Goal: Task Accomplishment & Management: Manage account settings

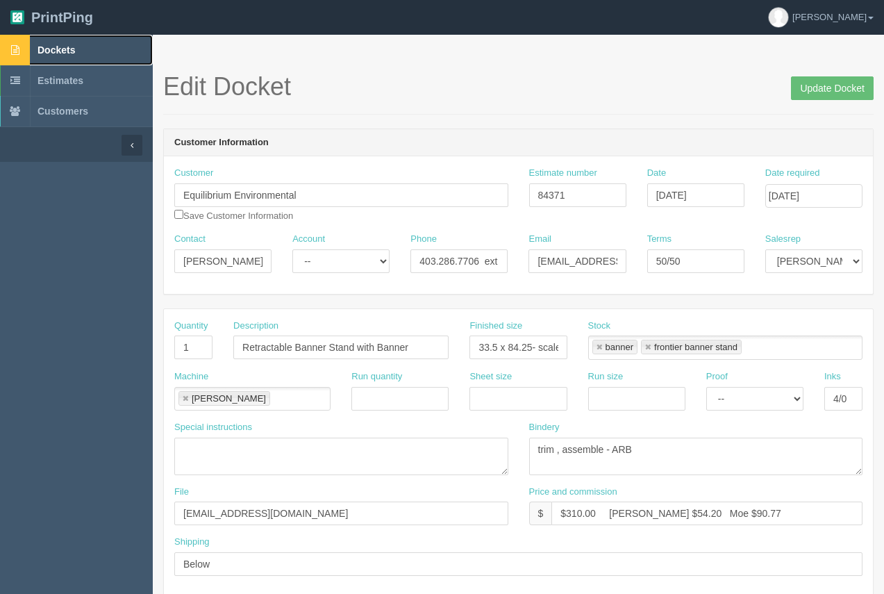
click at [68, 47] on span "Dockets" at bounding box center [55, 49] width 37 height 11
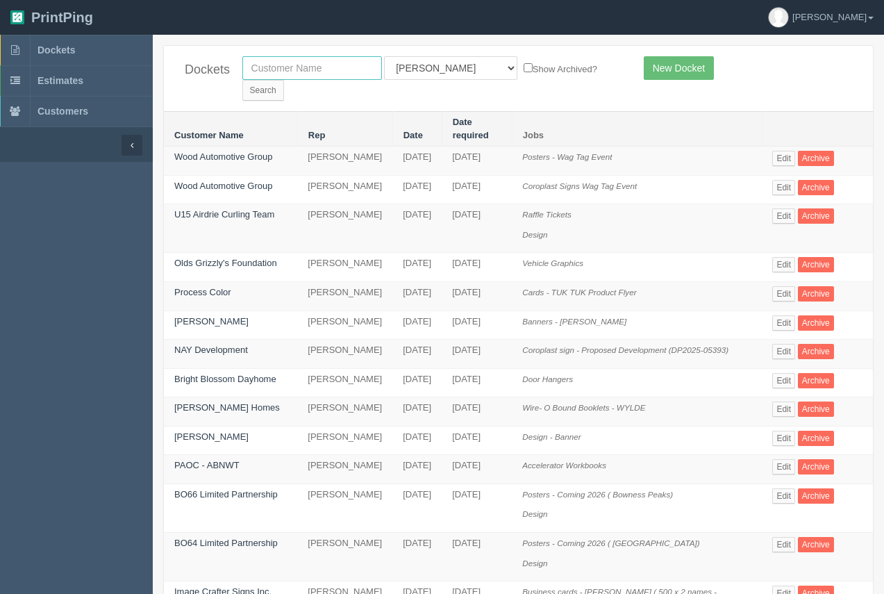
click at [292, 71] on input "text" at bounding box center [312, 68] width 140 height 24
type input "s"
type input "northeast"
click at [284, 80] on input "Search" at bounding box center [263, 90] width 42 height 21
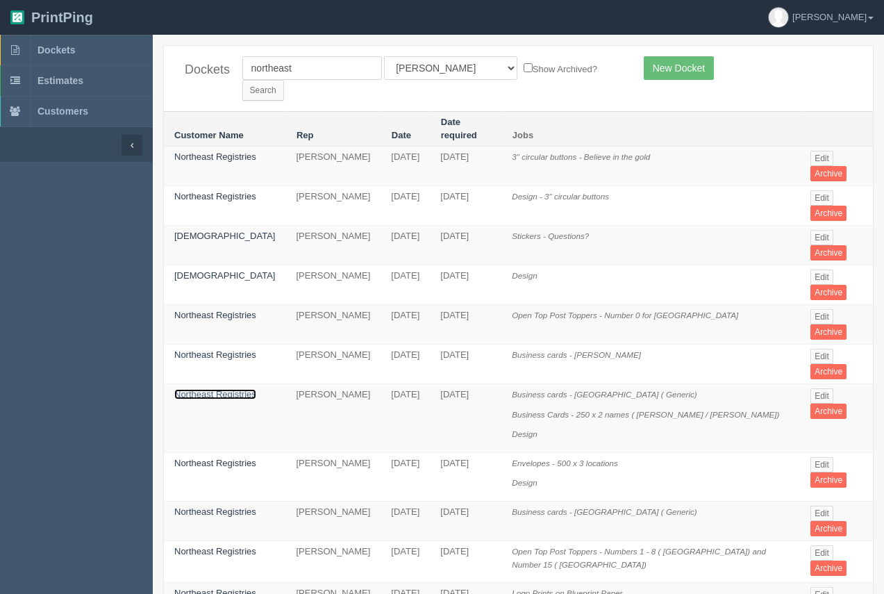
click at [231, 389] on link "Northeast Registries" at bounding box center [215, 394] width 82 height 10
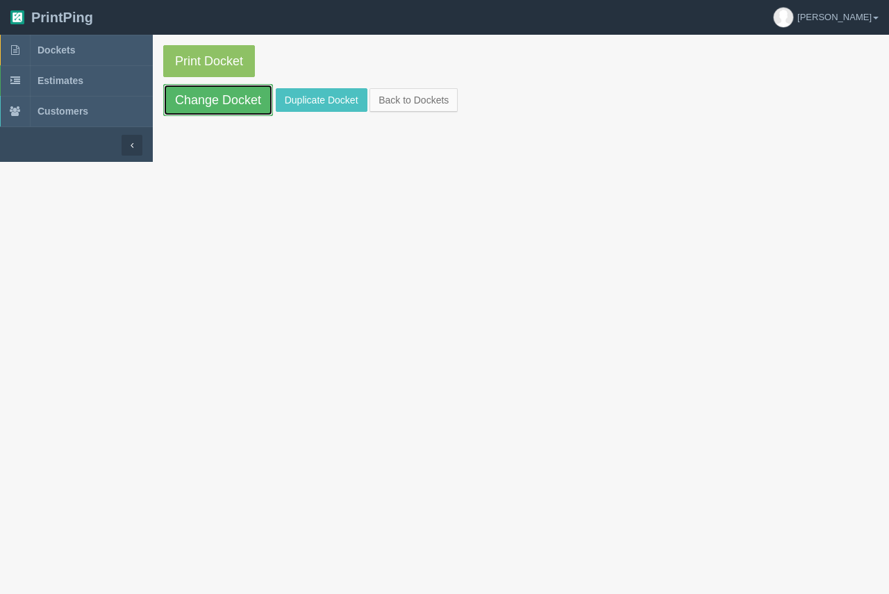
click at [233, 103] on link "Change Docket" at bounding box center [218, 100] width 110 height 32
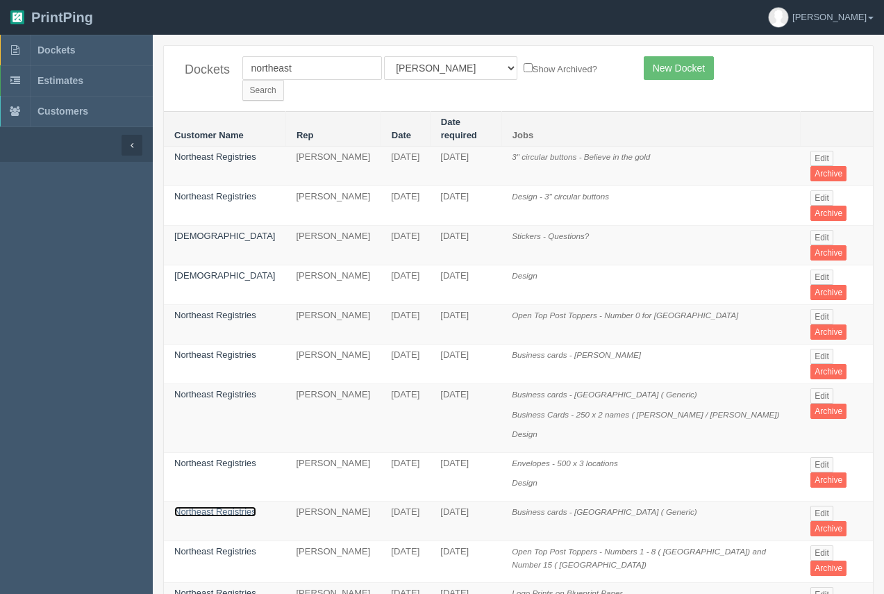
click at [211, 506] on link "Northeast Registries" at bounding box center [215, 511] width 82 height 10
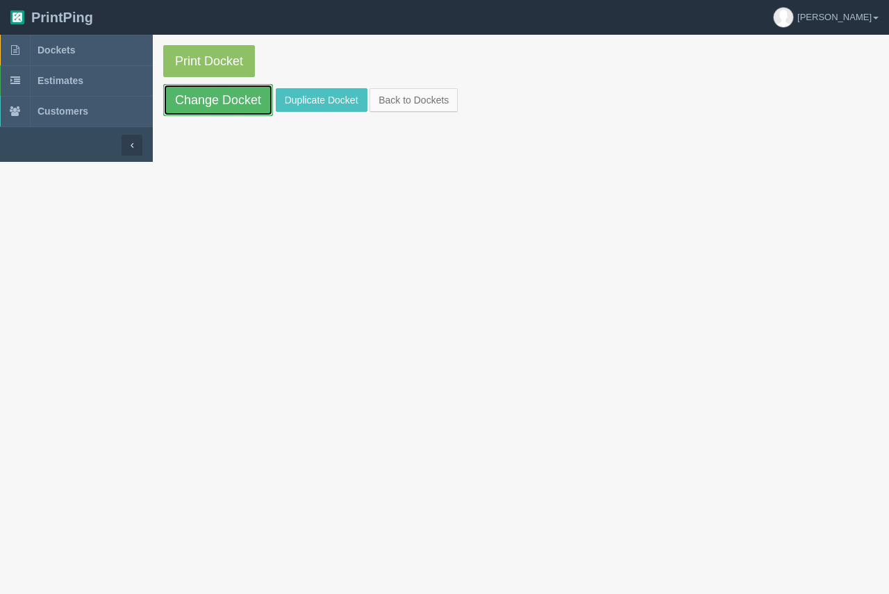
click at [214, 114] on link "Change Docket" at bounding box center [218, 100] width 110 height 32
click at [320, 101] on link "Duplicate Docket" at bounding box center [322, 100] width 92 height 24
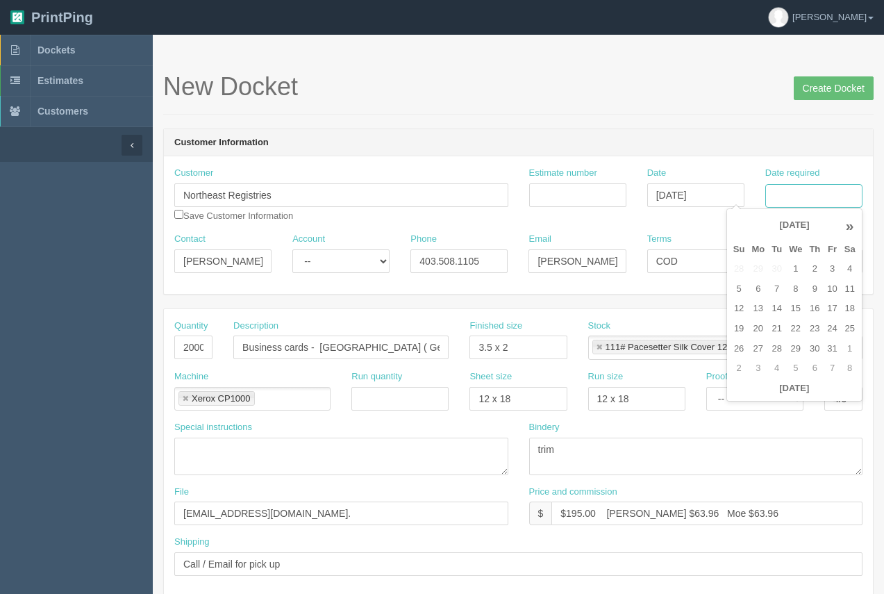
click at [781, 194] on input "Date required" at bounding box center [813, 196] width 97 height 24
click at [754, 298] on td "6" at bounding box center [758, 289] width 20 height 20
click at [796, 290] on td "8" at bounding box center [795, 289] width 20 height 20
type input "October 8, 2025"
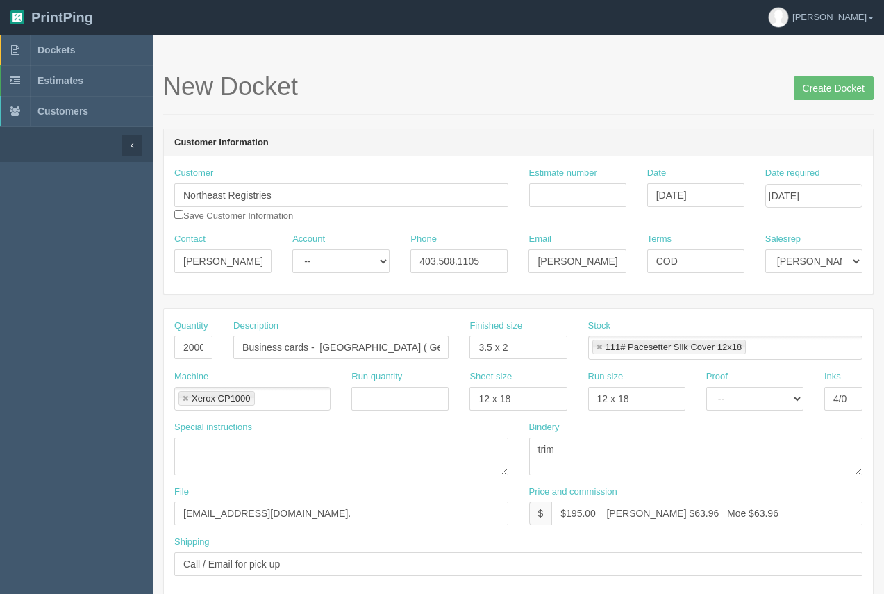
click at [641, 112] on div "New Docket Create Docket" at bounding box center [518, 94] width 710 height 42
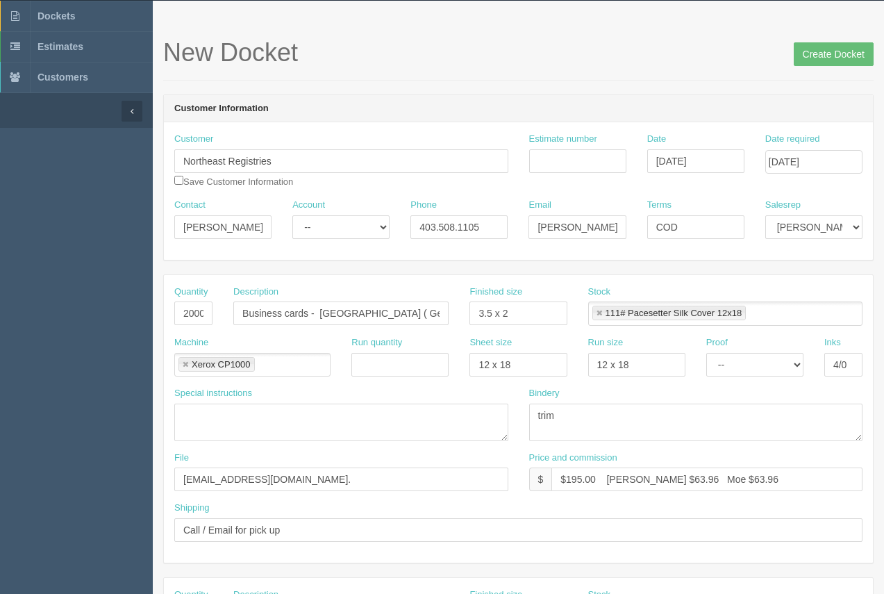
scroll to position [16, 0]
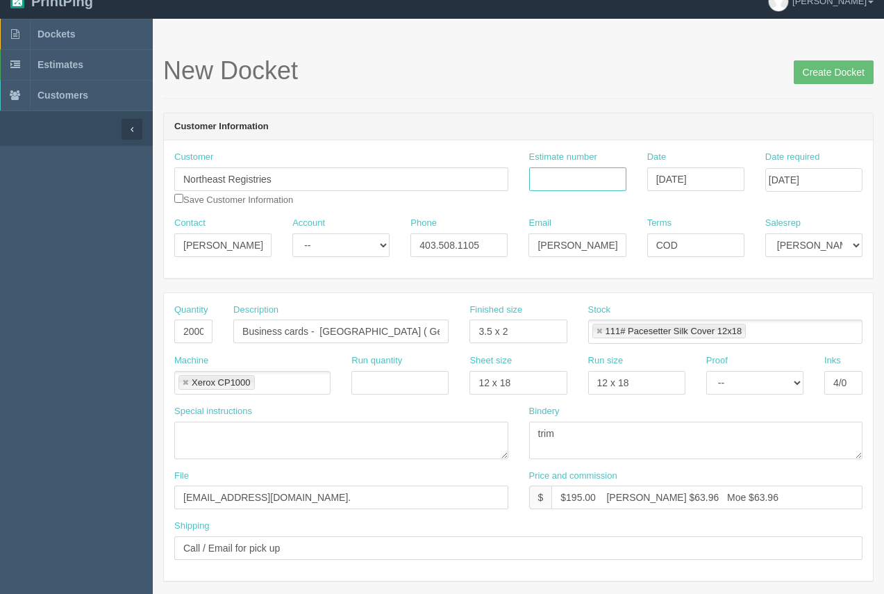
click at [584, 185] on input "Estimate number" at bounding box center [577, 179] width 97 height 24
type input "92750"
click at [846, 72] on input "Create Docket" at bounding box center [834, 72] width 80 height 24
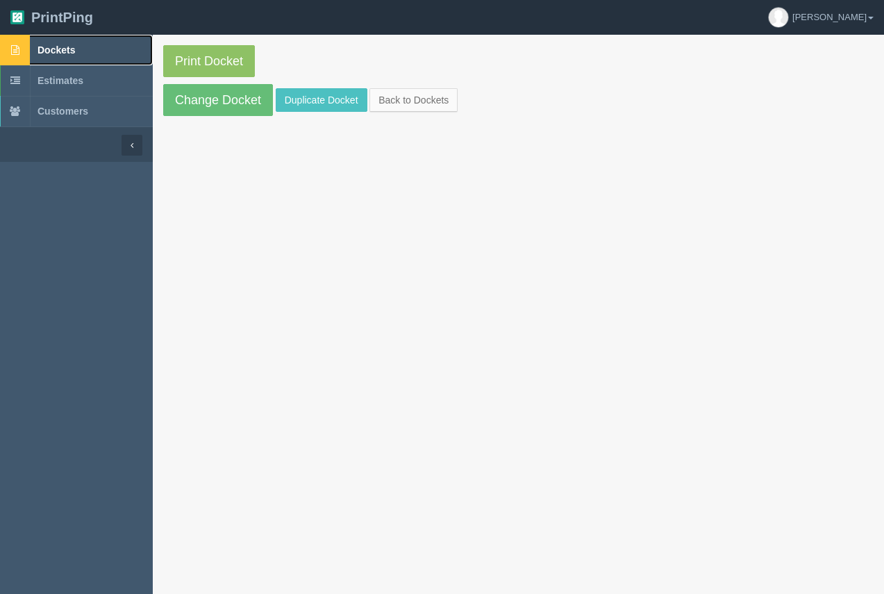
click at [58, 46] on span "Dockets" at bounding box center [55, 49] width 37 height 11
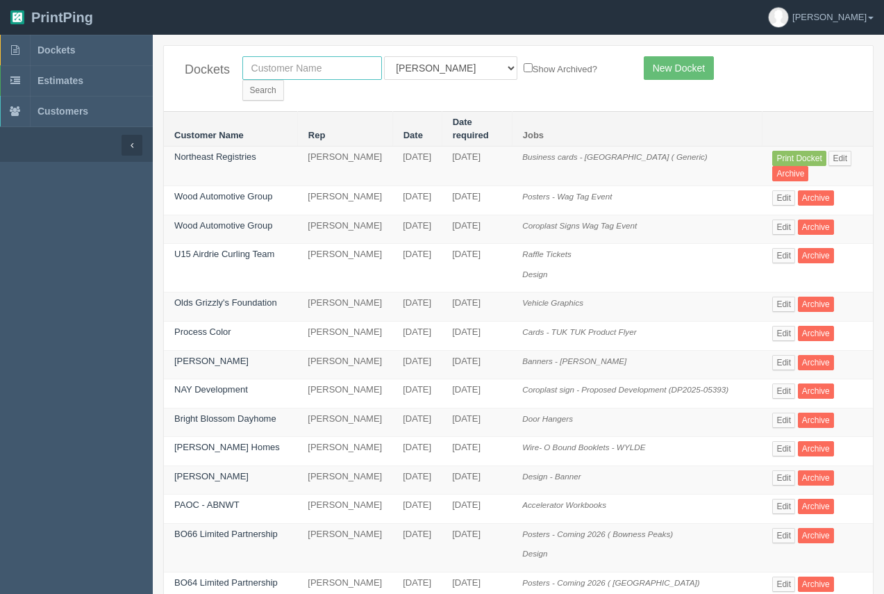
click at [326, 71] on input "text" at bounding box center [312, 68] width 140 height 24
type input "big 4"
click at [536, 69] on form "big 4 All Users Ali Ali Test 1 Aly Amy Ankit Arif Brandon Dan France Greg Jim M…" at bounding box center [432, 78] width 381 height 44
click at [284, 80] on input "Search" at bounding box center [263, 90] width 42 height 21
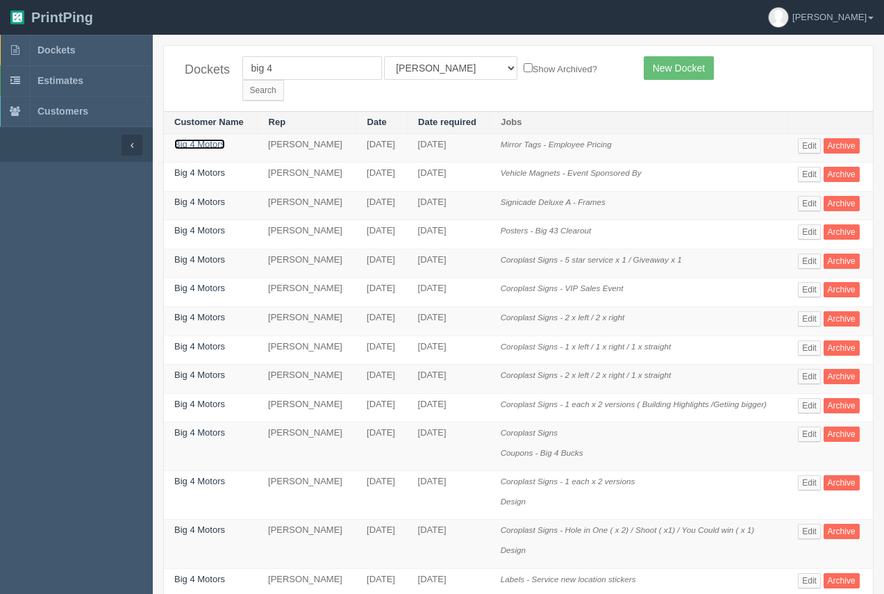
click at [214, 139] on link "Big 4 Motors" at bounding box center [199, 144] width 51 height 10
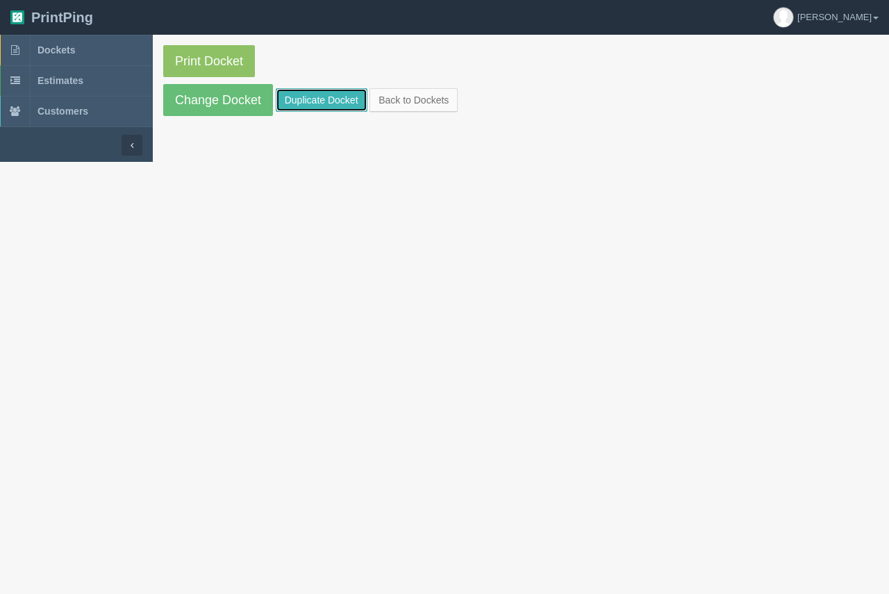
click at [303, 99] on link "Duplicate Docket" at bounding box center [322, 100] width 92 height 24
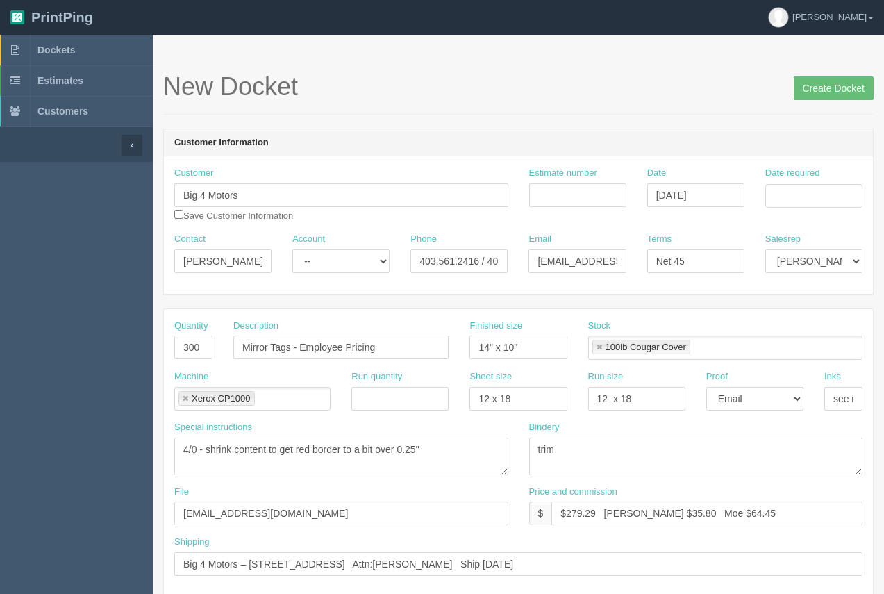
click at [601, 343] on link at bounding box center [599, 347] width 8 height 9
click at [787, 203] on input "Date required" at bounding box center [813, 196] width 97 height 24
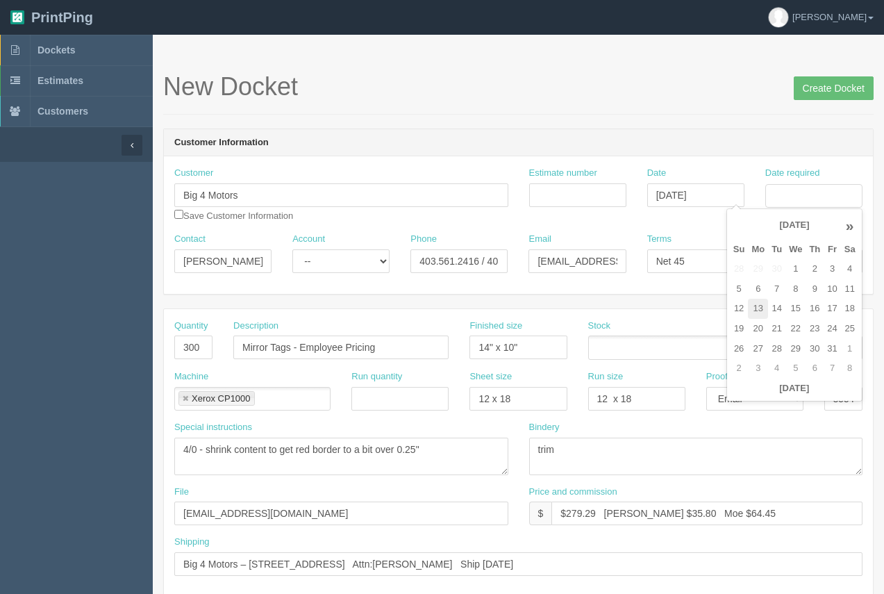
click at [754, 300] on td "13" at bounding box center [758, 309] width 20 height 20
click at [795, 312] on td "15" at bounding box center [795, 309] width 20 height 20
type input "October 15, 2025"
drag, startPoint x: 199, startPoint y: 344, endPoint x: 172, endPoint y: 340, distance: 27.3
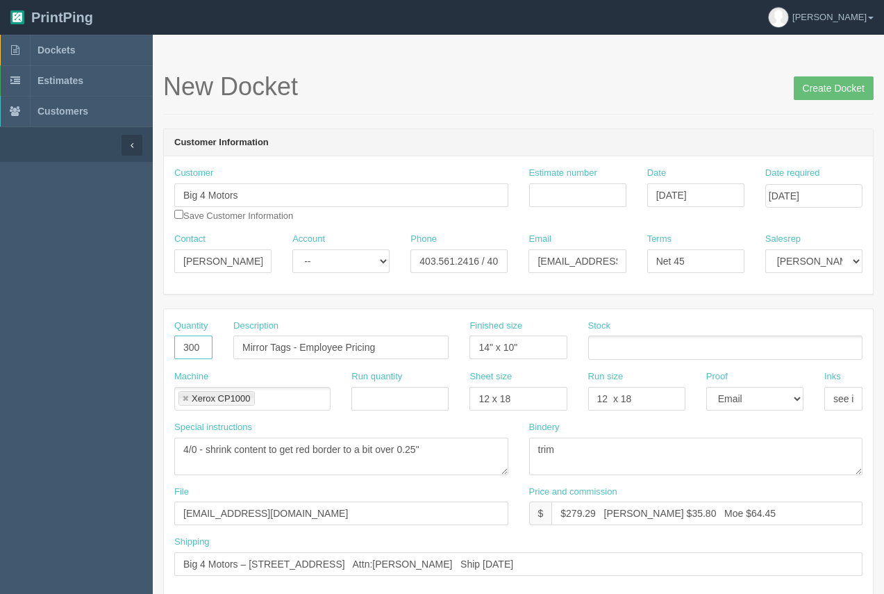
click at [172, 340] on div "Quantity 300" at bounding box center [193, 344] width 59 height 51
type input "1"
drag, startPoint x: 398, startPoint y: 349, endPoint x: 241, endPoint y: 341, distance: 157.1
click at [241, 341] on input "Mirror Tags - Employee Pricing" at bounding box center [340, 347] width 215 height 24
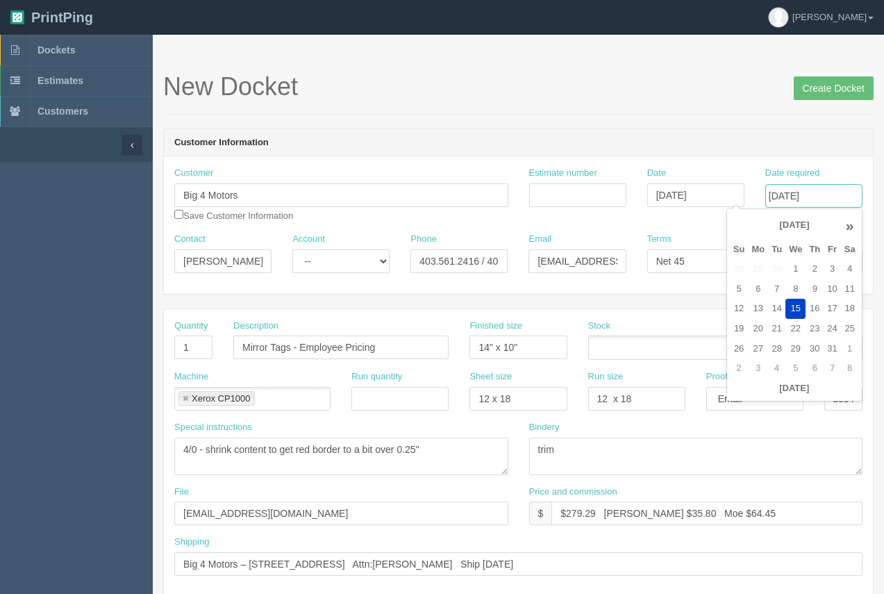
click at [844, 197] on input "October 15, 2025" at bounding box center [813, 196] width 97 height 24
click at [778, 308] on td "14" at bounding box center [776, 309] width 17 height 20
type input "October 14, 2025"
drag, startPoint x: 662, startPoint y: 122, endPoint x: 651, endPoint y: 141, distance: 22.4
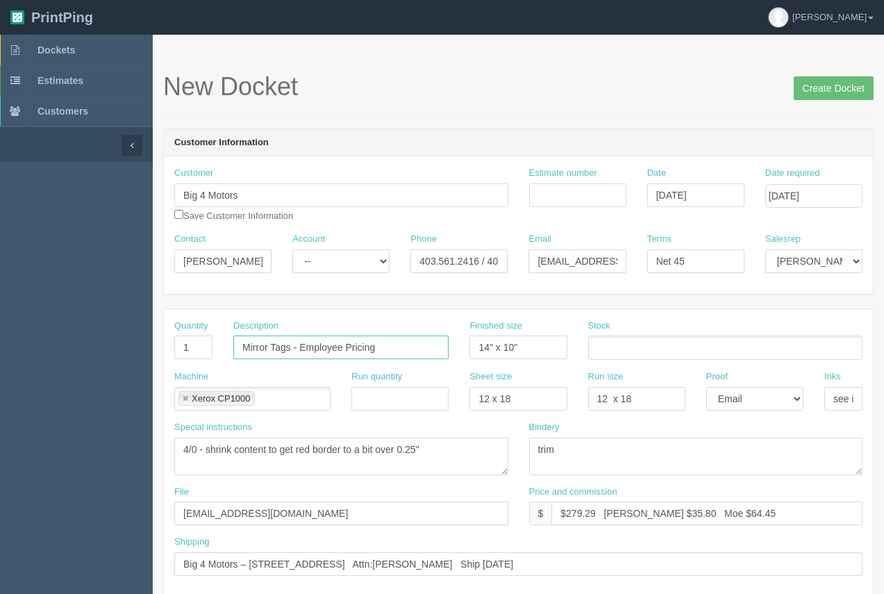
drag, startPoint x: 238, startPoint y: 325, endPoint x: 145, endPoint y: 310, distance: 94.3
type input "Banner - Cavalcade Auto"
drag, startPoint x: 532, startPoint y: 347, endPoint x: 471, endPoint y: 343, distance: 61.2
click at [471, 343] on input "14" x 10"" at bounding box center [517, 347] width 97 height 24
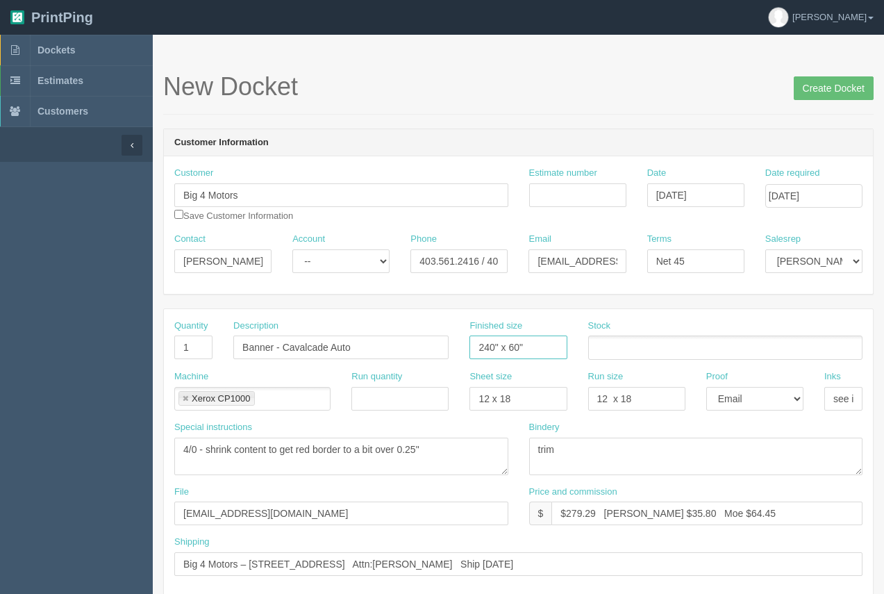
type input "240" x 60""
click at [599, 349] on input "text" at bounding box center [596, 348] width 14 height 20
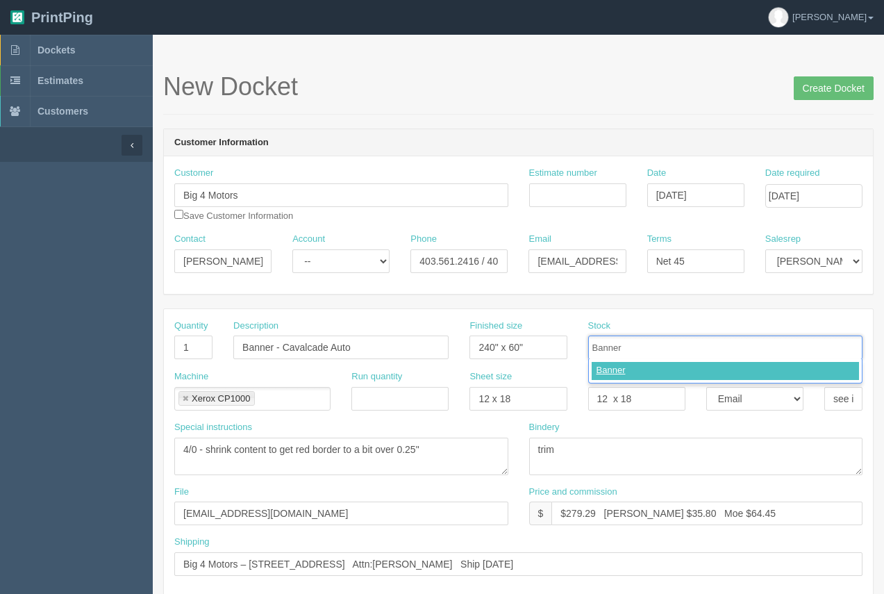
type input "Banner"
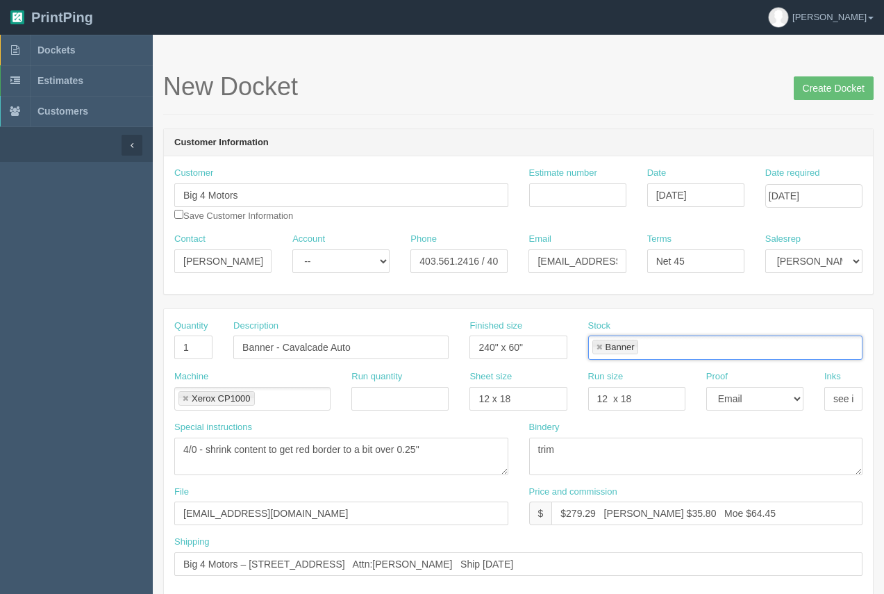
click at [183, 398] on link at bounding box center [185, 398] width 8 height 9
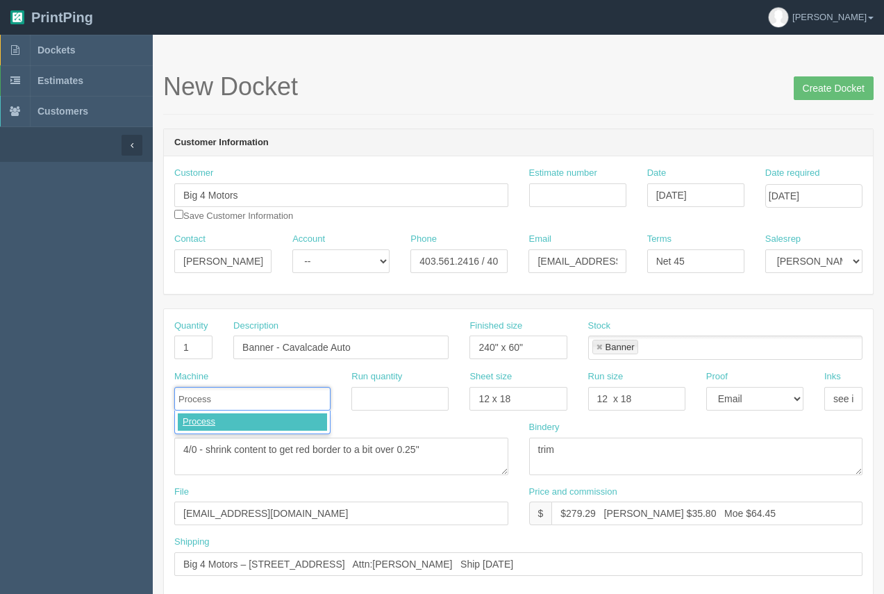
type input "Process"
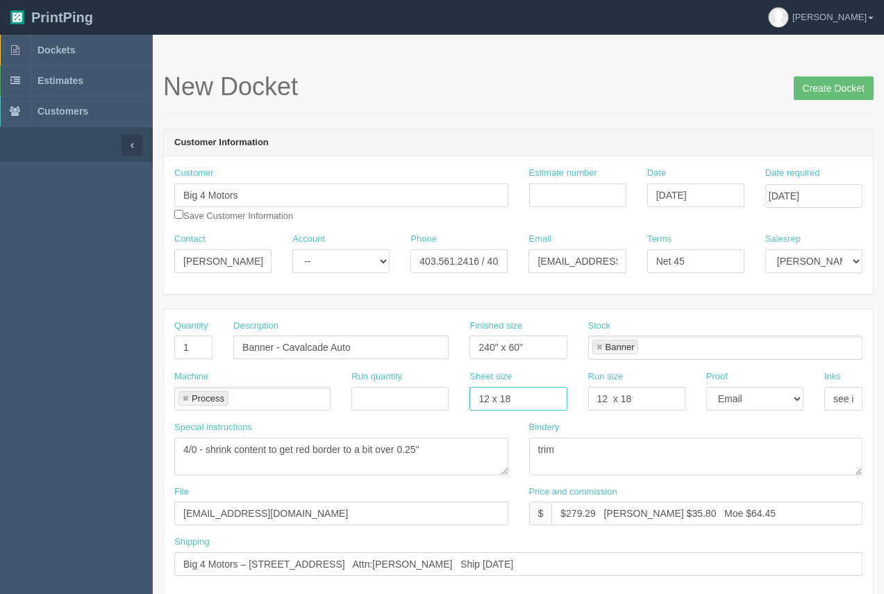
drag, startPoint x: 520, startPoint y: 399, endPoint x: 475, endPoint y: 399, distance: 45.1
click at [476, 399] on input "12 x 18" at bounding box center [517, 399] width 97 height 24
click at [741, 399] on select "-- Email Hard Copy" at bounding box center [754, 399] width 97 height 24
select select
click at [706, 387] on select "-- Email Hard Copy" at bounding box center [754, 399] width 97 height 24
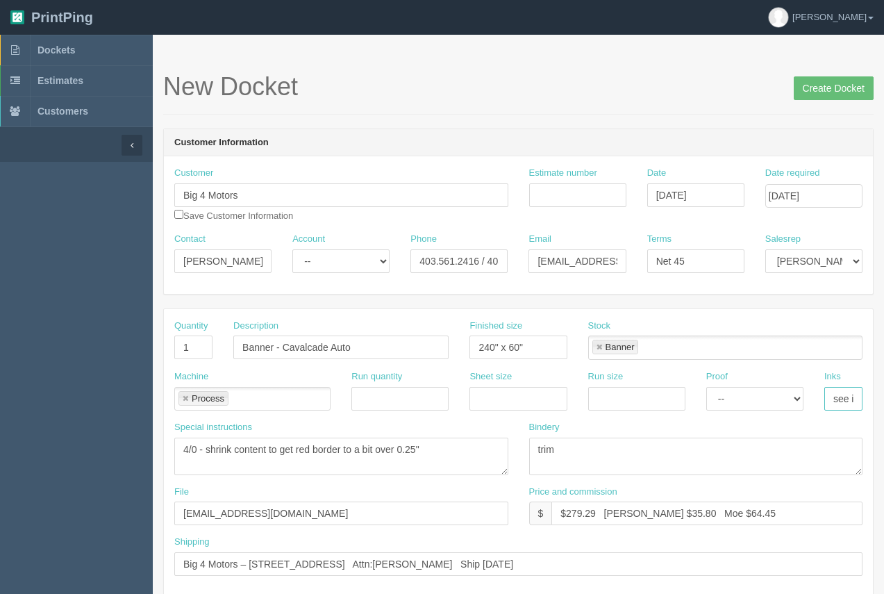
scroll to position [0, 27]
drag, startPoint x: 830, startPoint y: 396, endPoint x: 885, endPoint y: 389, distance: 54.6
type input "4/0"
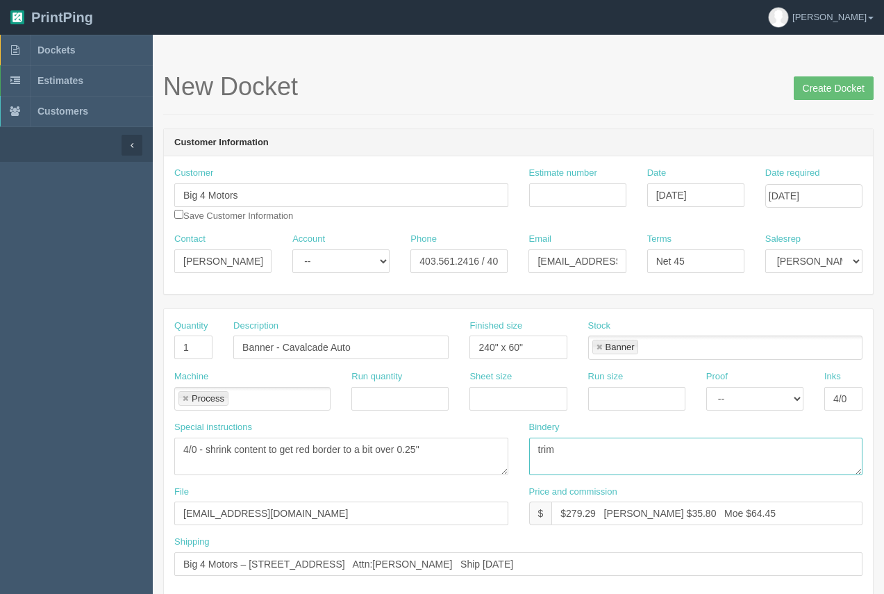
click at [623, 451] on textarea "trim" at bounding box center [696, 455] width 334 height 37
type textarea "trim, hem, grommet"
drag, startPoint x: 596, startPoint y: 518, endPoint x: 564, endPoint y: 516, distance: 32.7
click at [567, 514] on input "$279.29 Arif $35.80 Moe $64.45" at bounding box center [706, 513] width 311 height 24
type input "$875.65 Arif $35.80 Moe $64.45"
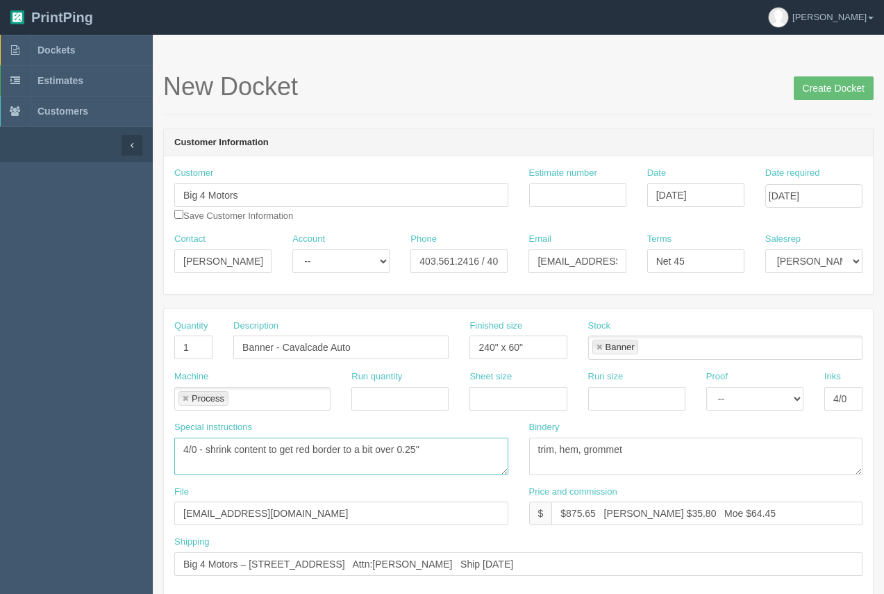
drag, startPoint x: 422, startPoint y: 455, endPoint x: 123, endPoint y: 442, distance: 299.5
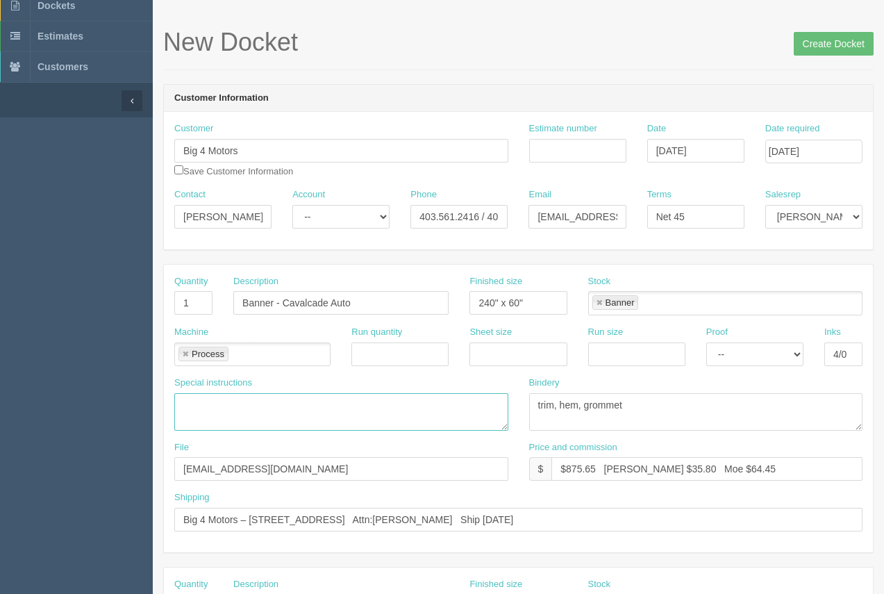
scroll to position [128, 0]
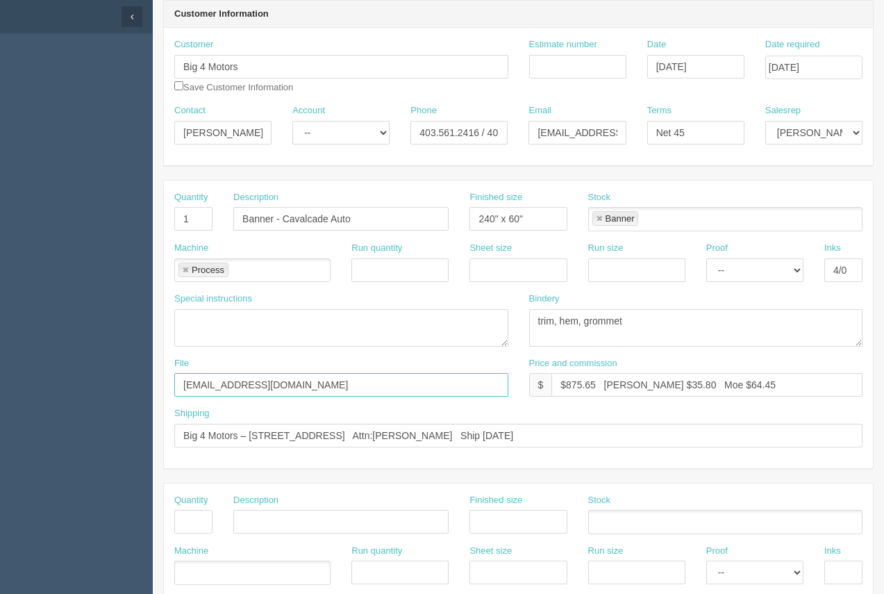
drag, startPoint x: 276, startPoint y: 390, endPoint x: 179, endPoint y: 376, distance: 98.2
click at [179, 376] on input "files@allrush.ca" at bounding box center [341, 385] width 334 height 24
click at [319, 384] on input "files@allrush.ca" at bounding box center [341, 385] width 334 height 24
click at [326, 394] on input "files@allrush.ca" at bounding box center [341, 385] width 334 height 24
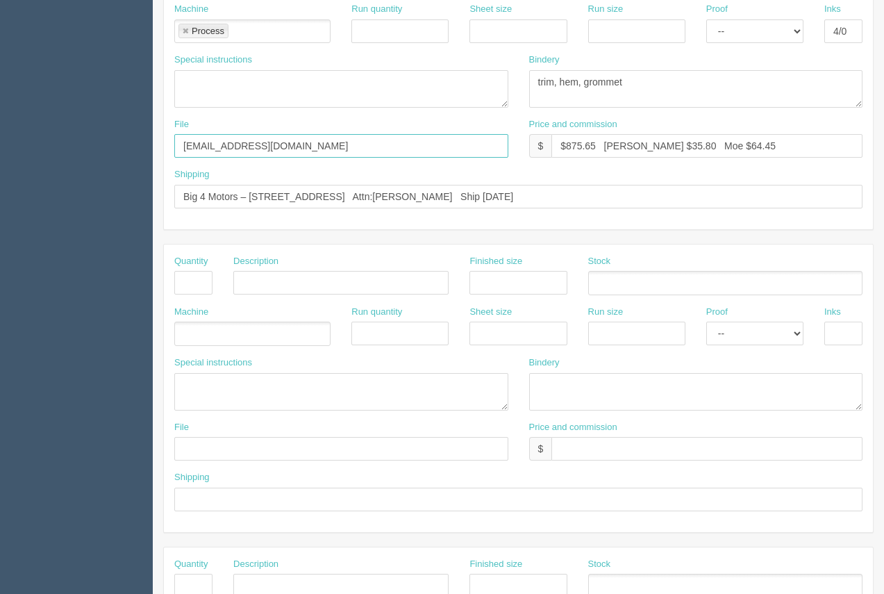
scroll to position [356, 0]
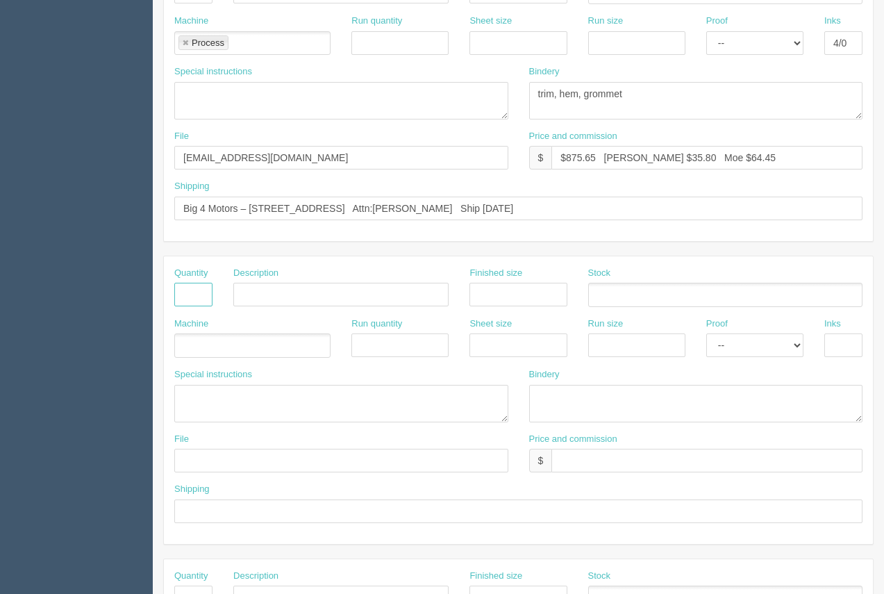
drag, startPoint x: 187, startPoint y: 301, endPoint x: 194, endPoint y: 307, distance: 8.4
click at [189, 303] on input "text" at bounding box center [193, 295] width 38 height 24
type input "1"
click at [263, 300] on input "text" at bounding box center [340, 295] width 215 height 24
type input "Design"
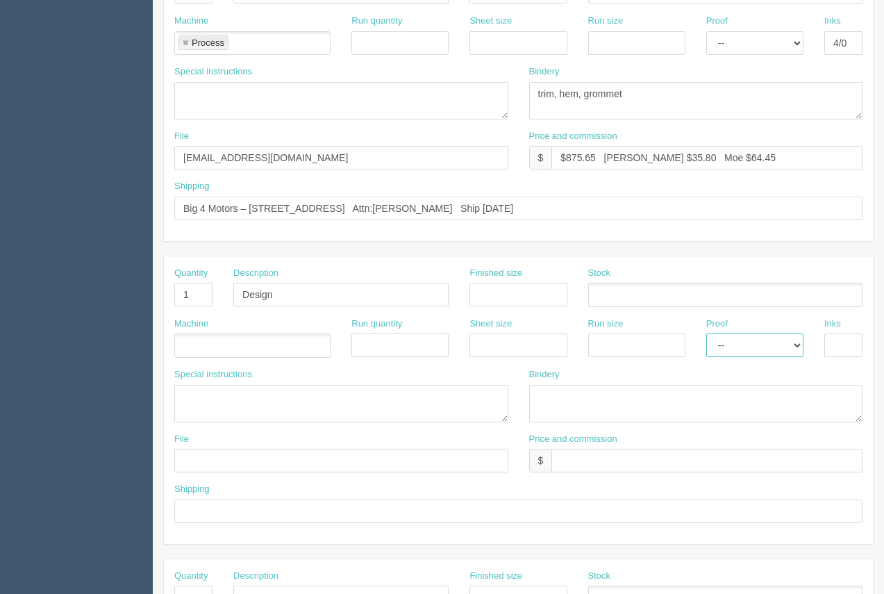
drag, startPoint x: 751, startPoint y: 346, endPoint x: 748, endPoint y: 356, distance: 11.0
click at [751, 347] on select "-- Email Hard Copy" at bounding box center [754, 345] width 97 height 24
select select "Email"
click at [706, 333] on select "-- Email Hard Copy" at bounding box center [754, 345] width 97 height 24
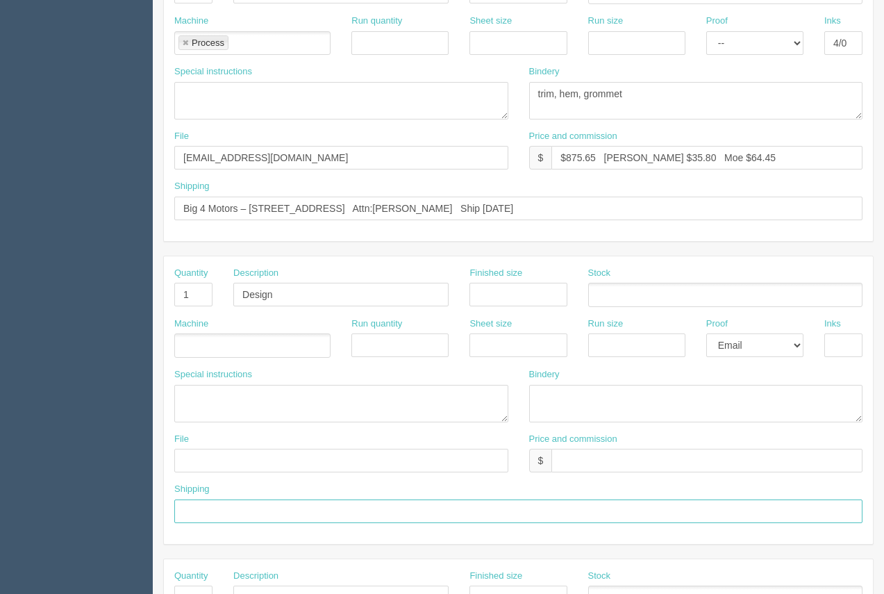
click at [260, 510] on input "text" at bounding box center [518, 511] width 688 height 24
type input "Above"
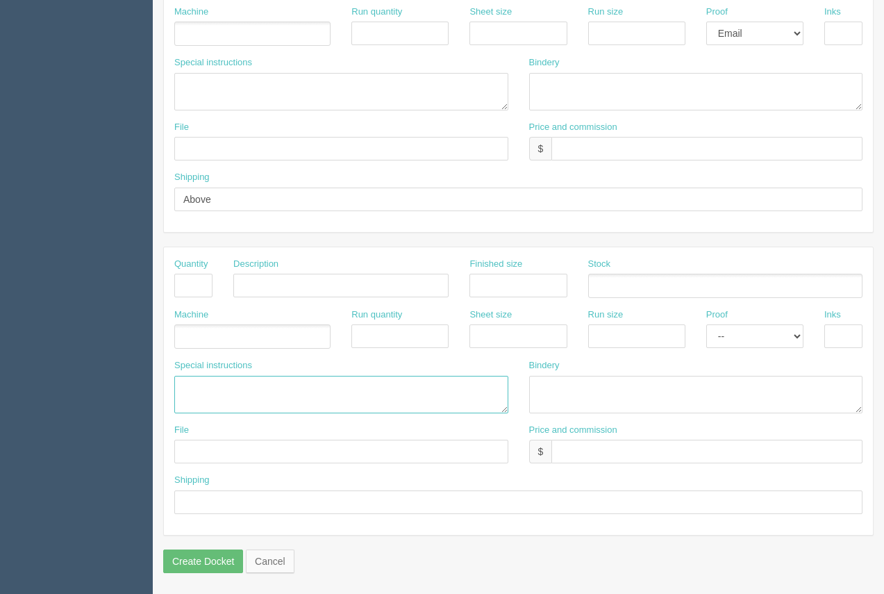
click at [194, 377] on textarea at bounding box center [341, 394] width 334 height 37
click at [247, 396] on textarea "Process....." at bounding box center [341, 394] width 334 height 37
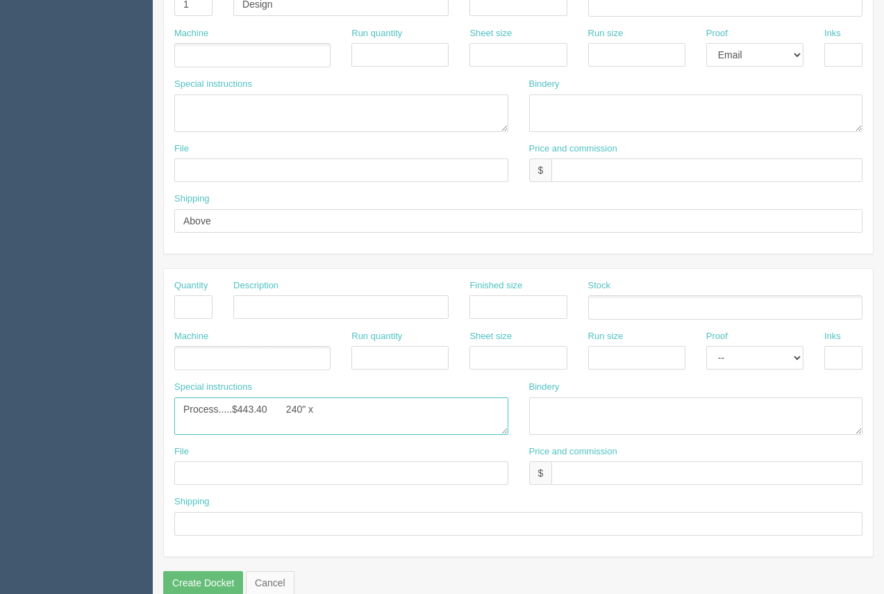
scroll to position [644, 0]
click at [326, 408] on textarea "Process.....$443.40 240" x 60"" at bounding box center [341, 417] width 334 height 37
click at [361, 415] on textarea "Process.....$443.40 240" x 72"" at bounding box center [341, 417] width 334 height 37
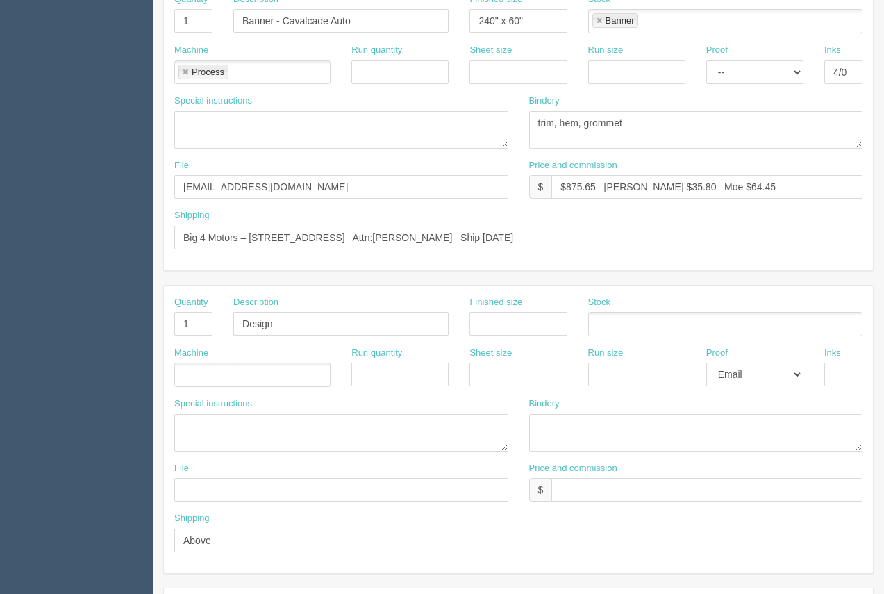
scroll to position [321, 0]
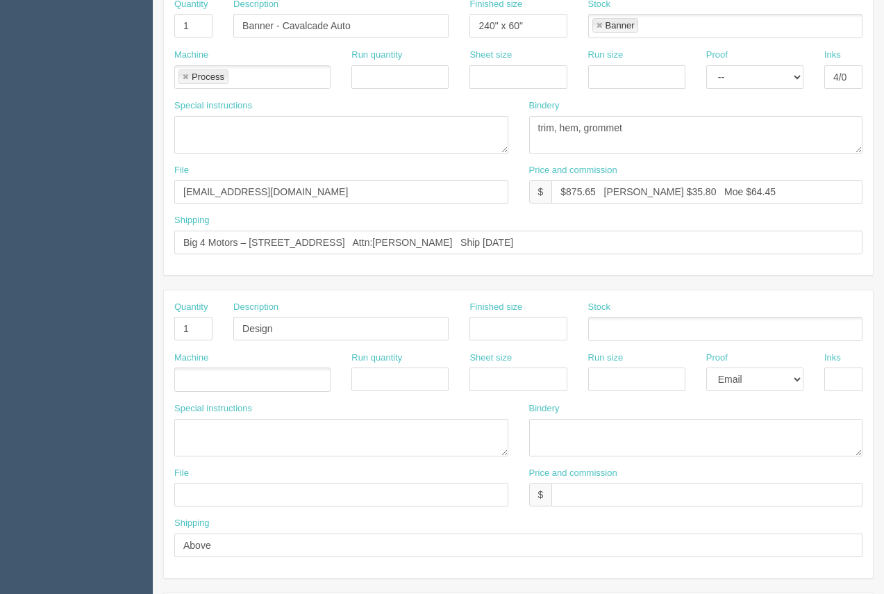
type textarea "Process.....$443.40 240" x 72" ( x 1) - banner. Hem and grommet."
click at [208, 487] on input "text" at bounding box center [341, 495] width 334 height 24
type input "files@allrush.ca"
click at [212, 432] on textarea at bounding box center [341, 437] width 334 height 37
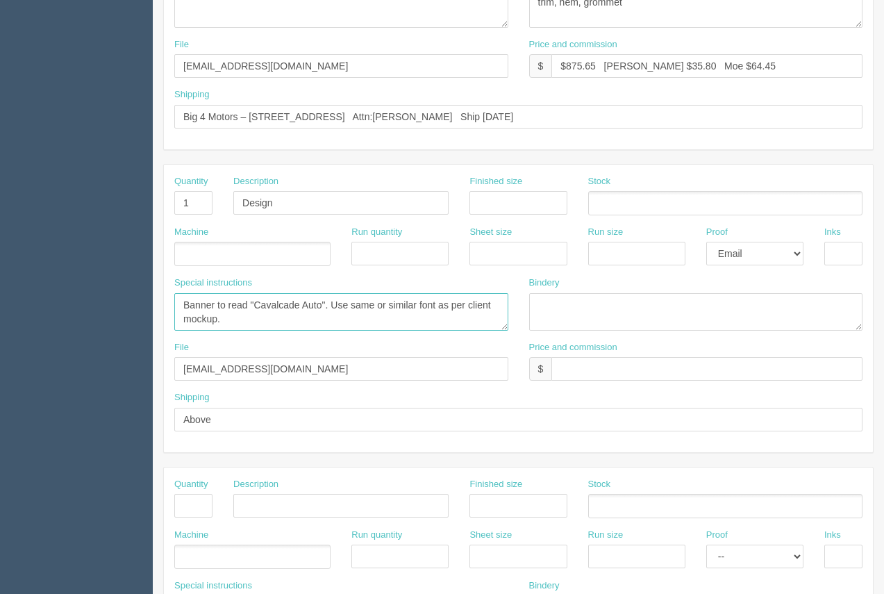
scroll to position [531, 0]
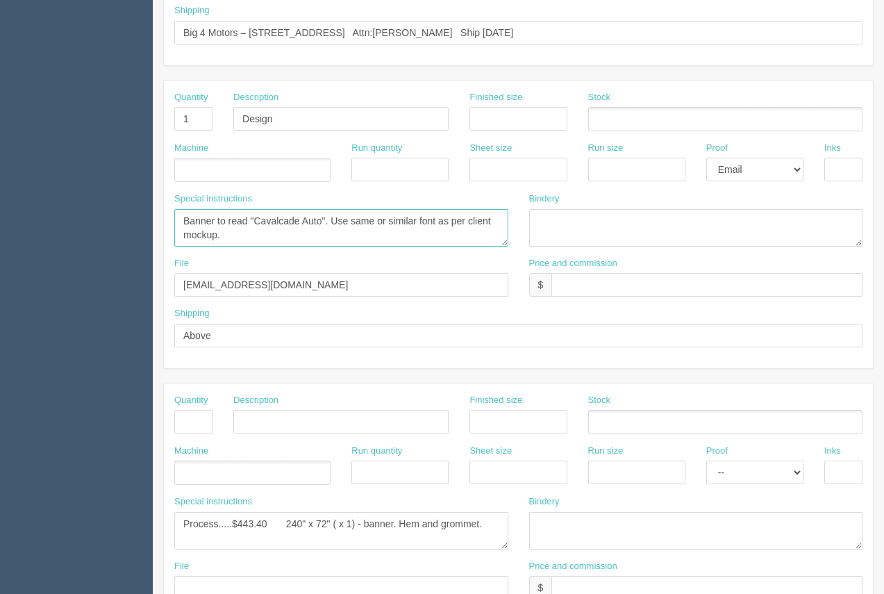
type textarea "Banner to read "Cavalcade Auto". Use same or similar font as per client mockup."
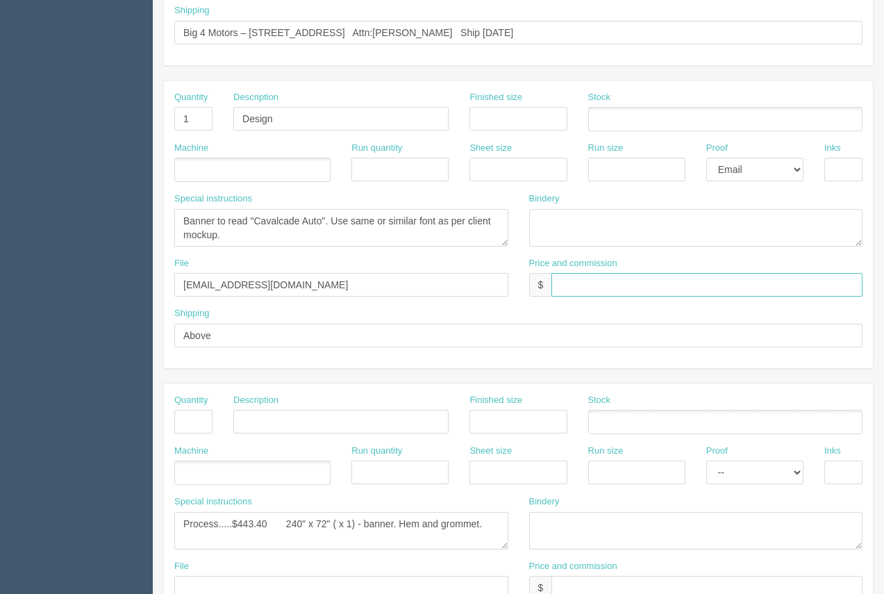
click at [592, 289] on input "text" at bounding box center [706, 285] width 311 height 24
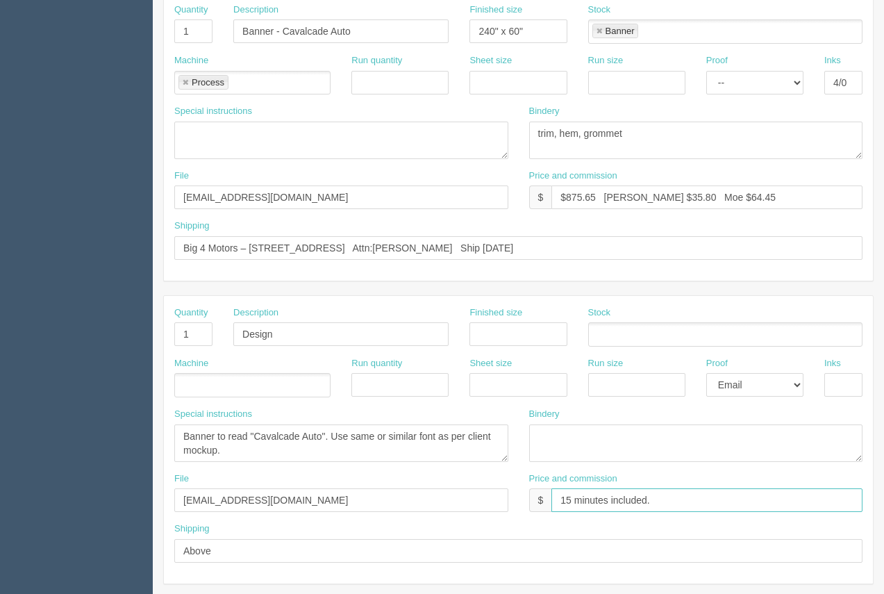
scroll to position [323, 0]
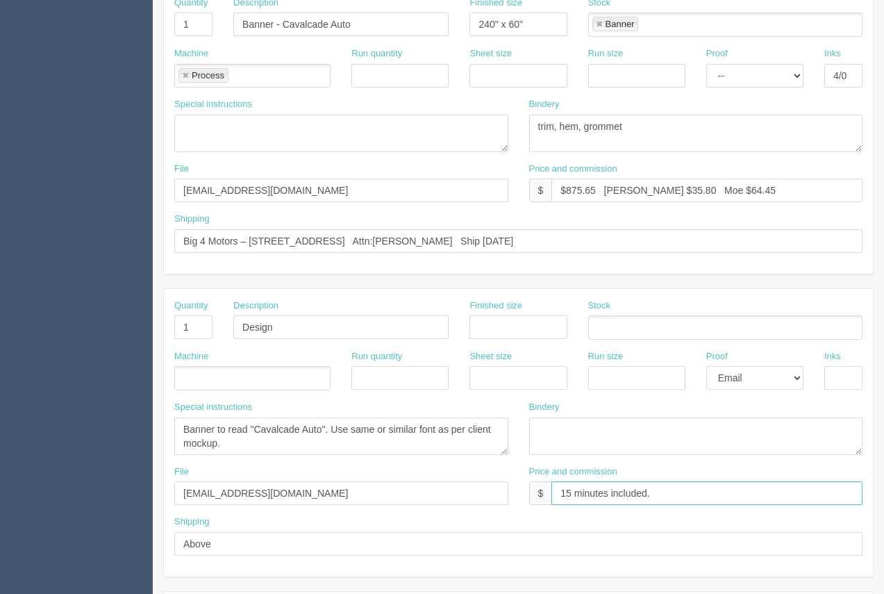
type input "15 minutes included."
drag, startPoint x: 649, startPoint y: 191, endPoint x: 630, endPoint y: 189, distance: 19.6
click at [630, 189] on input "$875.65 Arif $35.80 Moe $64.45" at bounding box center [706, 190] width 311 height 24
drag, startPoint x: 744, startPoint y: 189, endPoint x: 688, endPoint y: 185, distance: 55.7
click at [688, 185] on input "$875.65 Arif $96.94 Moe $64.45" at bounding box center [706, 190] width 311 height 24
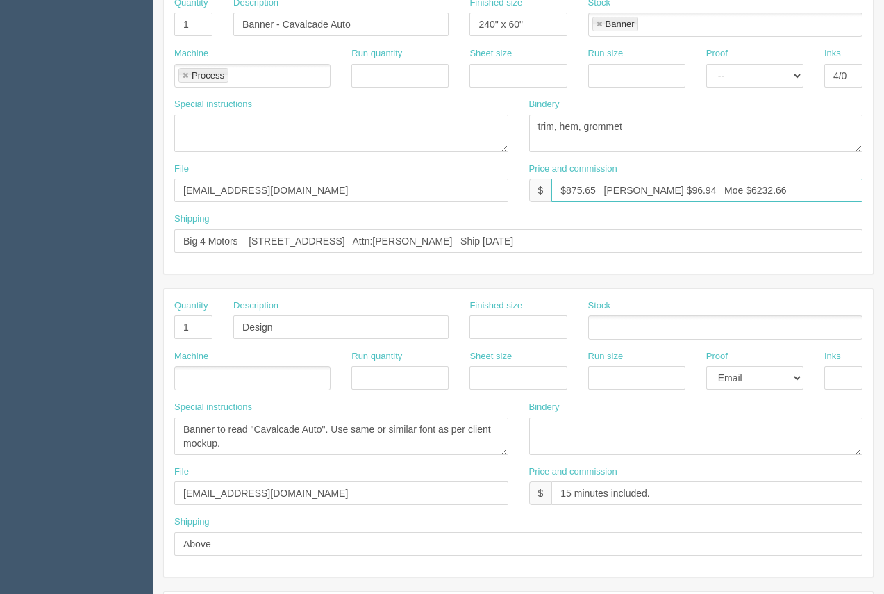
click at [688, 187] on input "$875.65 Arif $96.94 Moe $6232.66" at bounding box center [706, 190] width 311 height 24
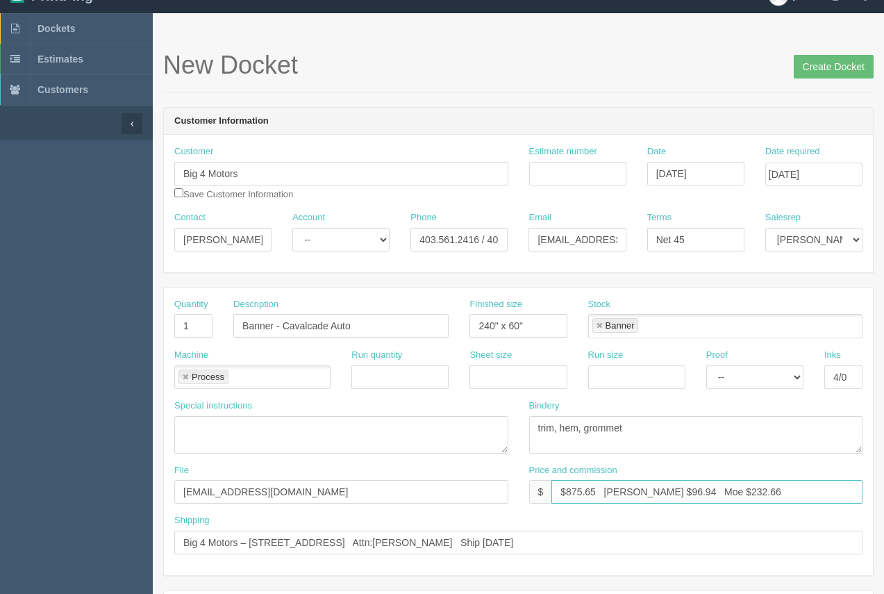
scroll to position [24, 0]
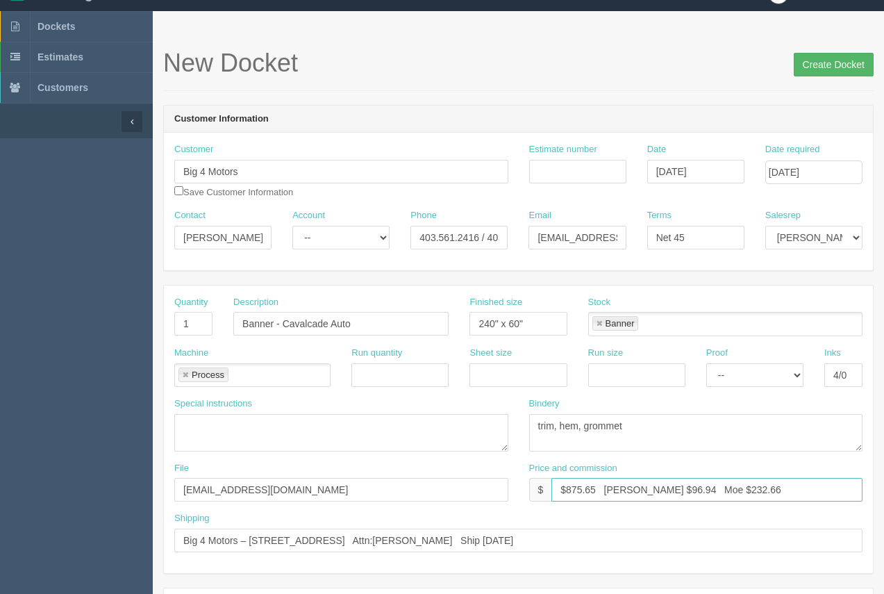
type input "$875.65 Arif $96.94 Moe $232.66"
click at [828, 67] on input "Create Docket" at bounding box center [834, 65] width 80 height 24
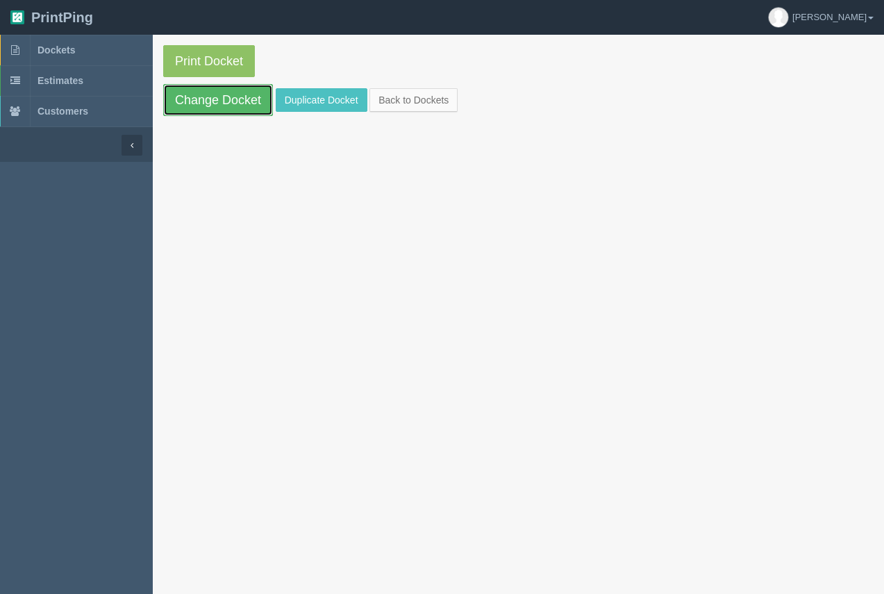
click at [217, 101] on link "Change Docket" at bounding box center [218, 100] width 110 height 32
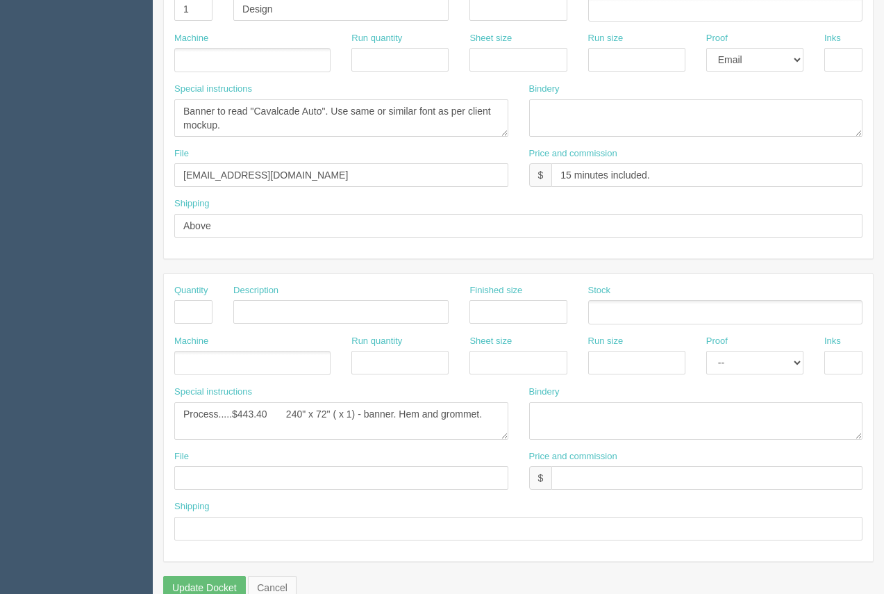
scroll to position [636, 0]
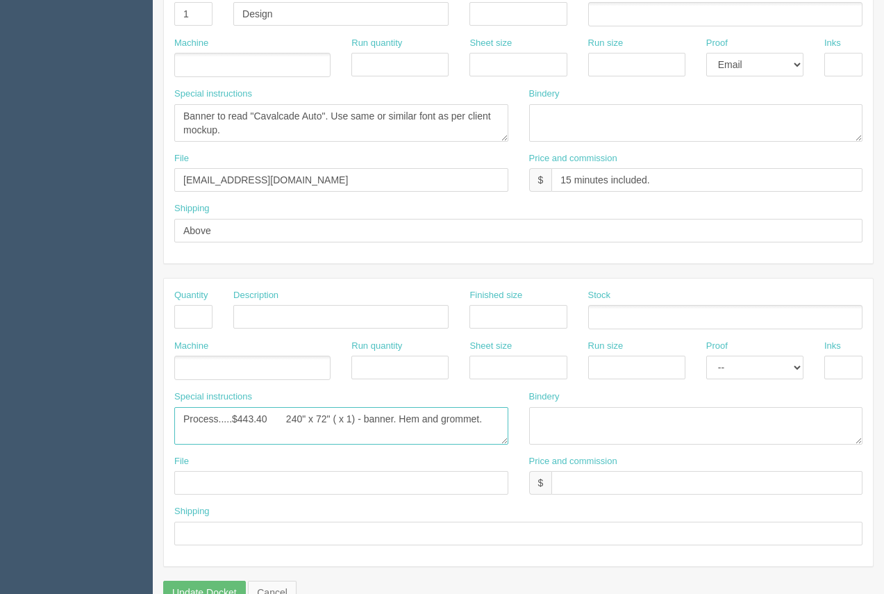
click at [484, 419] on textarea "Process.....$443.40 240" x 72" ( x 1) - banner. Hem and grommet." at bounding box center [341, 425] width 334 height 37
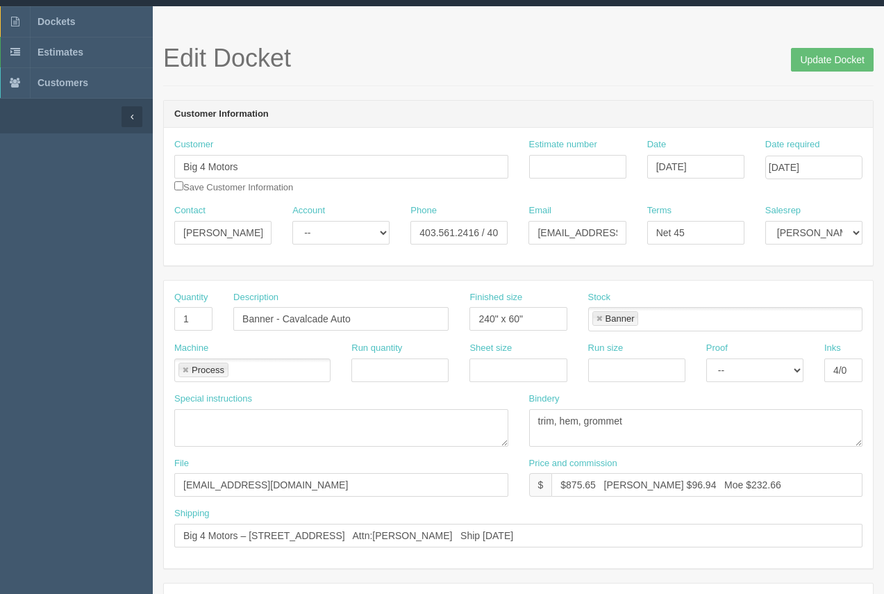
scroll to position [4, 0]
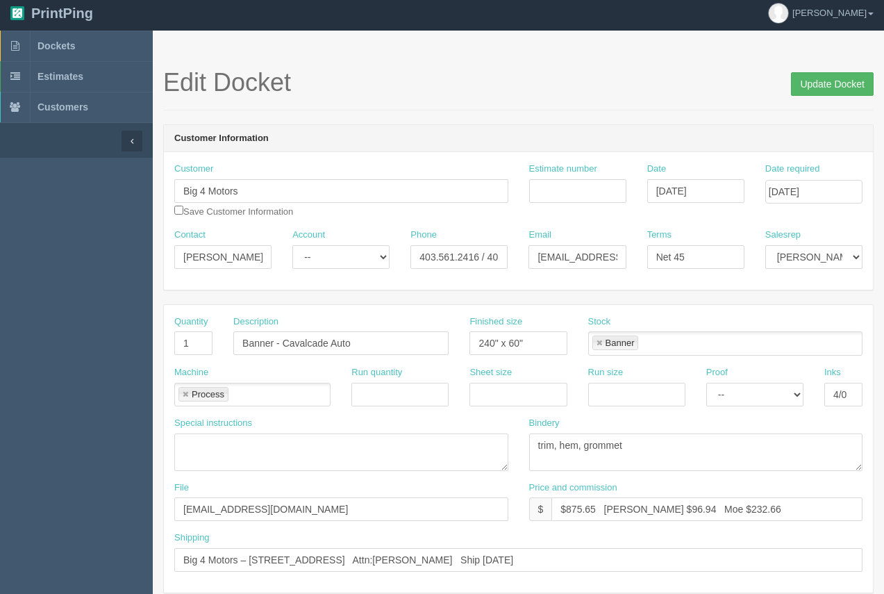
type textarea "Process.....$443.40 240" x 72" ( x 1) - banner. Hem and grommet. Quote 96104"
click at [835, 90] on input "Update Docket" at bounding box center [832, 84] width 83 height 24
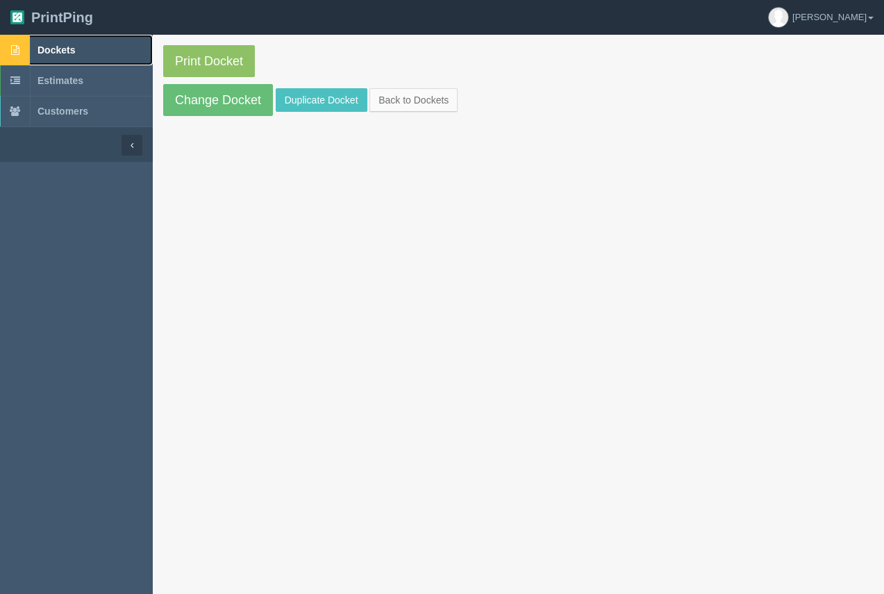
click at [37, 49] on span "Dockets" at bounding box center [55, 49] width 37 height 11
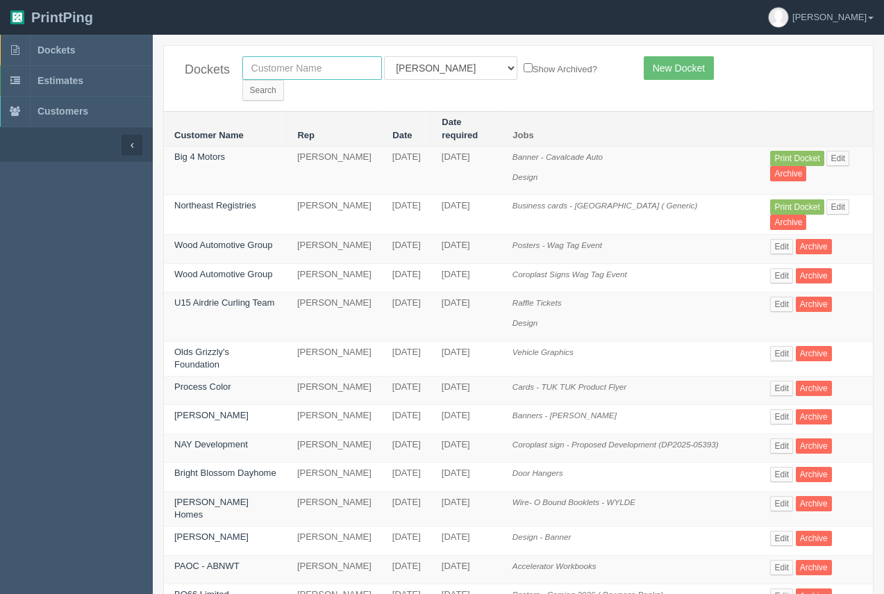
click at [287, 74] on input "text" at bounding box center [312, 68] width 140 height 24
type input "tiw"
click at [242, 80] on input "Search" at bounding box center [263, 90] width 42 height 21
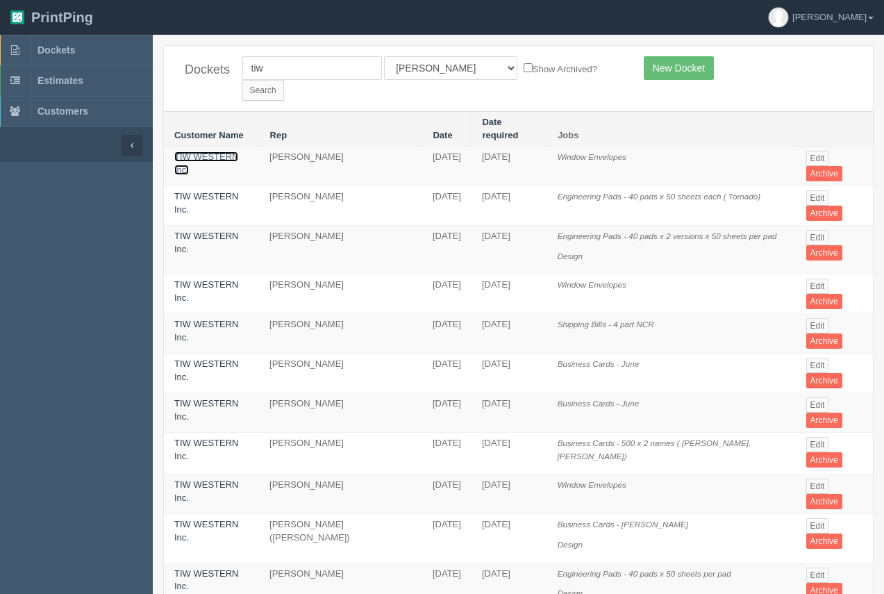
click at [238, 151] on link "TIW WESTERN Inc." at bounding box center [206, 163] width 64 height 24
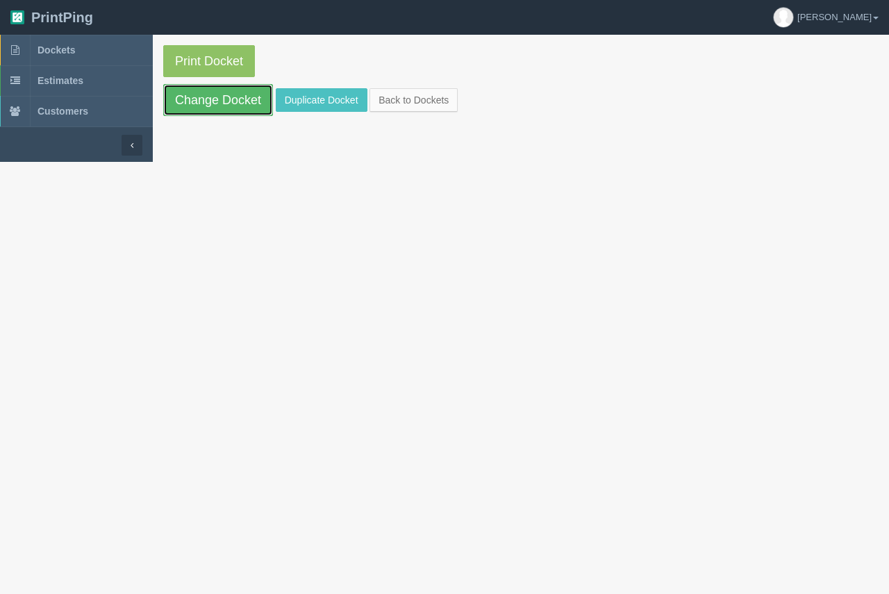
click at [235, 103] on link "Change Docket" at bounding box center [218, 100] width 110 height 32
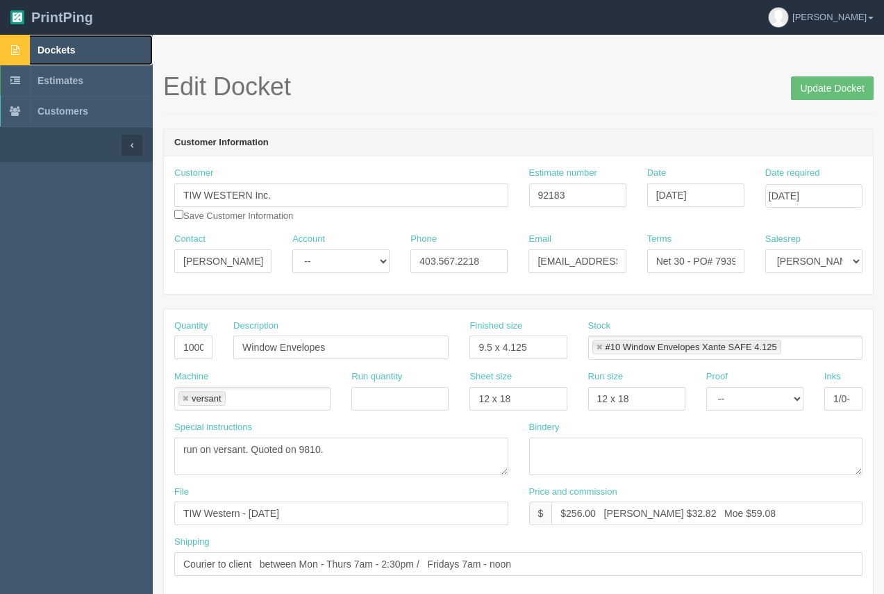
click at [56, 50] on span "Dockets" at bounding box center [55, 49] width 37 height 11
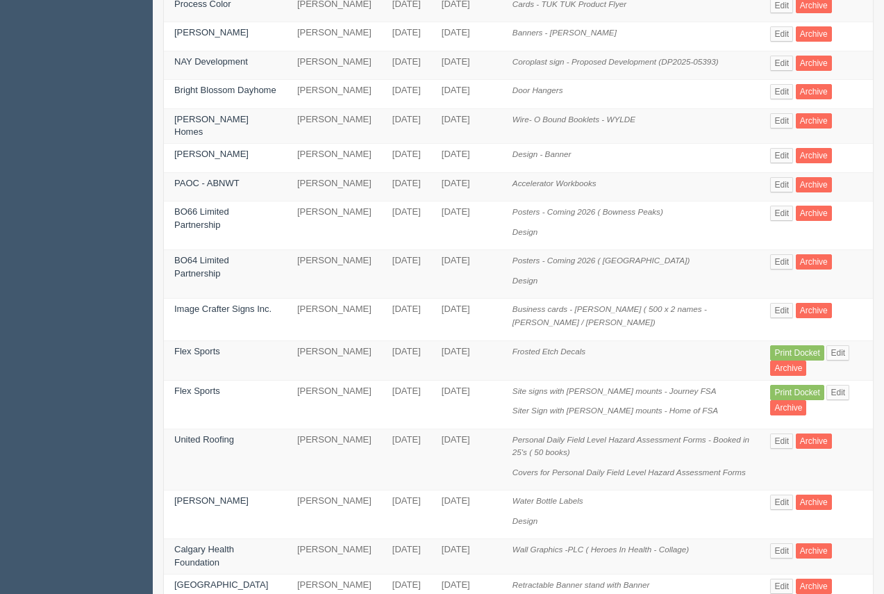
scroll to position [378, 0]
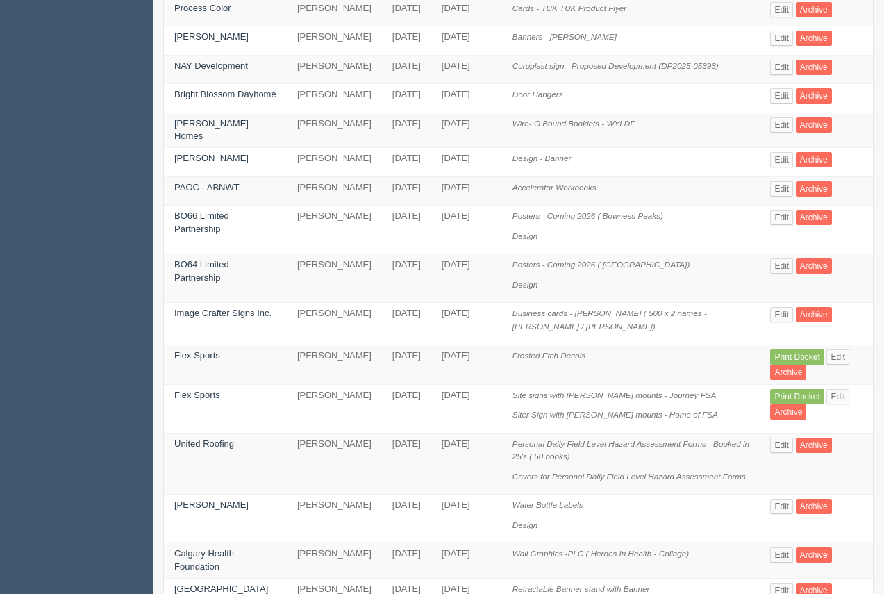
click at [209, 384] on td "Flex Sports" at bounding box center [225, 408] width 123 height 49
click at [187, 390] on link "Flex Sports" at bounding box center [197, 395] width 46 height 10
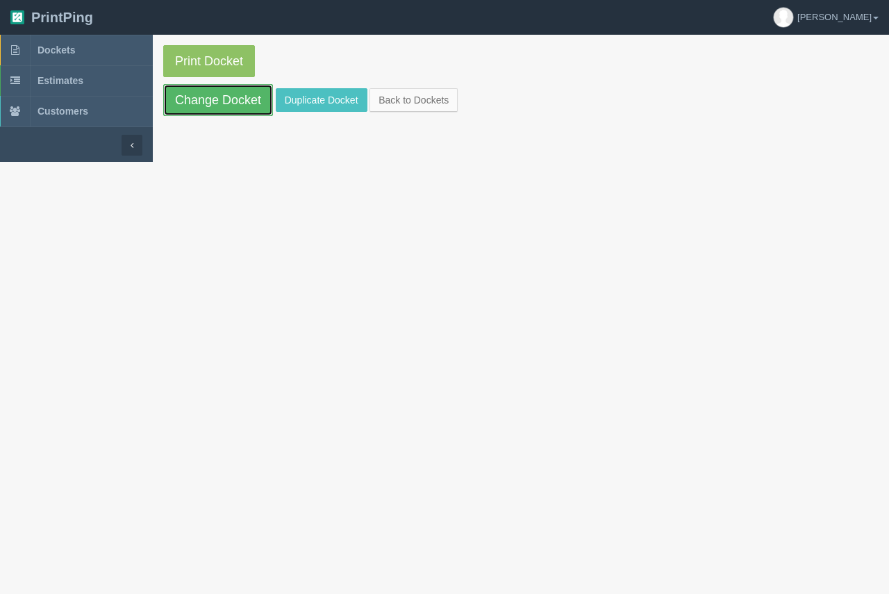
click at [225, 101] on link "Change Docket" at bounding box center [218, 100] width 110 height 32
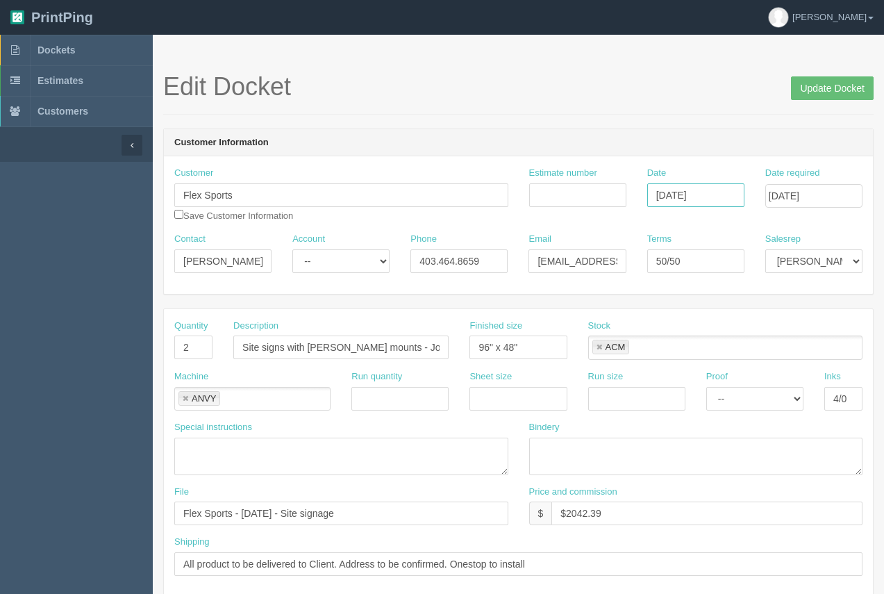
click at [724, 201] on input "[DATE]" at bounding box center [695, 195] width 97 height 24
click at [680, 289] on td "6" at bounding box center [679, 288] width 20 height 20
click at [755, 288] on td "10" at bounding box center [752, 288] width 17 height 20
click at [687, 200] on input "[DATE]" at bounding box center [695, 195] width 97 height 24
click at [684, 288] on td "6" at bounding box center [679, 288] width 20 height 20
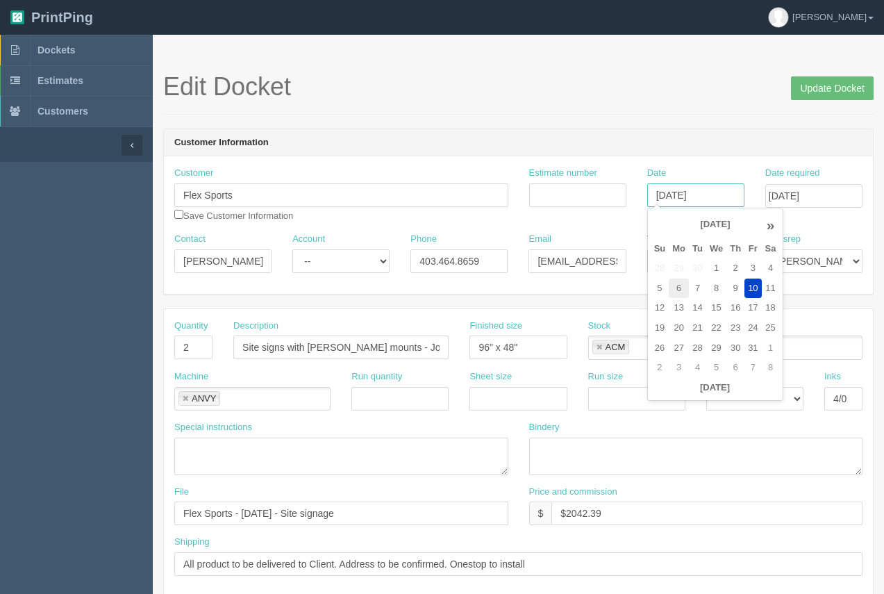
type input "October 6, 2025"
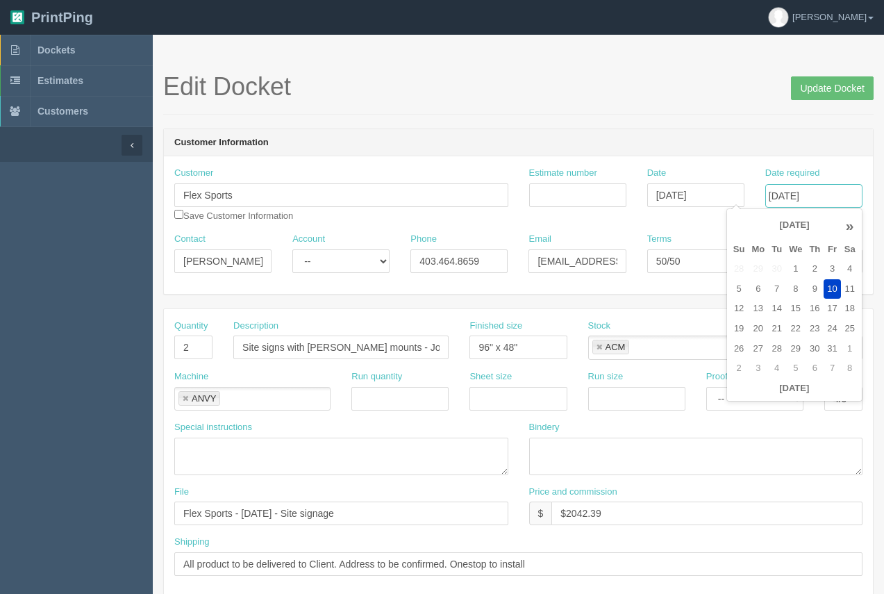
click at [803, 195] on input "[DATE]" at bounding box center [813, 196] width 97 height 24
click at [829, 290] on td "10" at bounding box center [832, 289] width 17 height 20
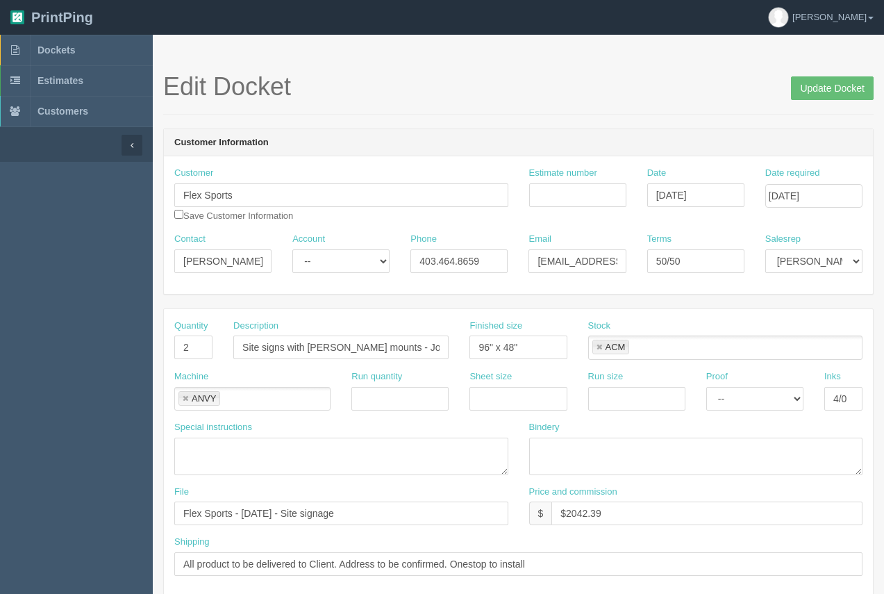
click at [869, 153] on header "Customer Information" at bounding box center [518, 143] width 709 height 28
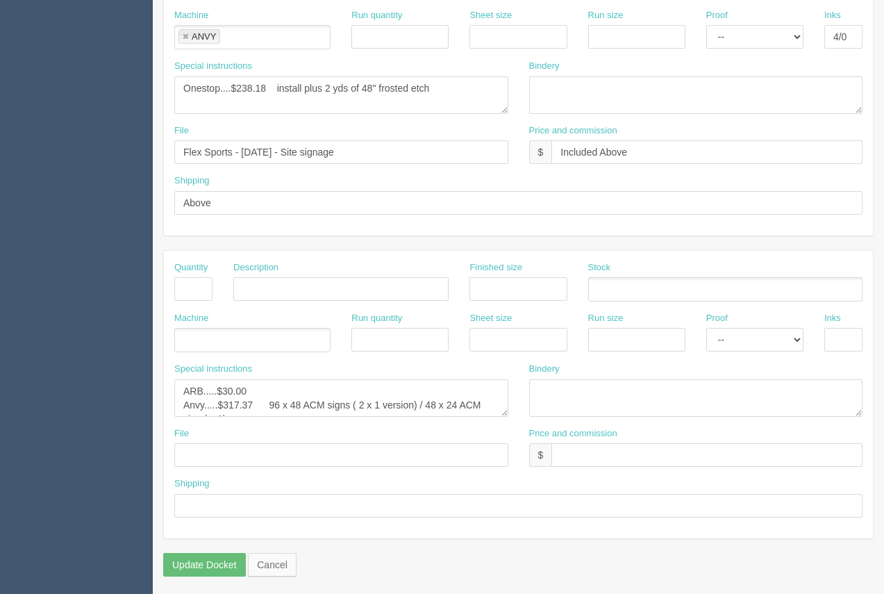
scroll to position [667, 0]
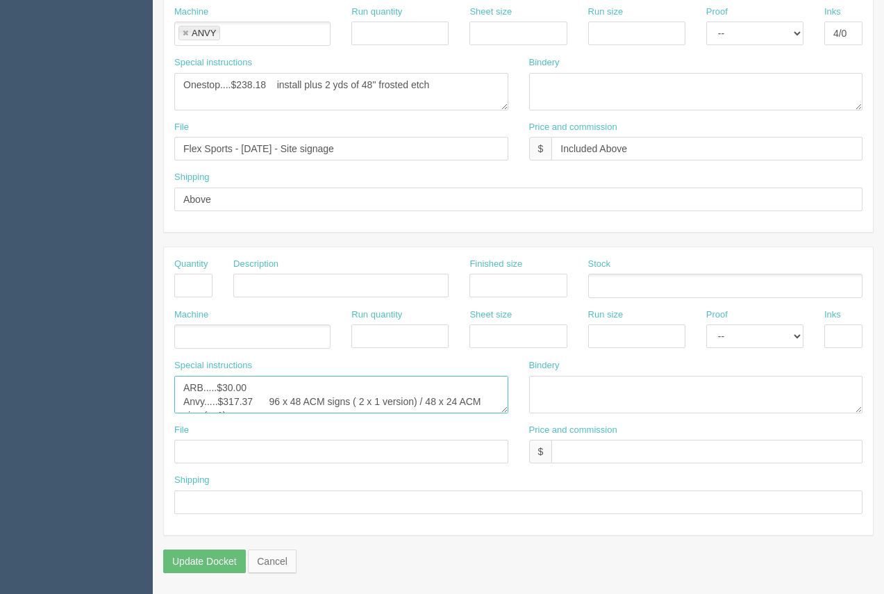
click at [255, 407] on textarea "ARB.....$30.00 Anvy.....$317.37 96 x 48 ACM signs ( 2 x 1 version) / 48 x 24 AC…" at bounding box center [341, 394] width 334 height 37
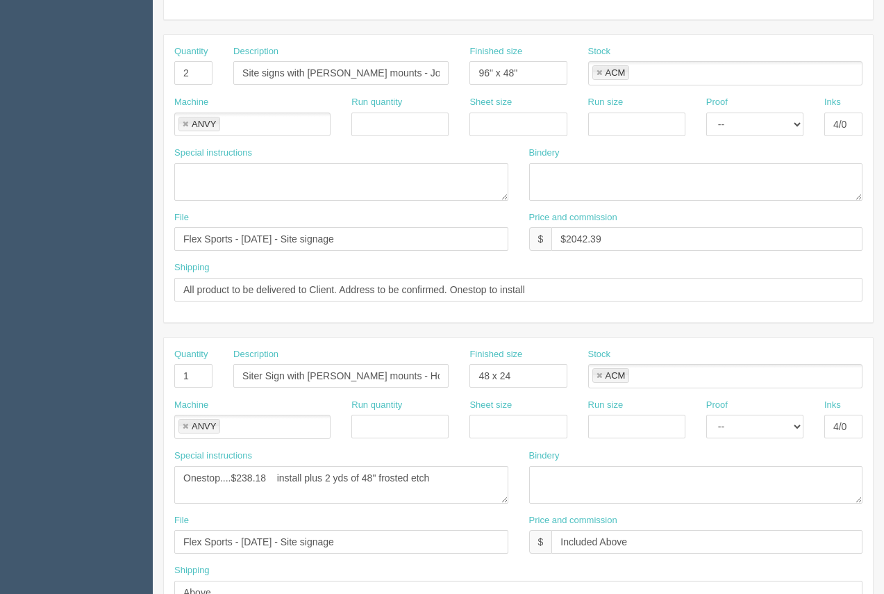
scroll to position [285, 0]
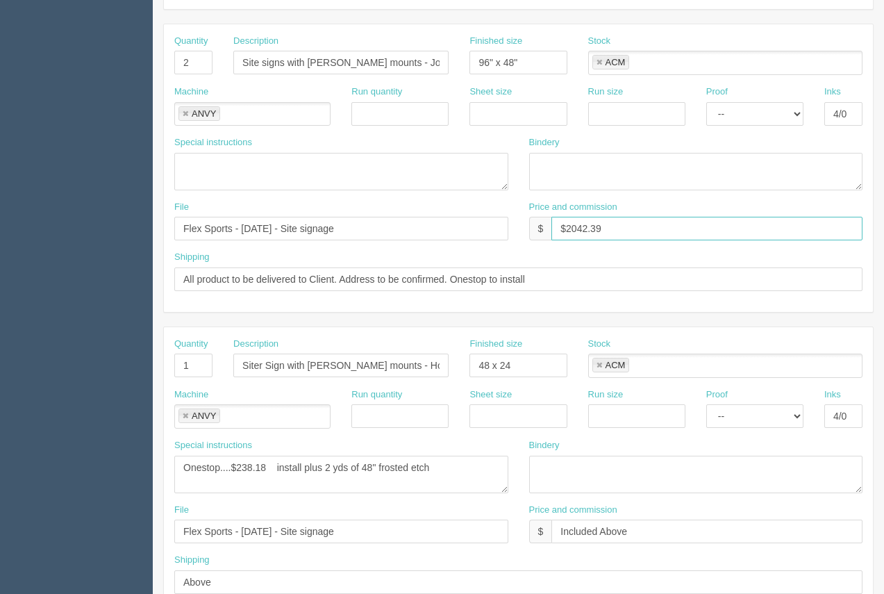
click at [699, 240] on input "$2042.39" at bounding box center [706, 229] width 311 height 24
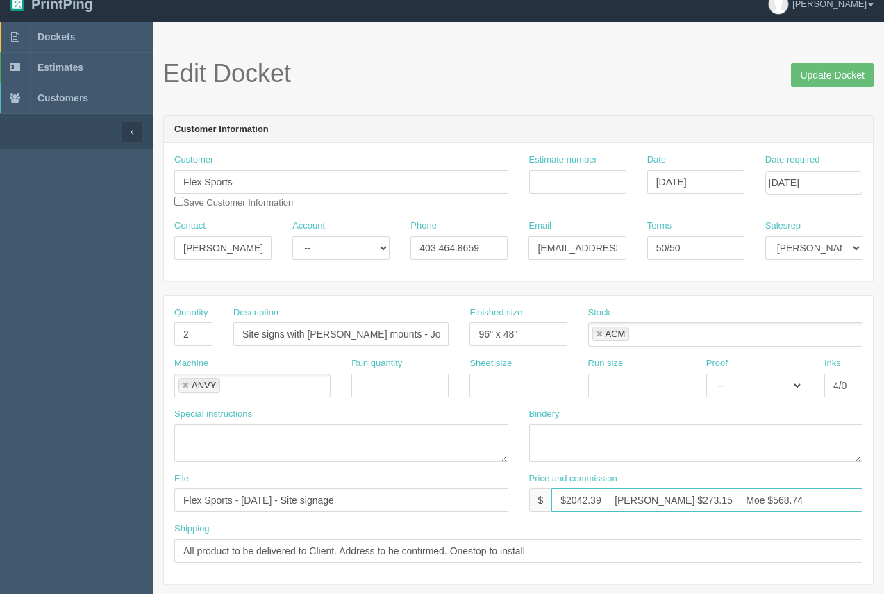
scroll to position [24, 0]
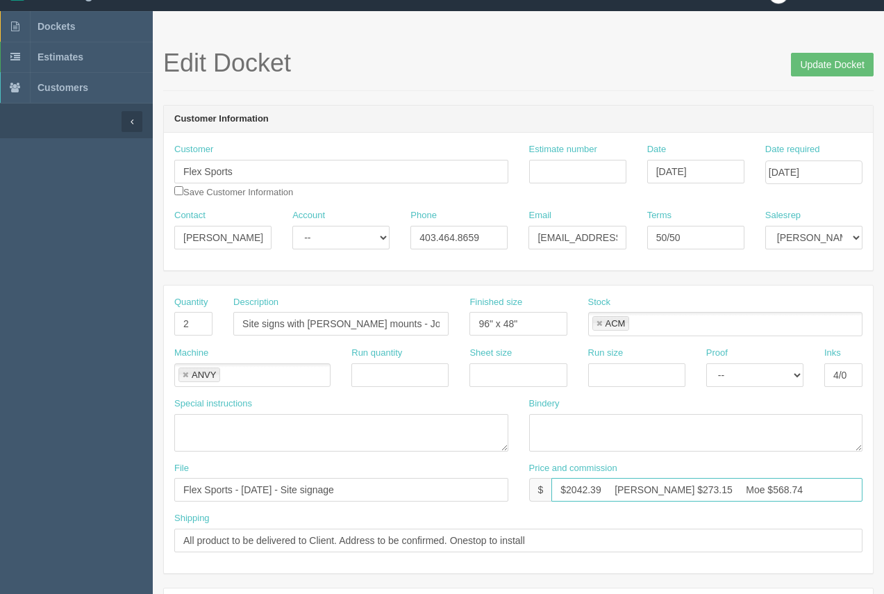
type input "$2042.39 [PERSON_NAME] $273.15 Moe $568.74"
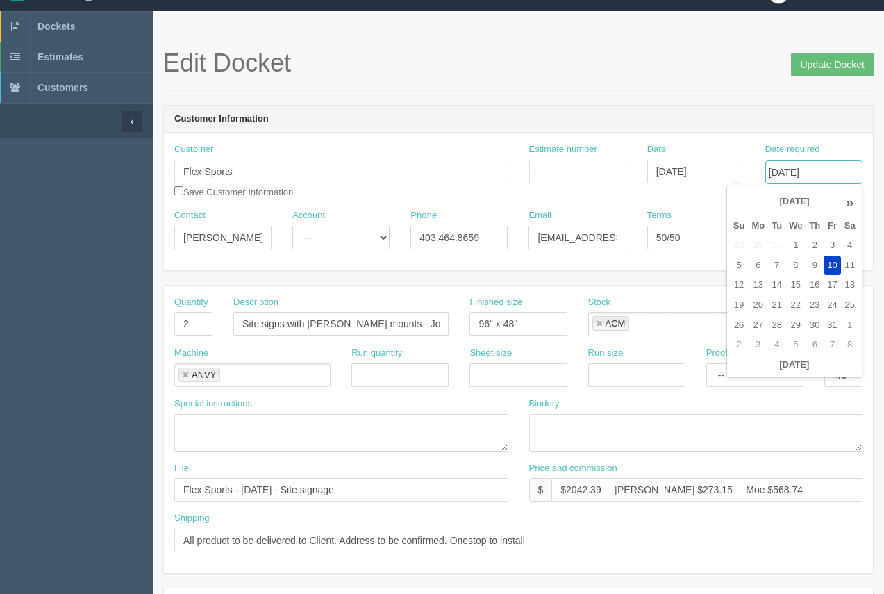
click at [817, 177] on input "[DATE]" at bounding box center [813, 172] width 97 height 24
click at [775, 286] on td "14" at bounding box center [776, 285] width 17 height 20
type input "October 14, 2025"
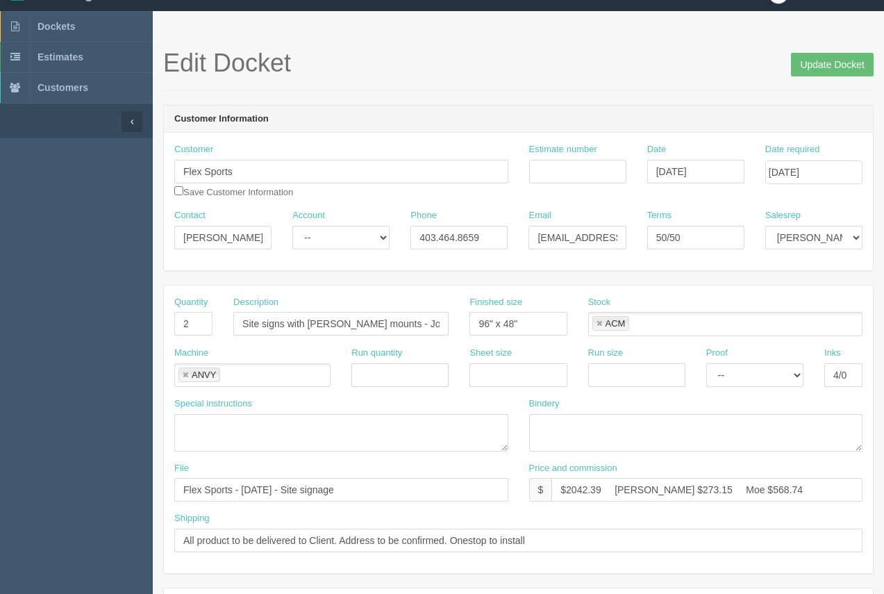
click at [733, 89] on div "Edit Docket Update Docket" at bounding box center [518, 70] width 710 height 42
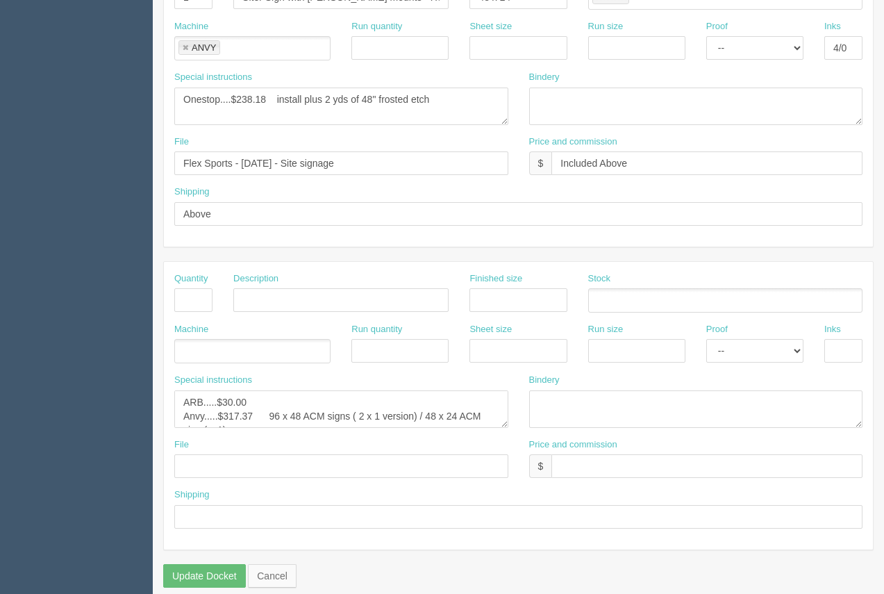
scroll to position [667, 0]
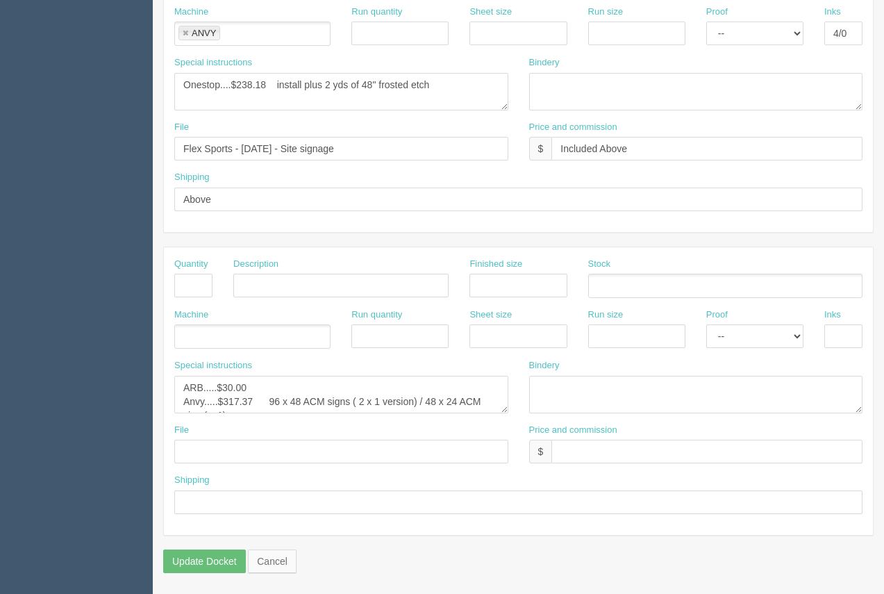
click at [288, 415] on div "Special instructions ARB.....$30.00 Anvy.....$317.37 96 x 48 ACM signs ( 2 x 1 …" at bounding box center [341, 391] width 355 height 65
click at [291, 406] on textarea "ARB.....$30.00 Anvy.....$317.37 96 x 48 ACM signs ( 2 x 1 version) / 48 x 24 AC…" at bounding box center [341, 394] width 334 height 37
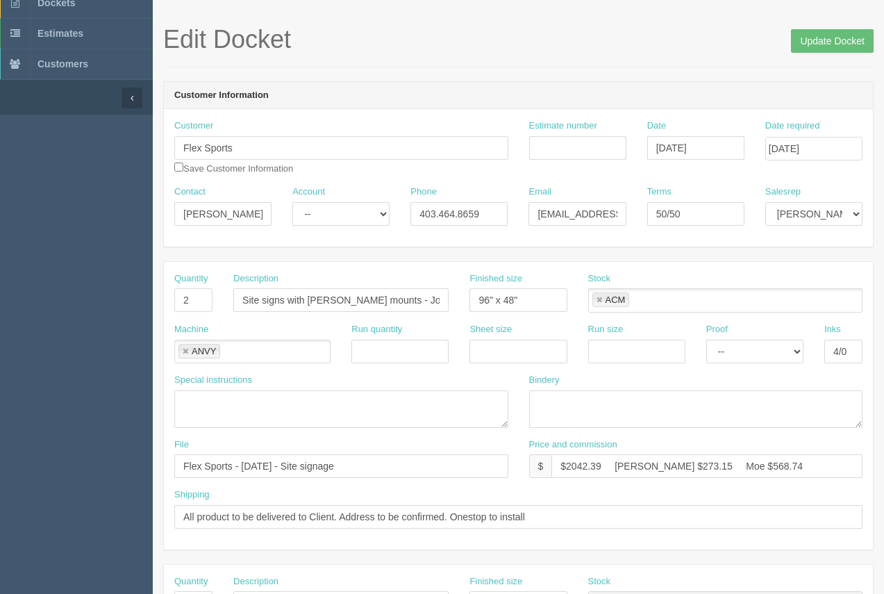
scroll to position [35, 0]
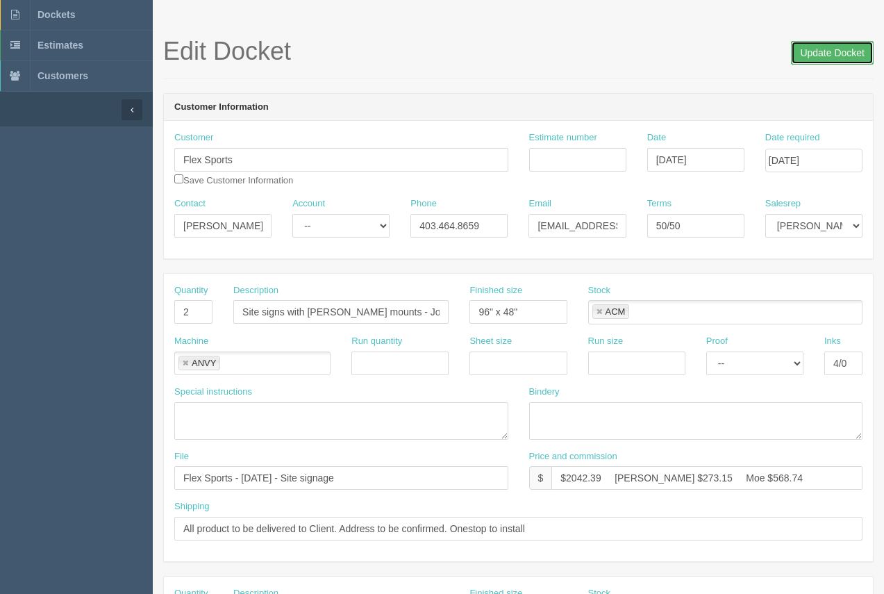
click at [837, 53] on input "Update Docket" at bounding box center [832, 53] width 83 height 24
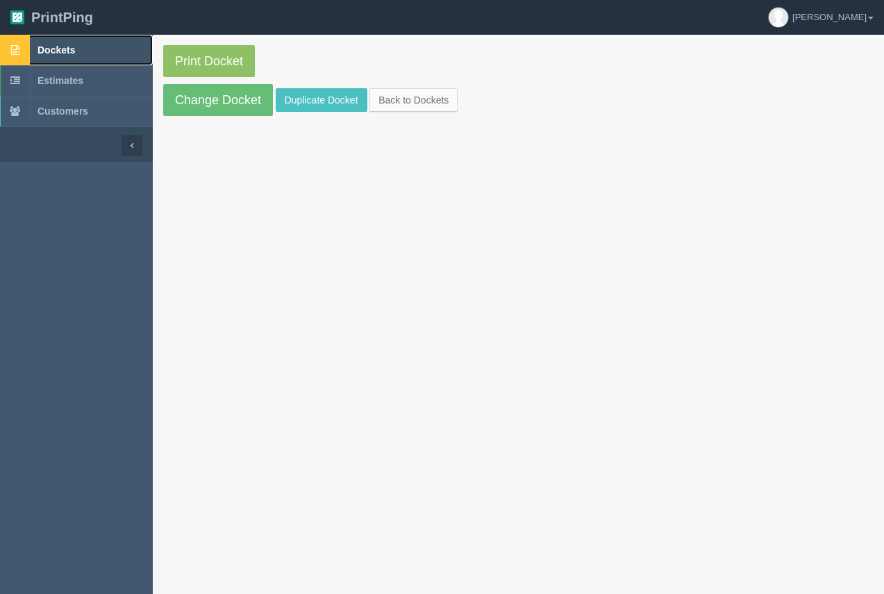
click at [67, 41] on link "Dockets" at bounding box center [76, 50] width 153 height 31
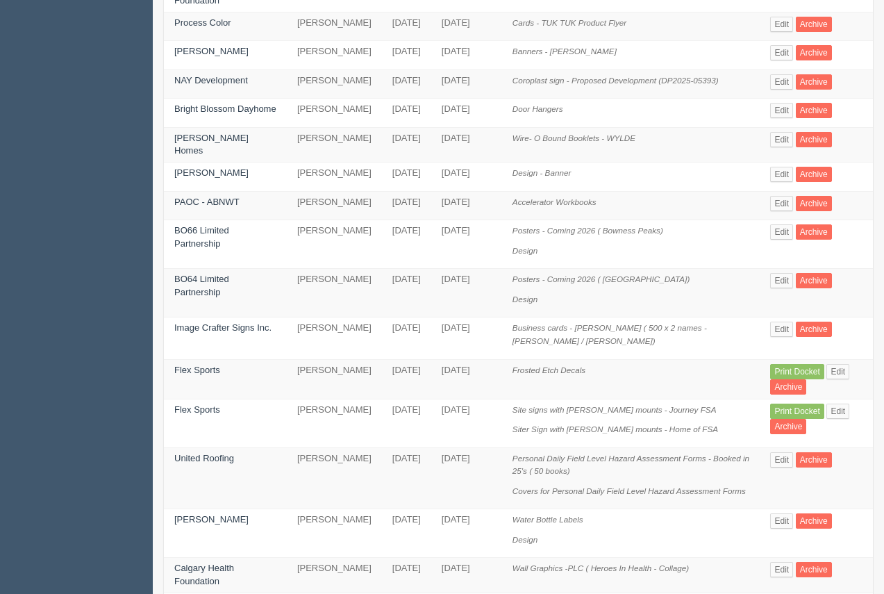
scroll to position [360, 0]
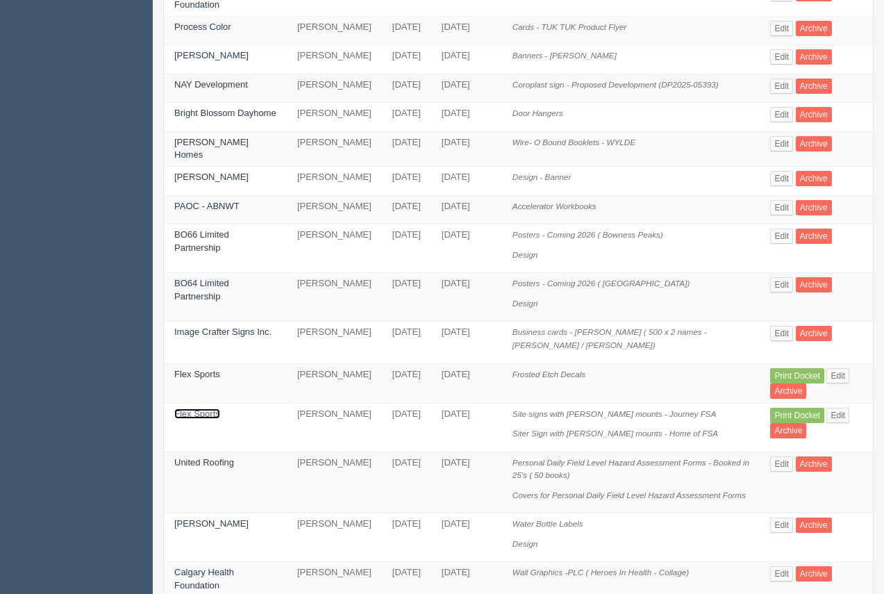
click at [189, 408] on link "Flex Sports" at bounding box center [197, 413] width 46 height 10
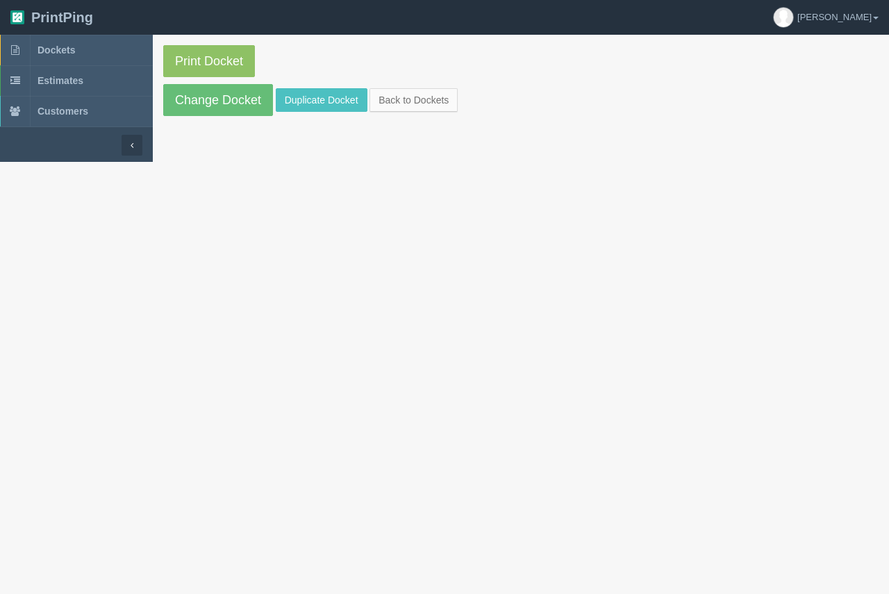
click at [228, 117] on section "Print Docket Change Docket Duplicate Docket Back to Dockets" at bounding box center [521, 81] width 736 height 92
drag, startPoint x: 230, startPoint y: 103, endPoint x: 237, endPoint y: 103, distance: 7.0
click at [231, 102] on link "Change Docket" at bounding box center [218, 100] width 110 height 32
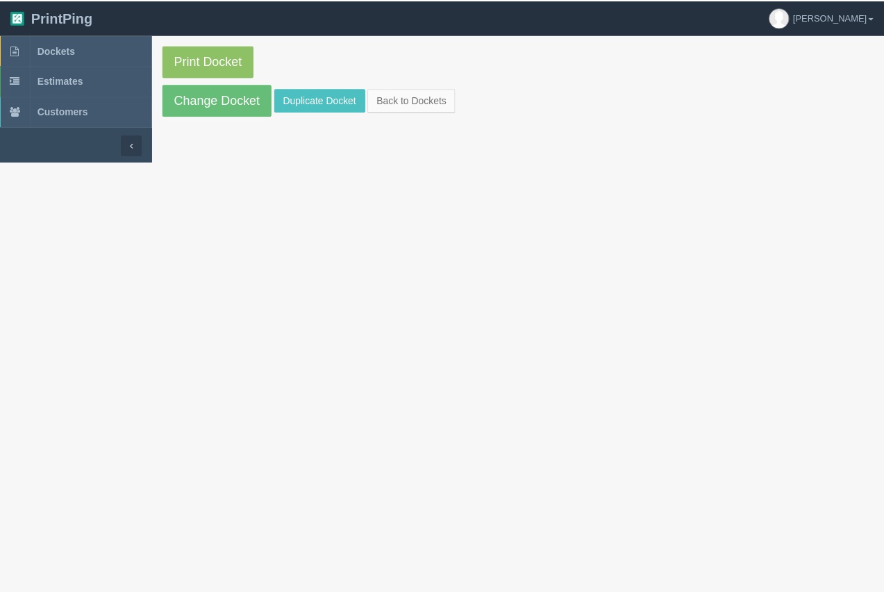
scroll to position [360, 0]
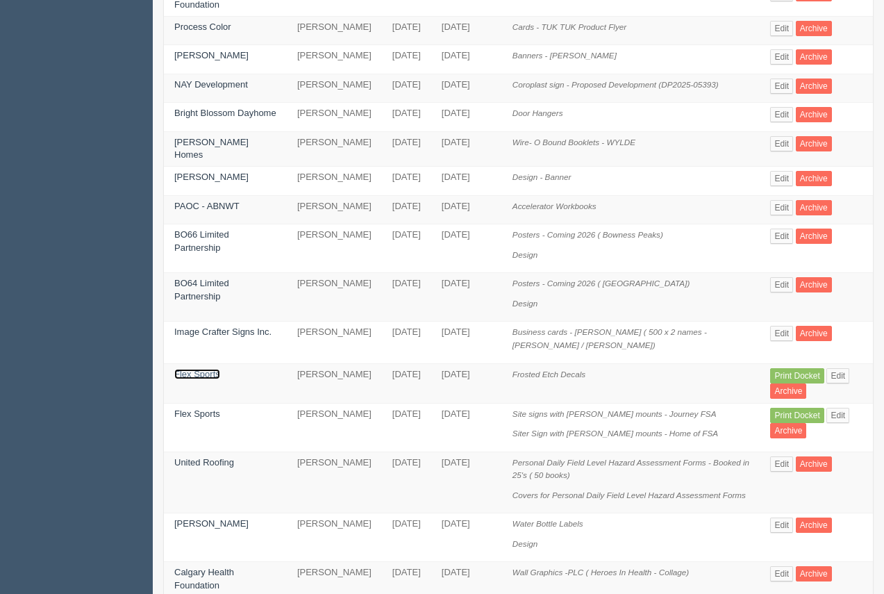
click at [183, 369] on link "Flex Sports" at bounding box center [197, 374] width 46 height 10
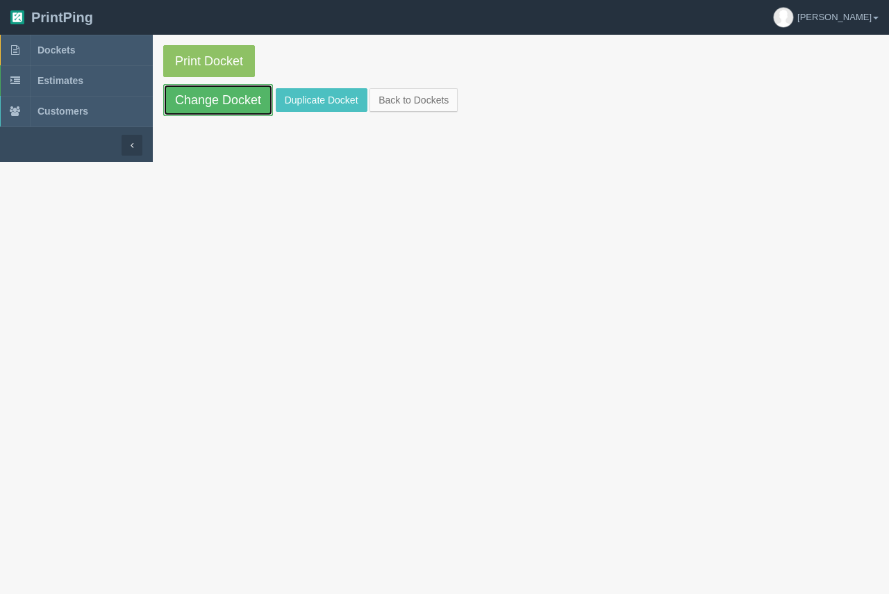
click at [206, 97] on link "Change Docket" at bounding box center [218, 100] width 110 height 32
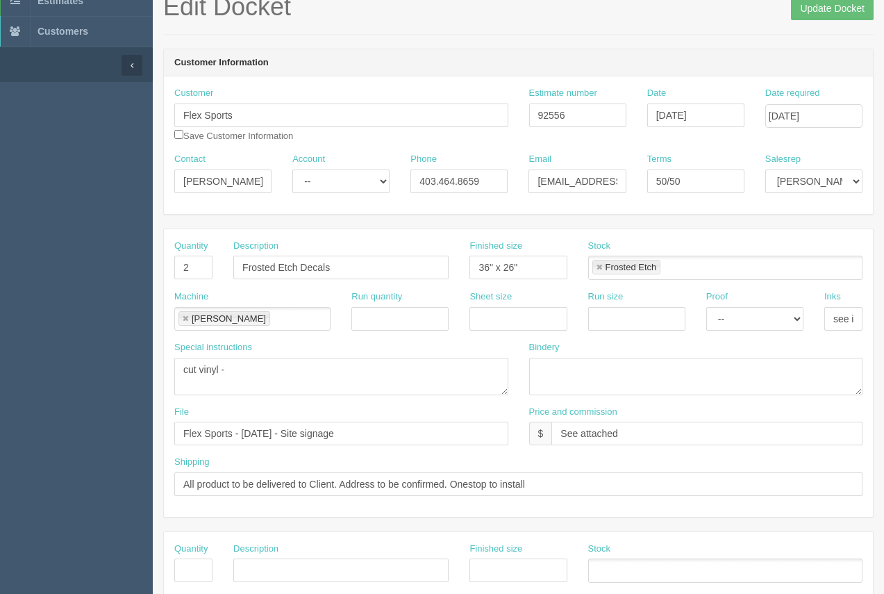
scroll to position [130, 0]
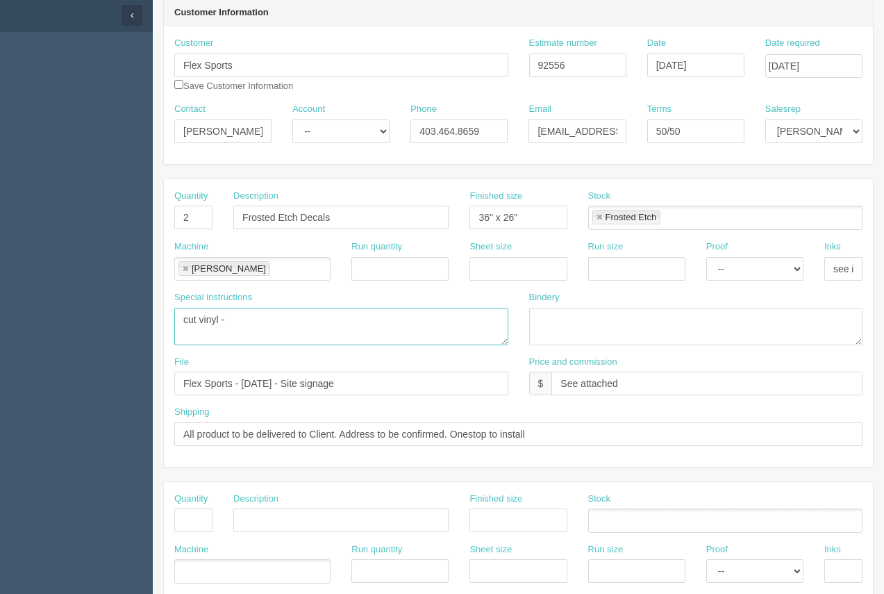
click at [240, 321] on textarea "cut vinyl -" at bounding box center [341, 326] width 334 height 37
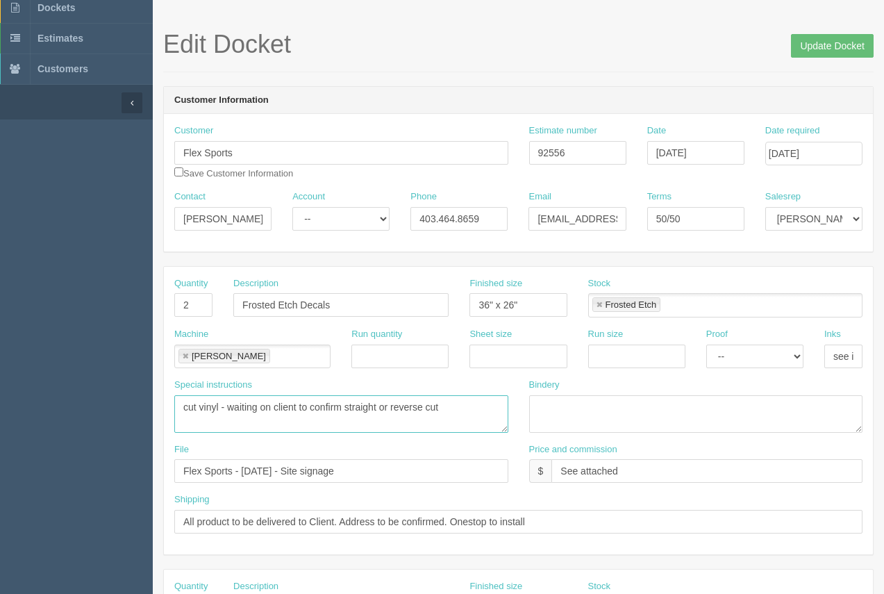
scroll to position [30, 0]
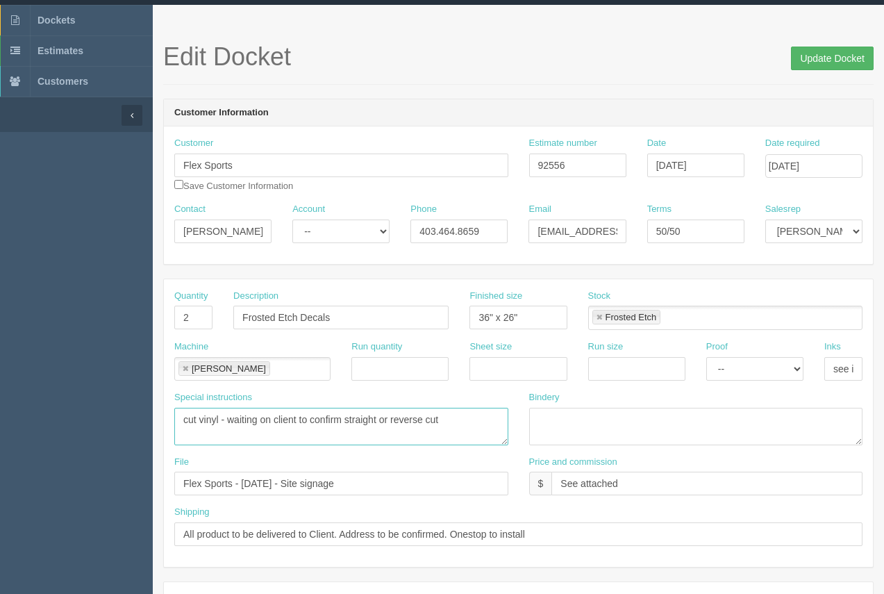
type textarea "cut vinyl - waiting on client to confirm straight or reverse cut"
click at [827, 54] on input "Update Docket" at bounding box center [832, 59] width 83 height 24
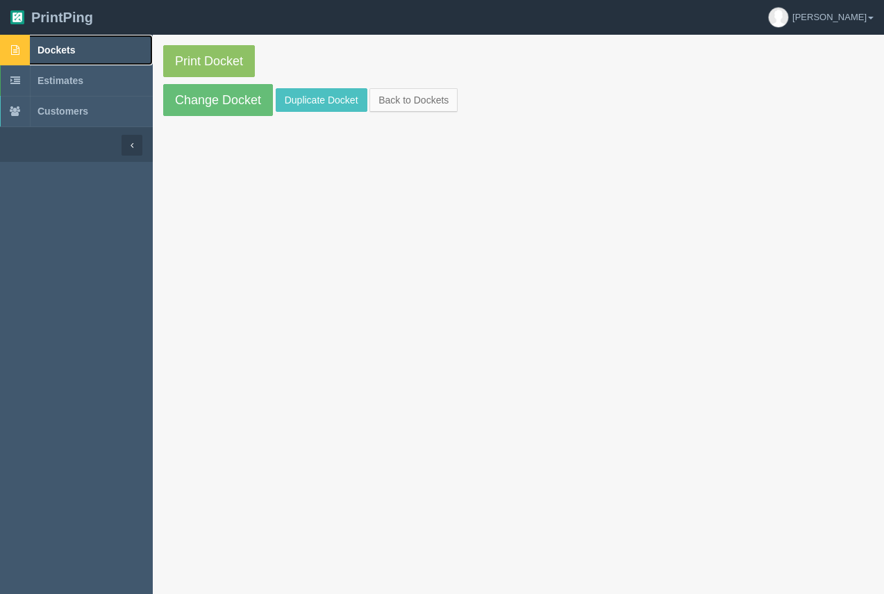
click at [42, 47] on span "Dockets" at bounding box center [55, 49] width 37 height 11
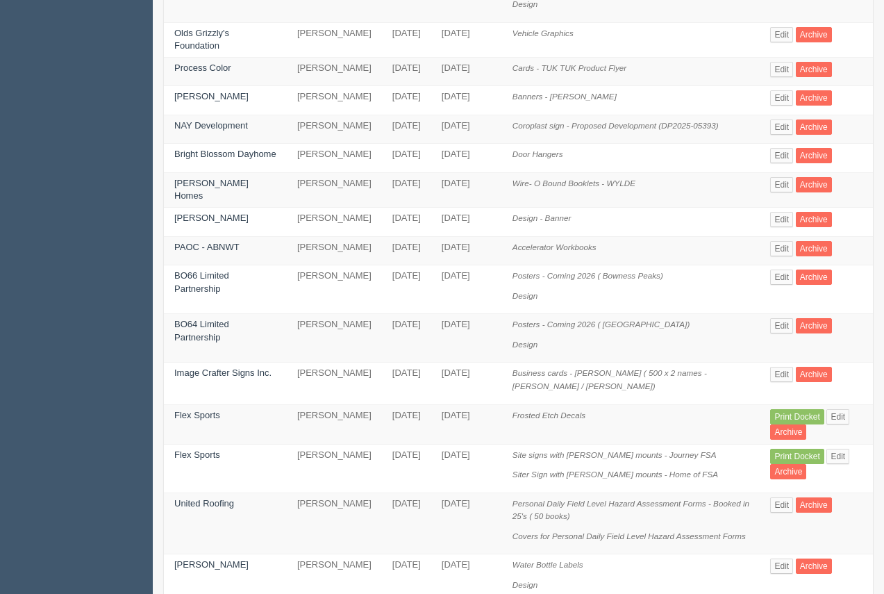
scroll to position [331, 0]
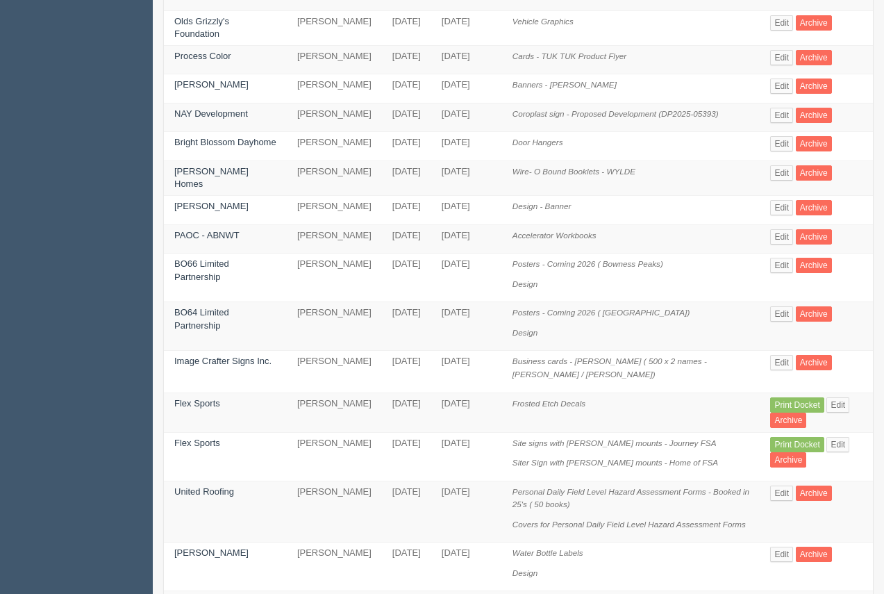
click at [204, 432] on td "Flex Sports" at bounding box center [225, 456] width 123 height 49
click at [178, 437] on link "Flex Sports" at bounding box center [197, 442] width 46 height 10
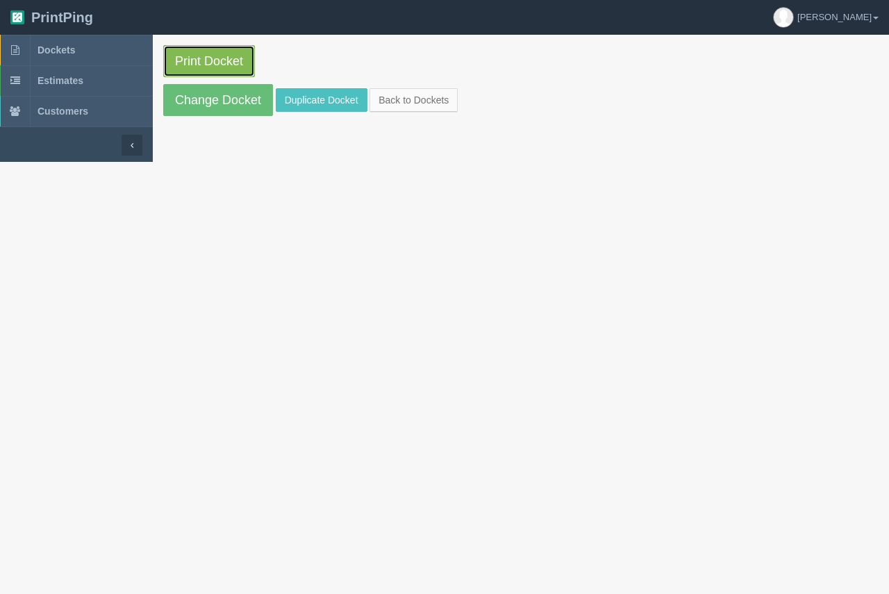
click at [231, 62] on link "Print Docket" at bounding box center [209, 61] width 92 height 32
click at [41, 48] on span "Dockets" at bounding box center [55, 49] width 37 height 11
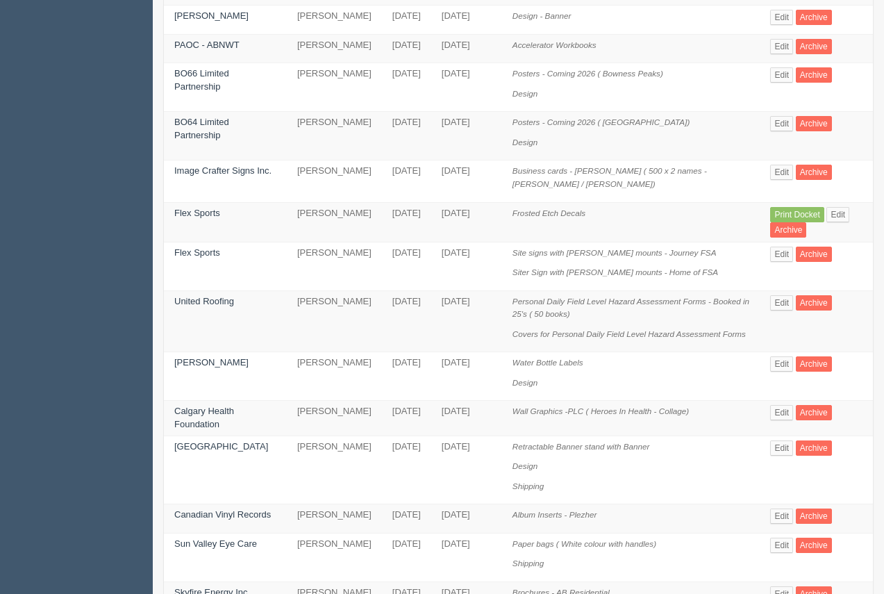
scroll to position [519, 0]
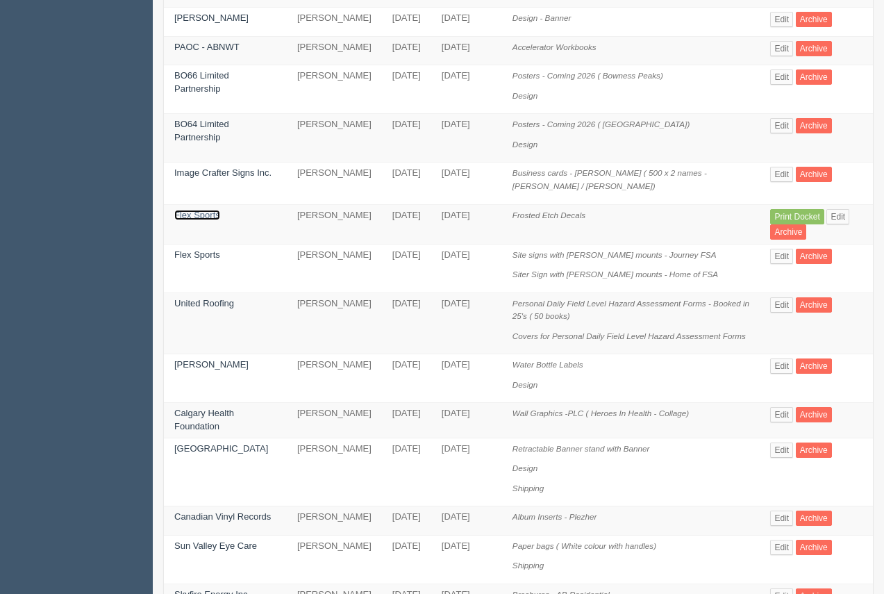
click at [210, 210] on link "Flex Sports" at bounding box center [197, 215] width 46 height 10
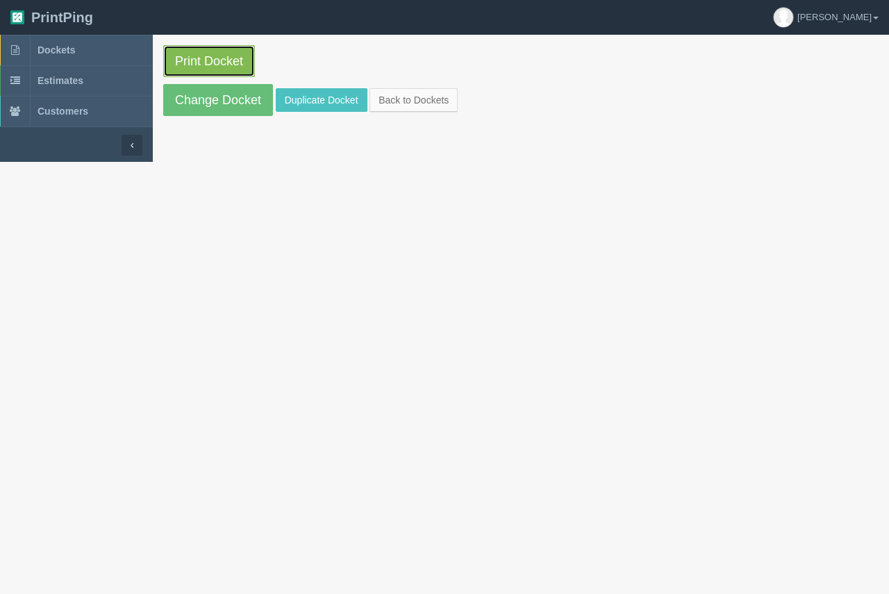
click at [187, 65] on link "Print Docket" at bounding box center [209, 61] width 92 height 32
click at [61, 49] on span "Dockets" at bounding box center [55, 49] width 37 height 11
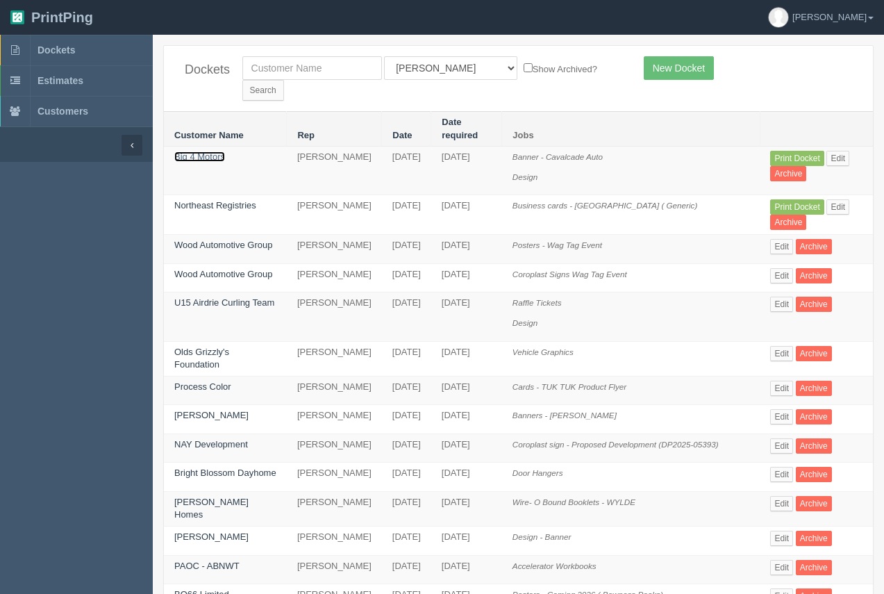
click at [197, 151] on link "Big 4 Motors" at bounding box center [199, 156] width 51 height 10
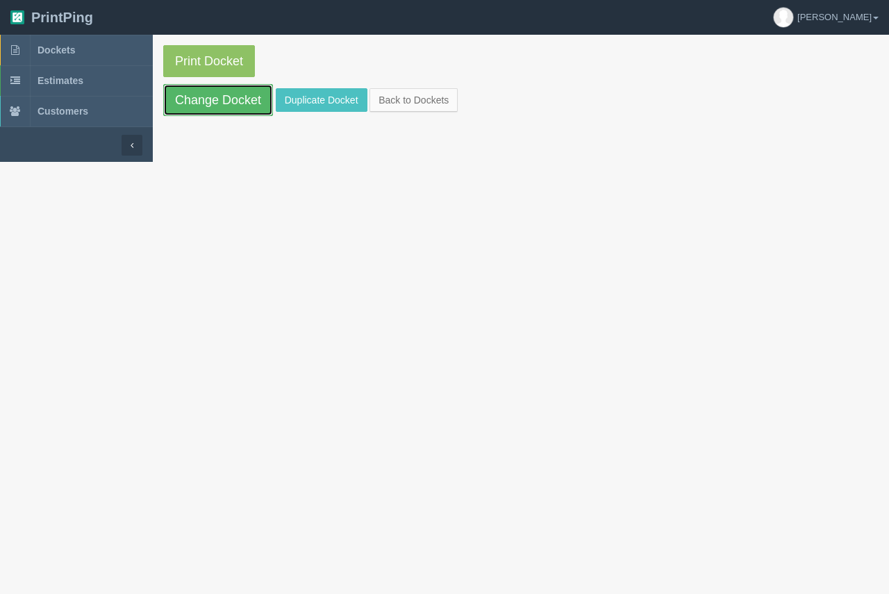
click at [214, 106] on link "Change Docket" at bounding box center [218, 100] width 110 height 32
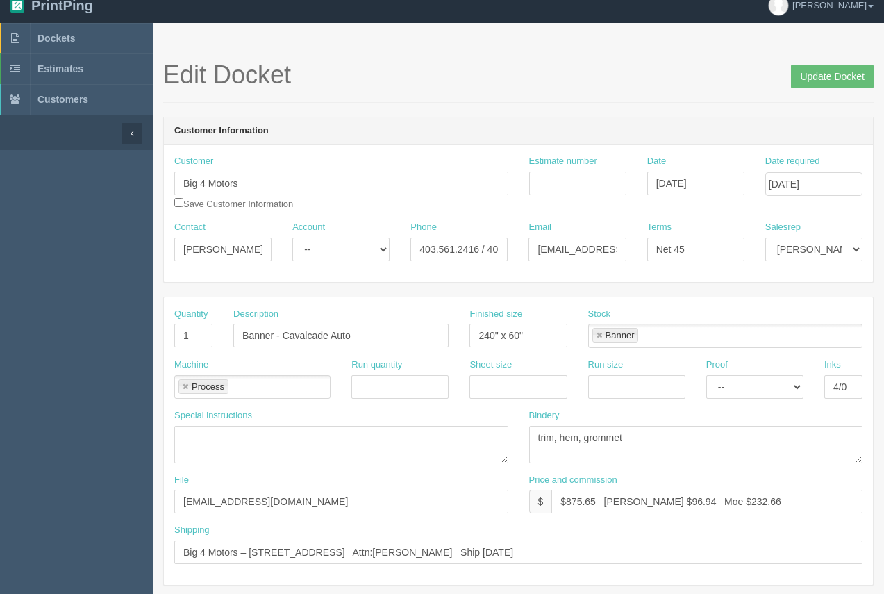
scroll to position [6, 0]
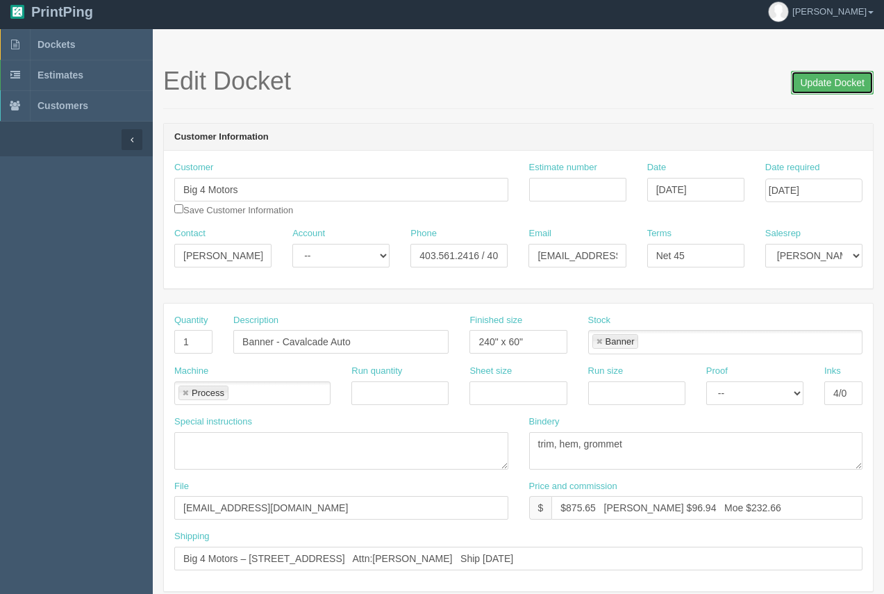
click at [824, 79] on input "Update Docket" at bounding box center [832, 83] width 83 height 24
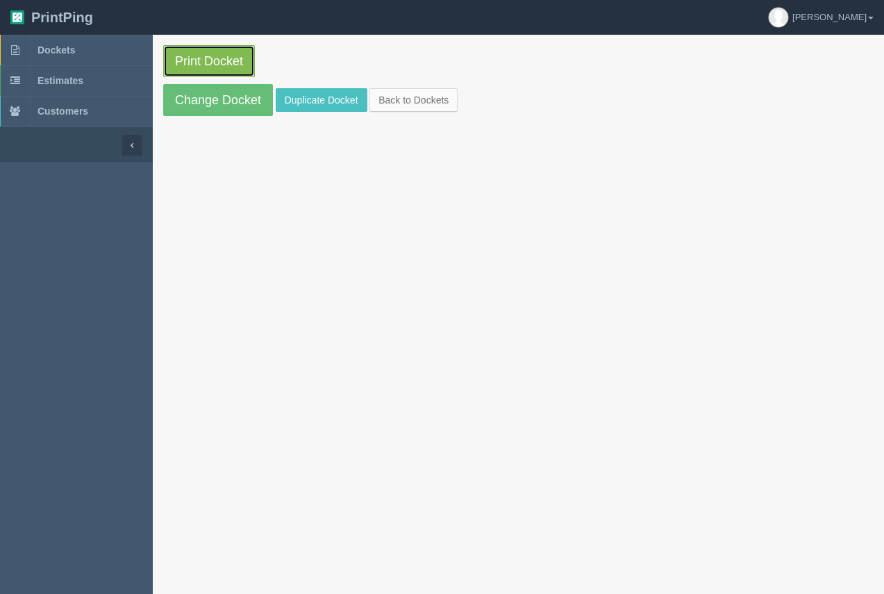
click at [194, 58] on link "Print Docket" at bounding box center [209, 61] width 92 height 32
click at [58, 44] on link "Dockets" at bounding box center [76, 50] width 153 height 31
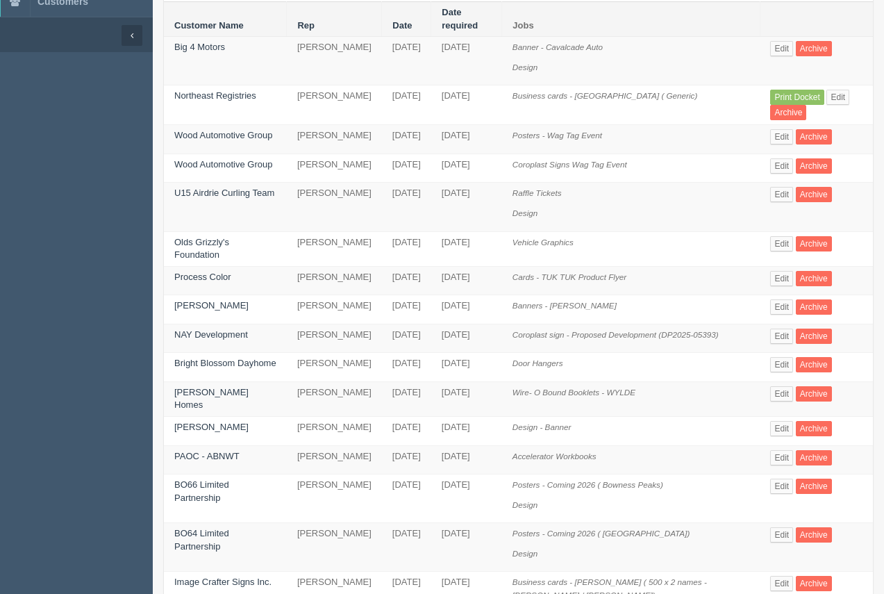
scroll to position [104, 0]
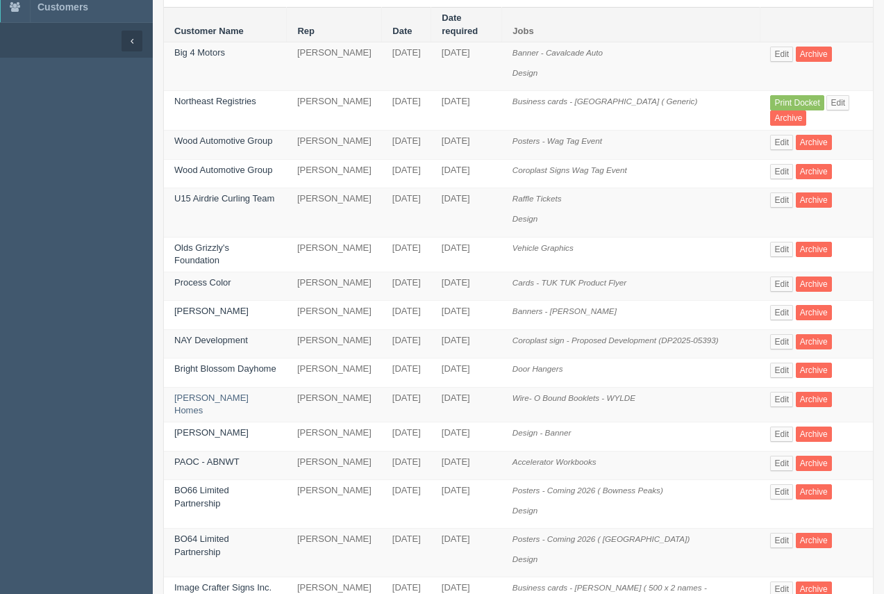
click at [212, 391] on td "[PERSON_NAME] Homes" at bounding box center [225, 404] width 123 height 35
click at [212, 392] on link "[PERSON_NAME] Homes" at bounding box center [211, 404] width 74 height 24
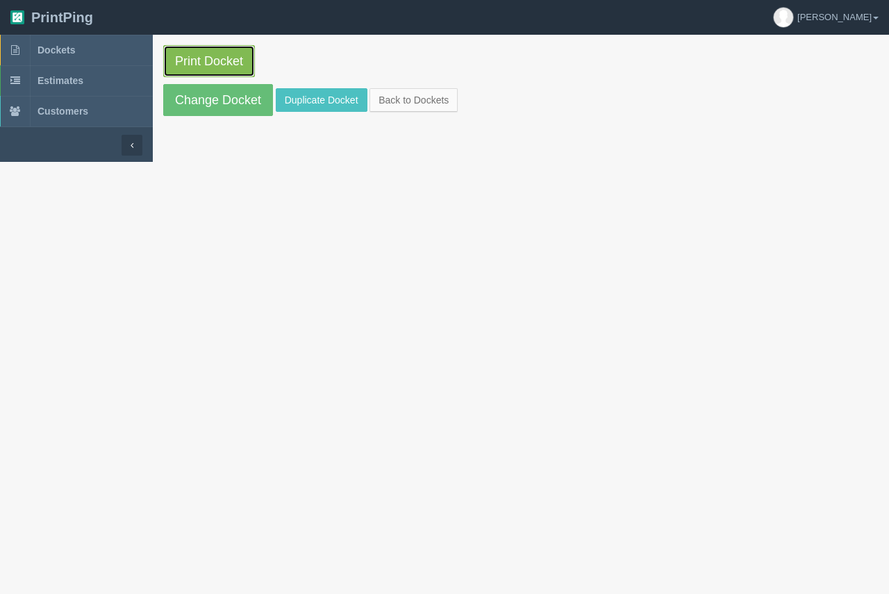
click at [213, 67] on link "Print Docket" at bounding box center [209, 61] width 92 height 32
click at [61, 58] on link "Dockets" at bounding box center [76, 50] width 153 height 31
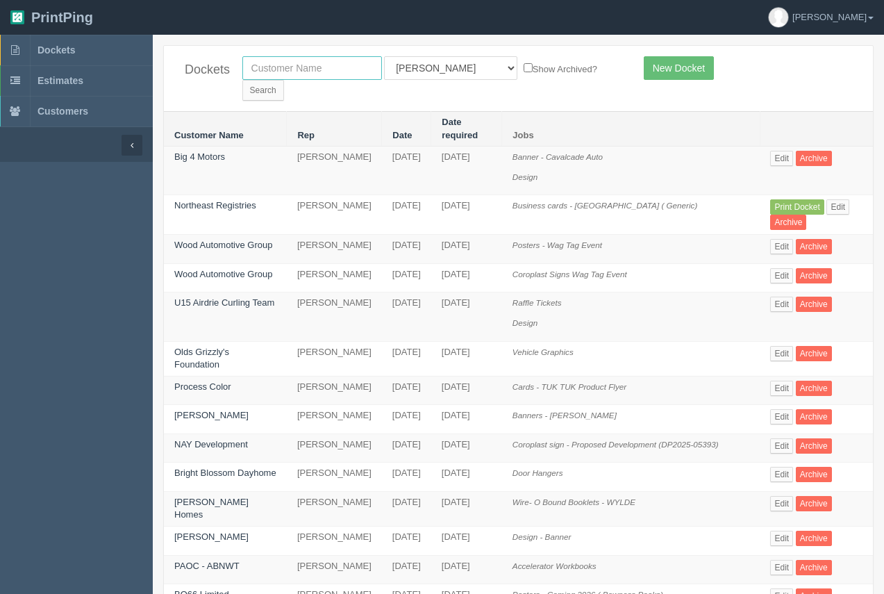
click at [359, 69] on input "text" at bounding box center [312, 68] width 140 height 24
type input "round"
click at [284, 80] on input "Search" at bounding box center [263, 90] width 42 height 21
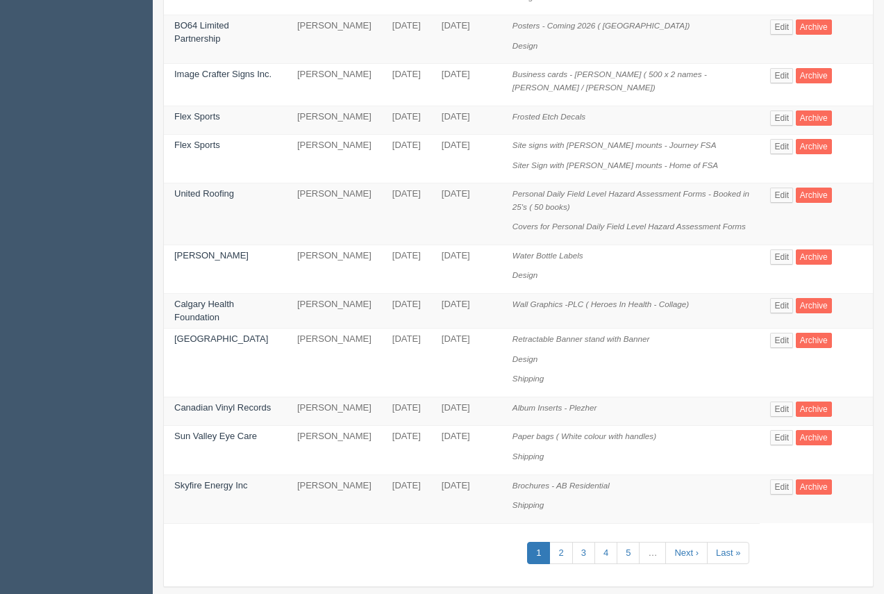
scroll to position [628, 0]
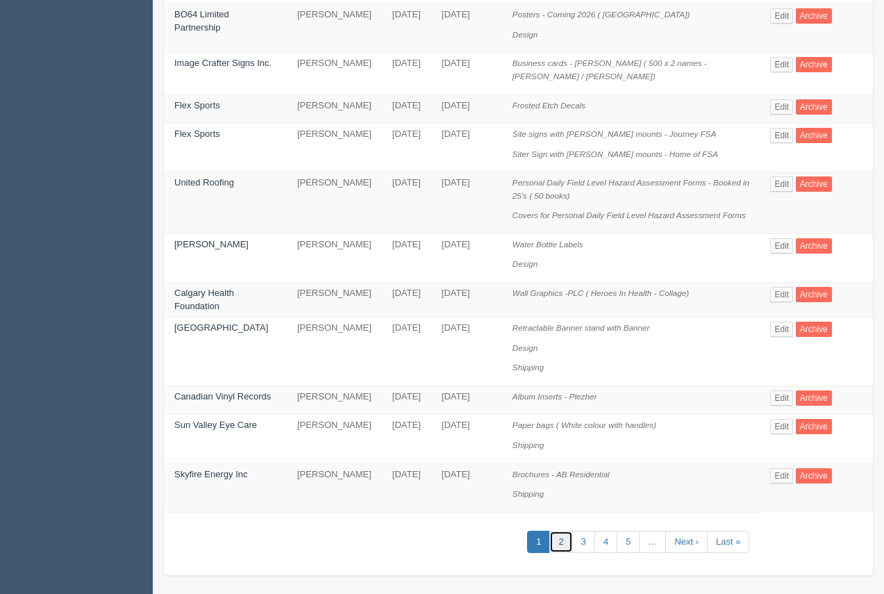
click at [556, 533] on link "2" at bounding box center [560, 542] width 23 height 23
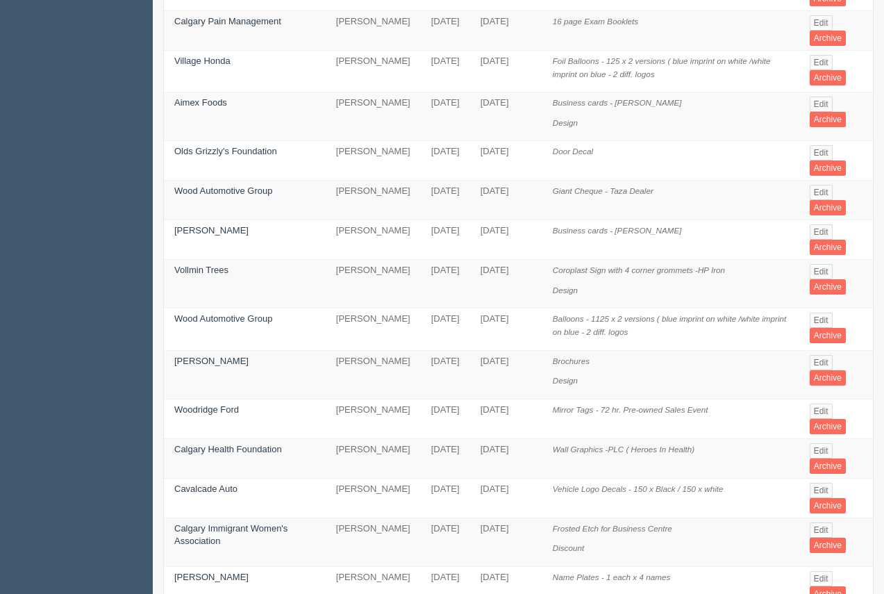
scroll to position [697, 0]
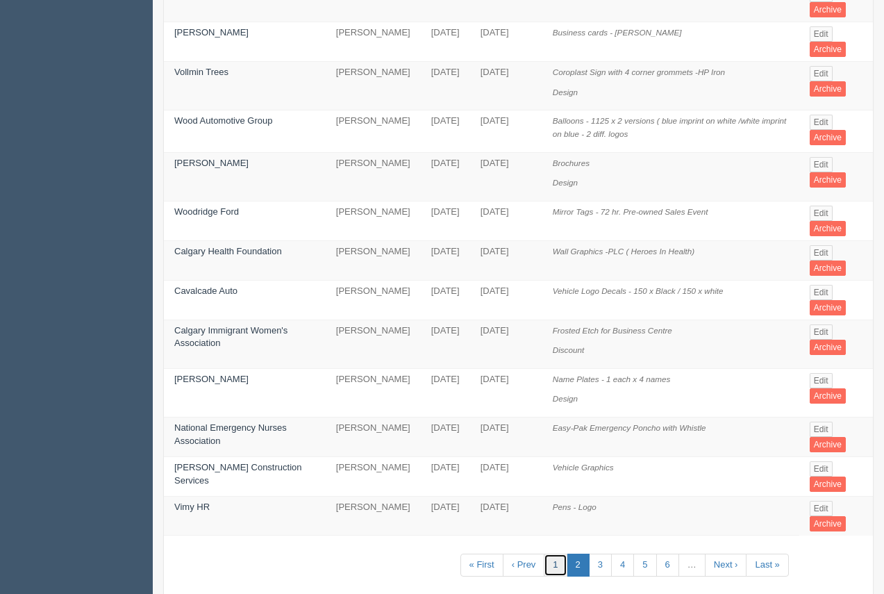
click at [551, 553] on link "1" at bounding box center [555, 564] width 23 height 23
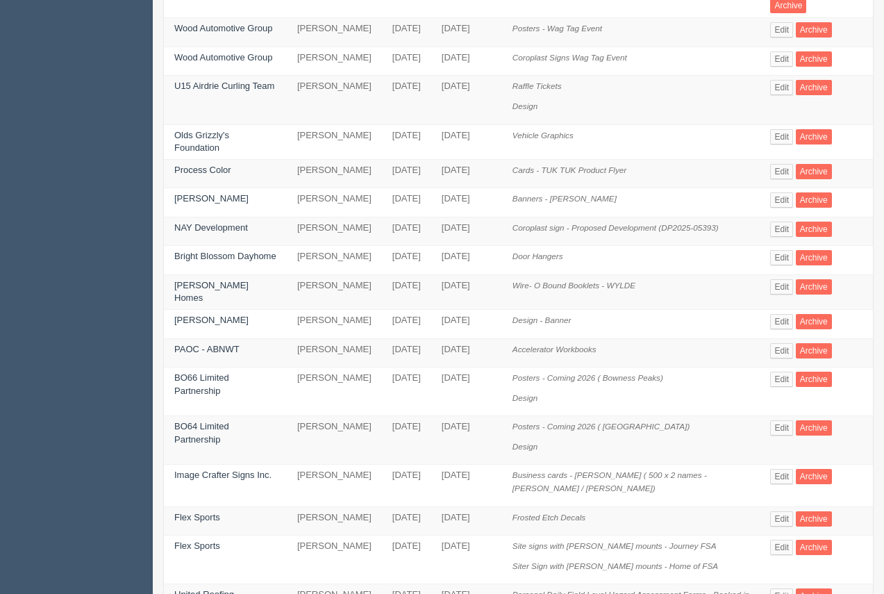
scroll to position [226, 0]
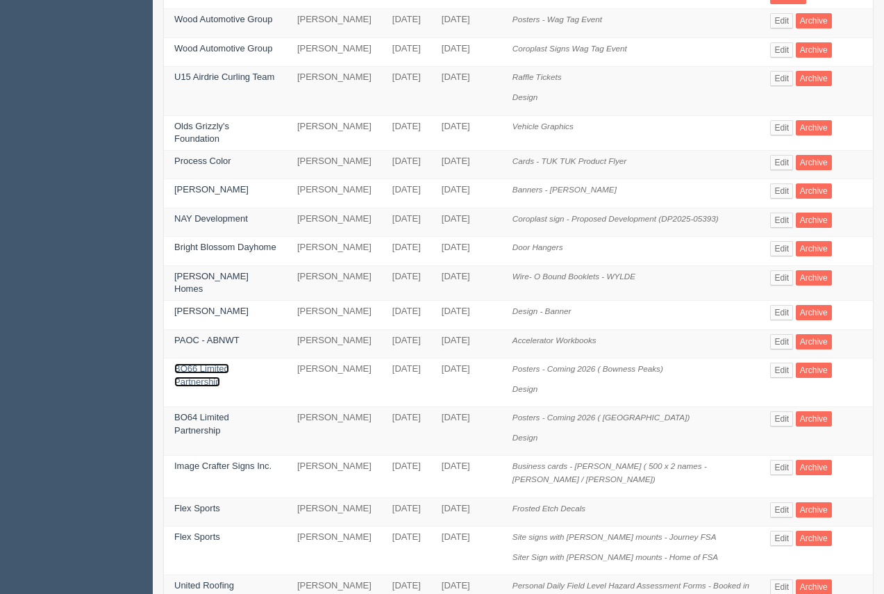
click at [213, 363] on link "BO66 Limited Partnership" at bounding box center [201, 375] width 55 height 24
drag, startPoint x: 213, startPoint y: 349, endPoint x: 210, endPoint y: 331, distance: 18.4
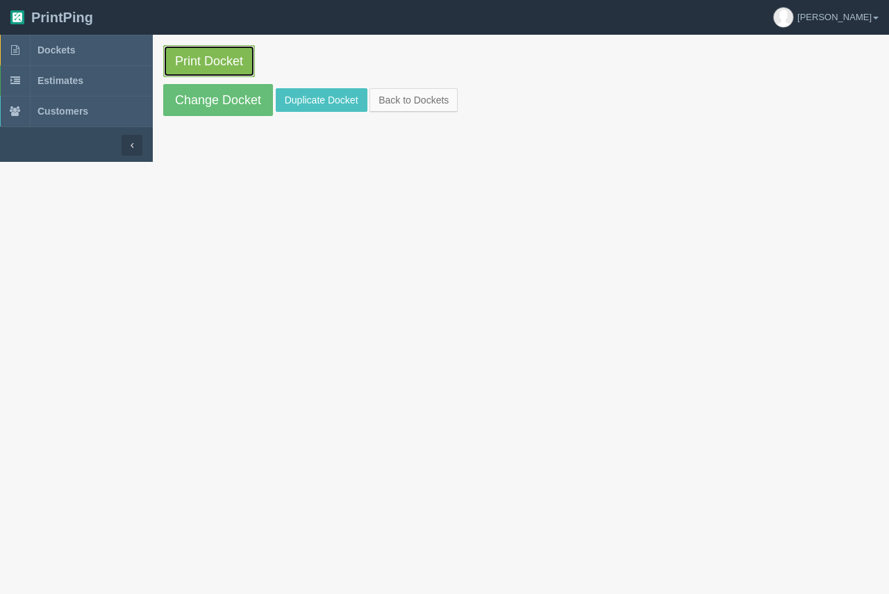
click at [197, 69] on link "Print Docket" at bounding box center [209, 61] width 92 height 32
click at [62, 44] on span "Dockets" at bounding box center [55, 49] width 37 height 11
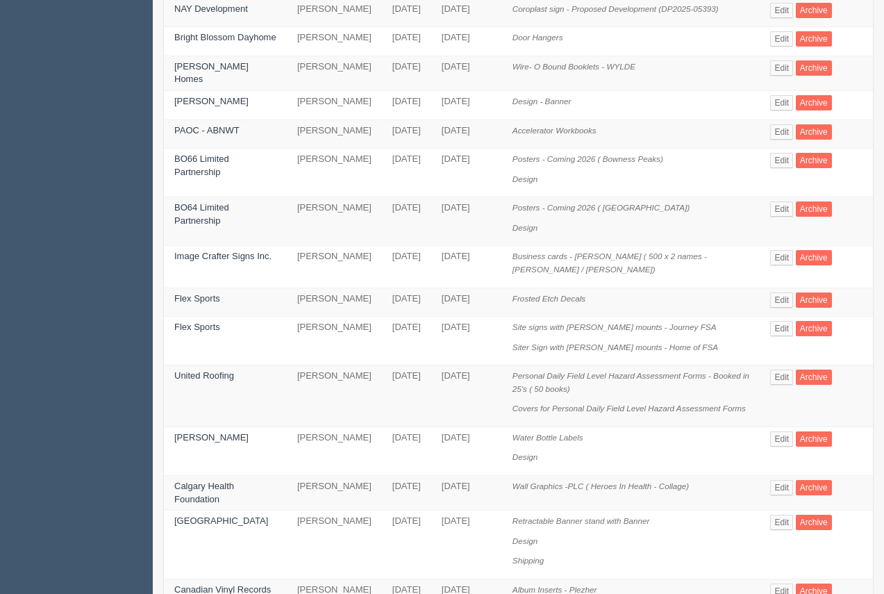
scroll to position [442, 0]
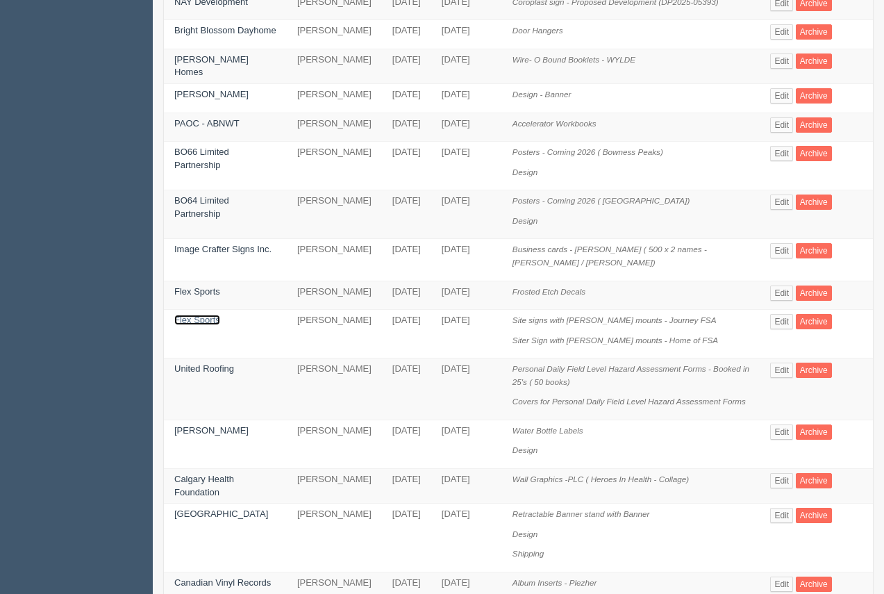
click at [212, 315] on link "Flex Sports" at bounding box center [197, 320] width 46 height 10
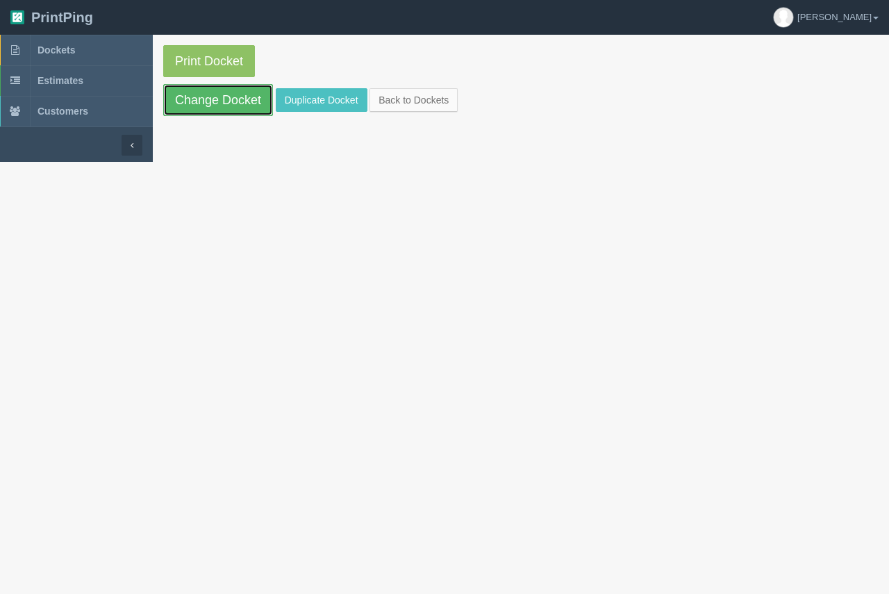
click at [231, 104] on link "Change Docket" at bounding box center [218, 100] width 110 height 32
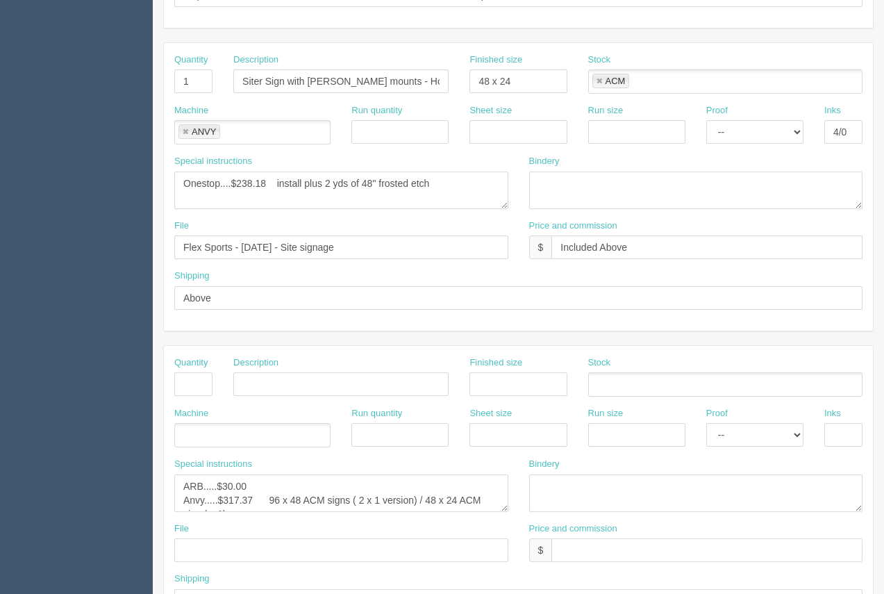
scroll to position [567, 0]
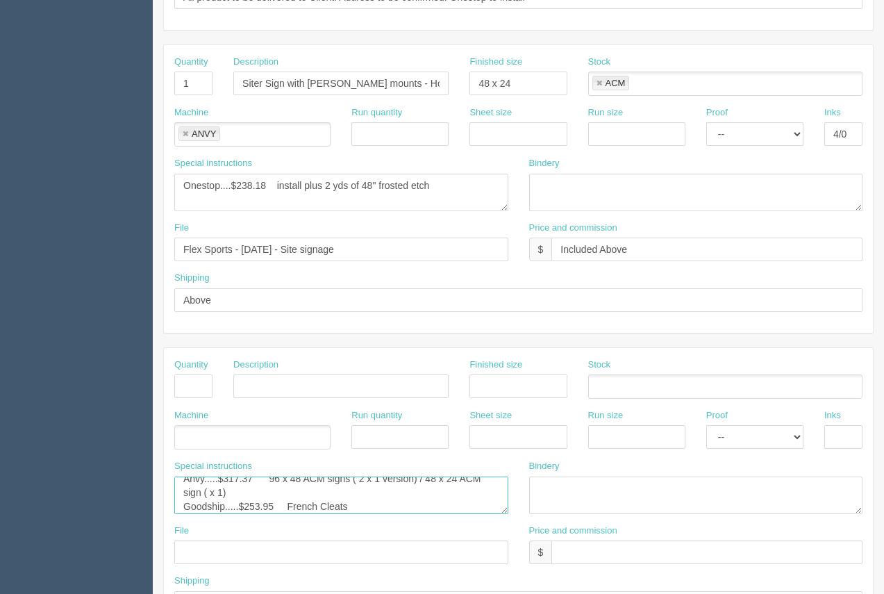
click at [255, 503] on textarea "ARB.....$30.00 Anvy.....$317.37 96 x 48 ACM signs ( 2 x 1 version) / 48 x 24 AC…" at bounding box center [341, 494] width 334 height 37
click at [278, 500] on textarea "ARB.....$30.00 Anvy.....$317.37 96 x 48 ACM signs ( 2 x 1 version) / 48 x 24 AC…" at bounding box center [341, 494] width 334 height 37
click at [252, 498] on textarea "ARB.....$30.00 Anvy.....$317.37 96 x 48 ACM signs ( 2 x 1 version) / 48 x 24 AC…" at bounding box center [341, 494] width 334 height 37
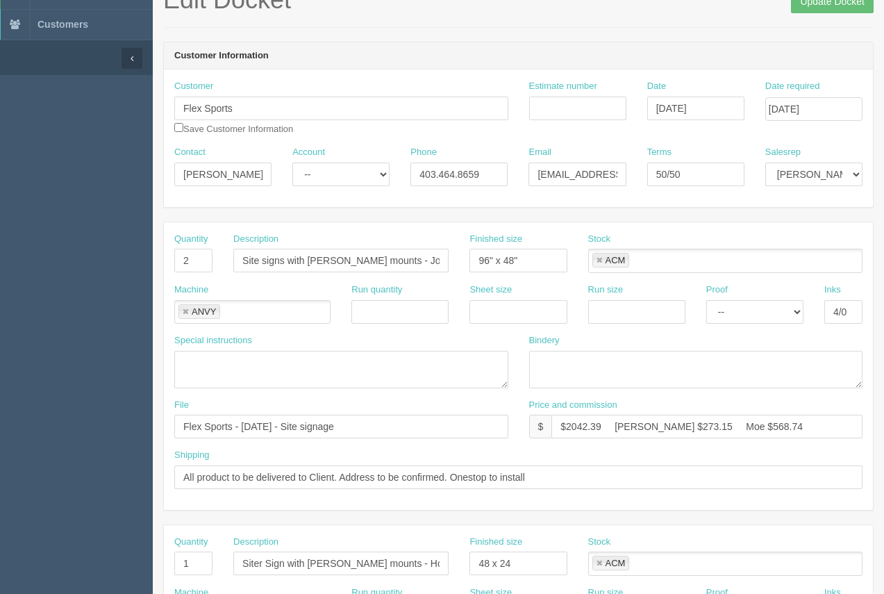
scroll to position [0, 0]
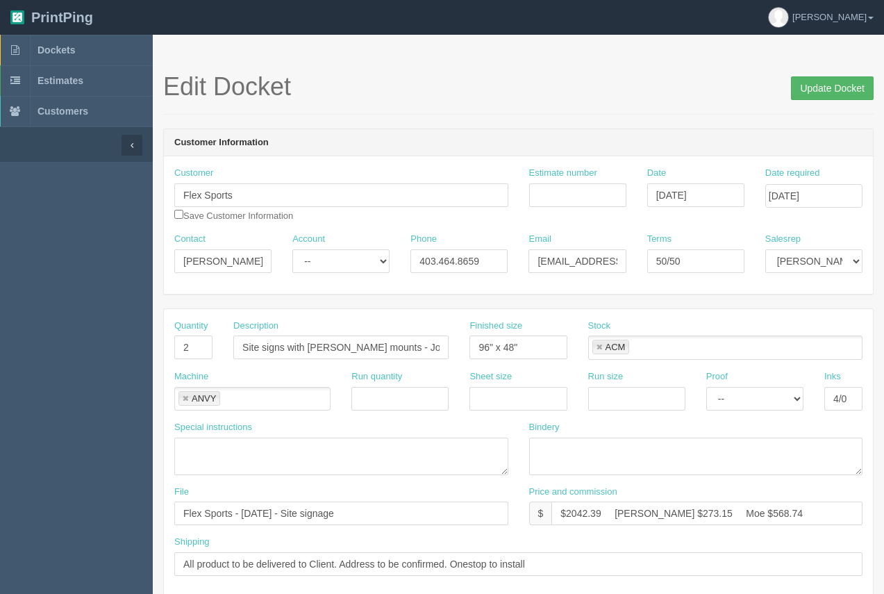
type textarea "ARB.....$30.00 Anvy.....$547.82 96 x 48 ACM signs ( 2 x 1 version) / 48 x 24 AC…"
click at [813, 84] on input "Update Docket" at bounding box center [832, 88] width 83 height 24
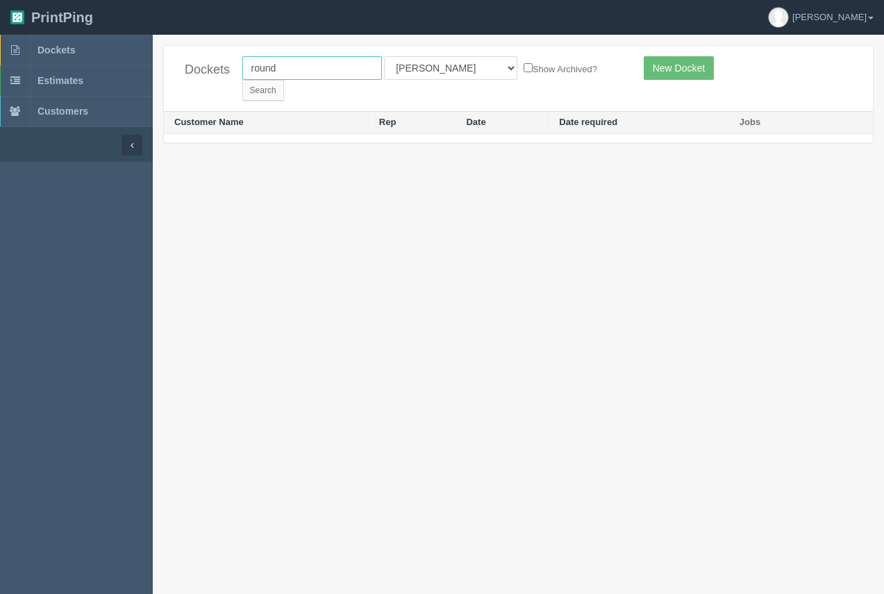
drag, startPoint x: 296, startPoint y: 74, endPoint x: 238, endPoint y: 83, distance: 58.2
click at [238, 83] on div "Dockets round All Users [PERSON_NAME] Test 1 [PERSON_NAME] [PERSON_NAME] [PERSO…" at bounding box center [518, 78] width 709 height 65
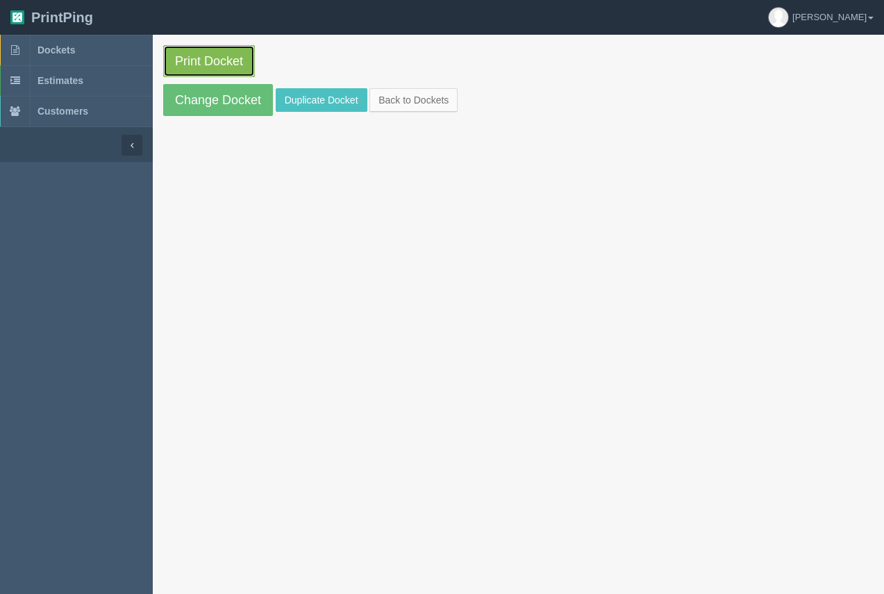
click at [222, 58] on link "Print Docket" at bounding box center [209, 61] width 92 height 32
click at [61, 50] on span "Dockets" at bounding box center [55, 49] width 37 height 11
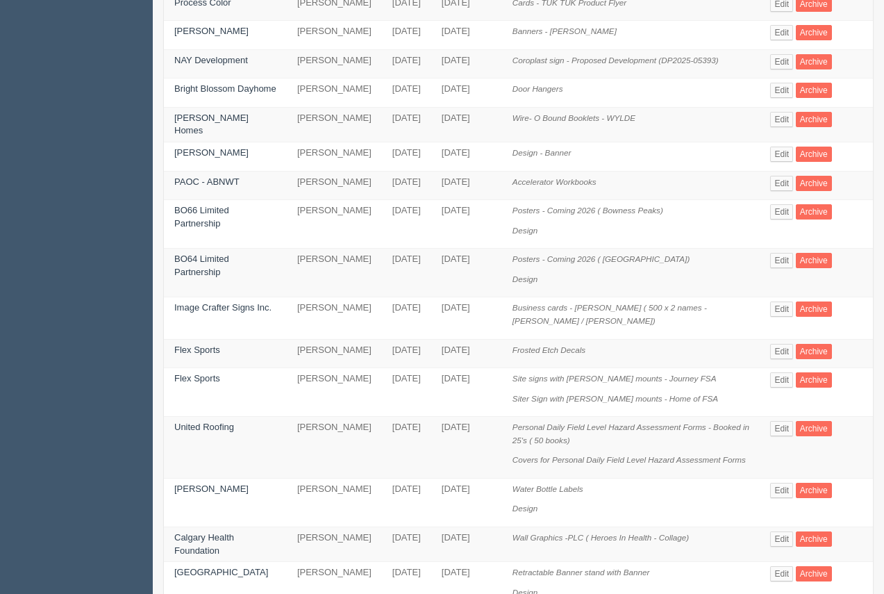
scroll to position [385, 0]
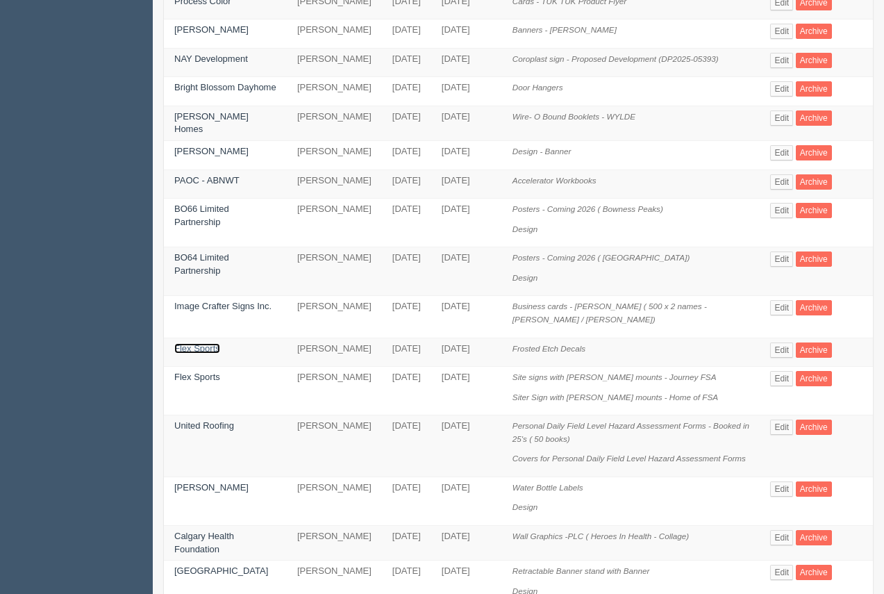
click at [190, 343] on link "Flex Sports" at bounding box center [197, 348] width 46 height 10
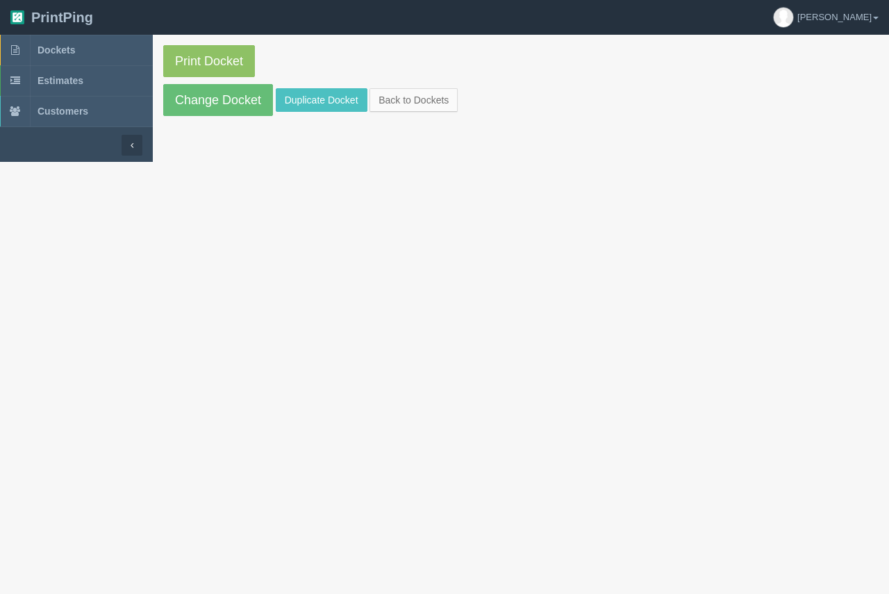
click at [239, 118] on section "Print Docket Change Docket Duplicate Docket Back to Dockets" at bounding box center [521, 81] width 736 height 92
click at [239, 109] on link "Change Docket" at bounding box center [218, 100] width 110 height 32
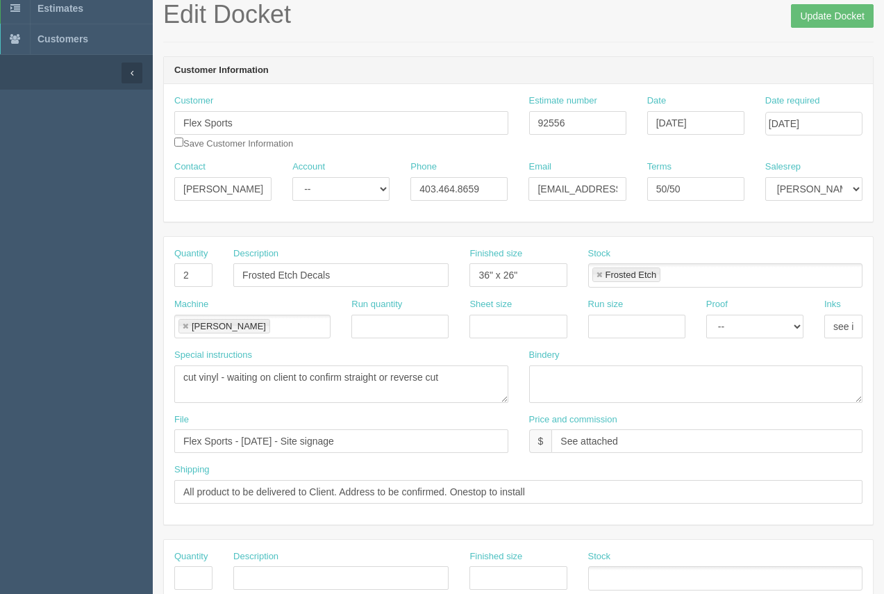
scroll to position [90, 0]
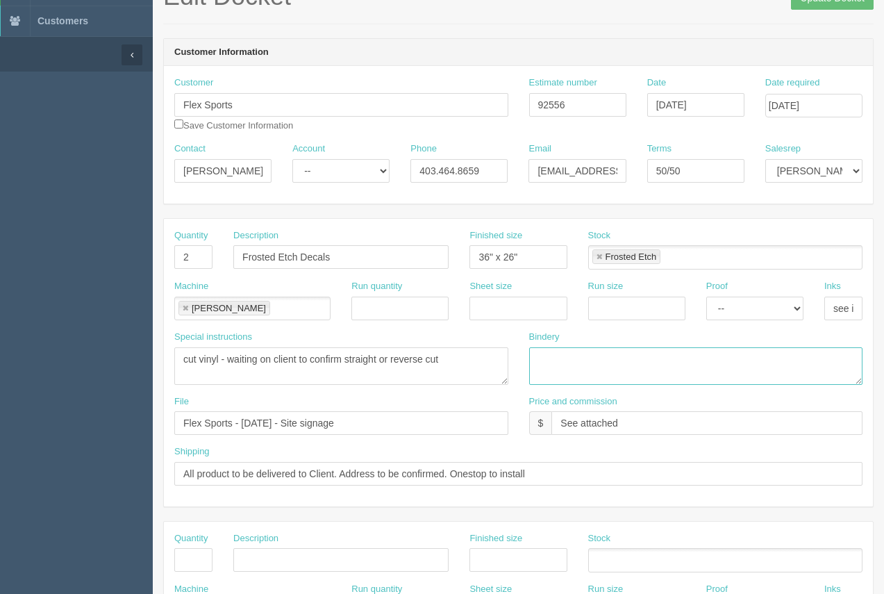
click at [566, 357] on textarea at bounding box center [696, 365] width 334 height 37
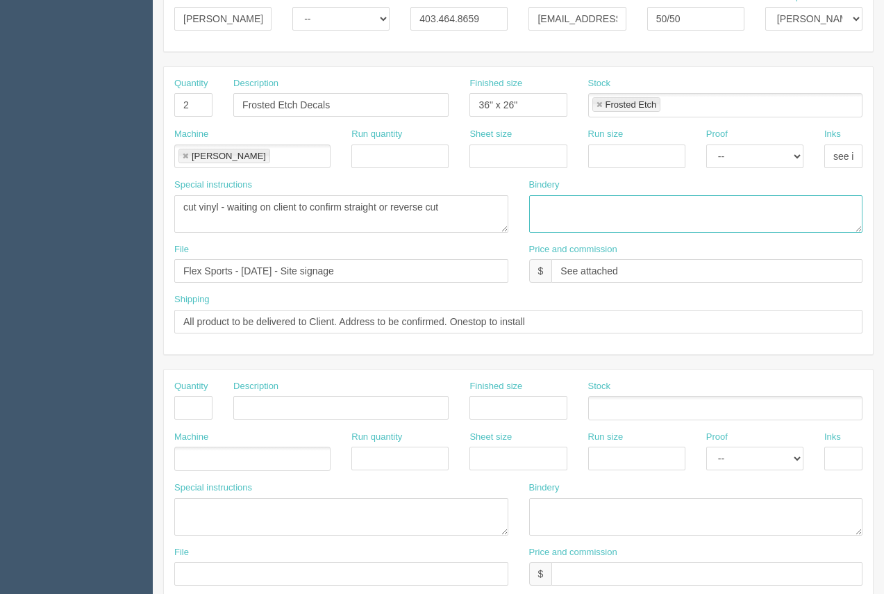
scroll to position [247, 0]
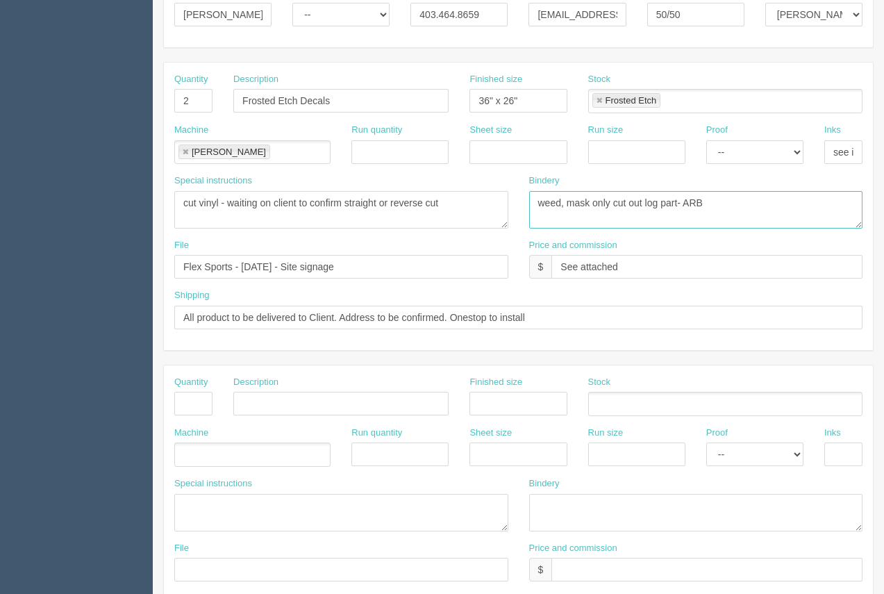
click at [594, 203] on textarea "weed, mask only cut out log part- ARB" at bounding box center [696, 209] width 334 height 37
click at [681, 203] on textarea "weed, mask (only cut out log part- ARB" at bounding box center [696, 209] width 334 height 37
click at [660, 206] on textarea "weed, mask (only cut out log part) - ARB" at bounding box center [696, 209] width 334 height 37
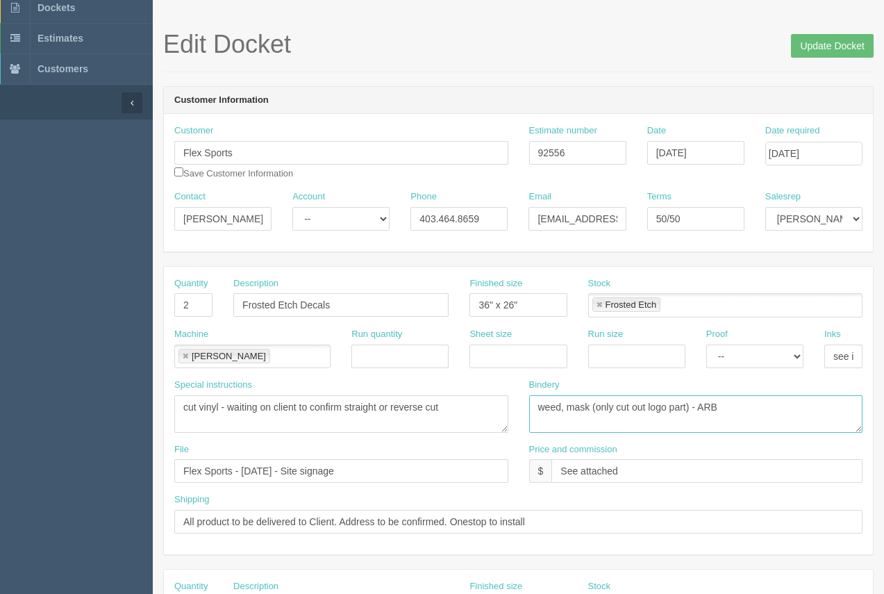
scroll to position [38, 0]
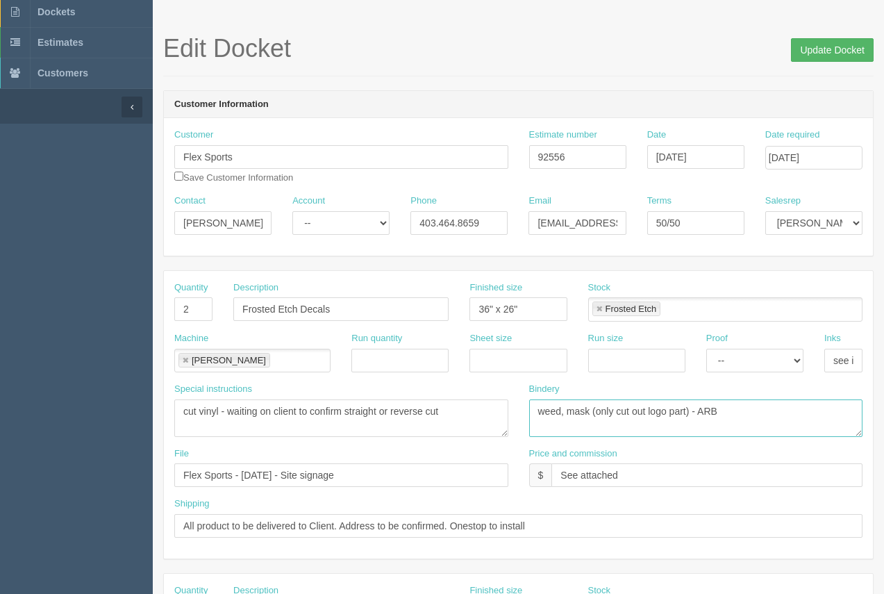
type textarea "weed, mask (only cut out logo part) - ARB"
click at [824, 59] on input "Update Docket" at bounding box center [832, 50] width 83 height 24
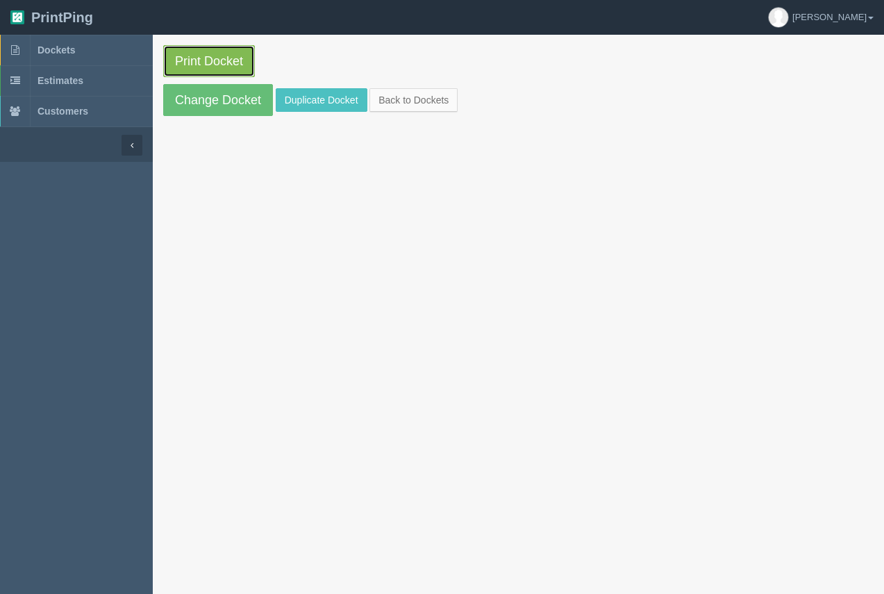
click at [216, 66] on link "Print Docket" at bounding box center [209, 61] width 92 height 32
